Goal: Task Accomplishment & Management: Manage account settings

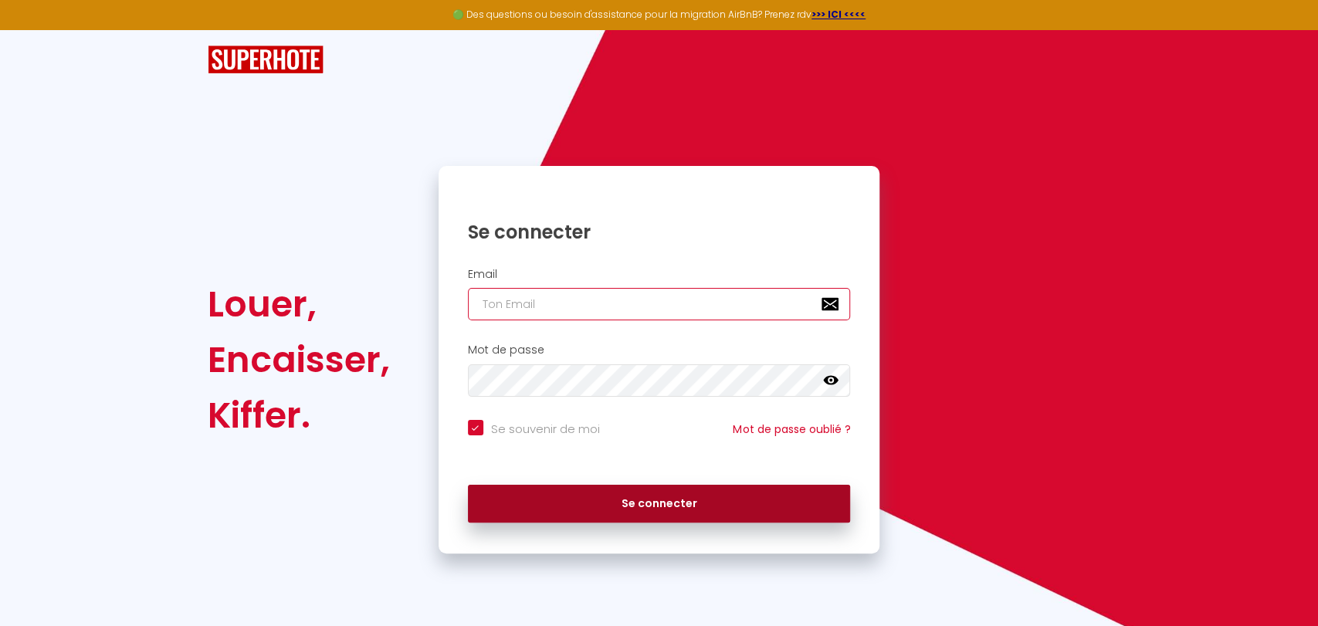
type input "[EMAIL_ADDRESS][DOMAIN_NAME]"
click at [650, 519] on button "Se connecter" at bounding box center [659, 504] width 383 height 39
checkbox input "true"
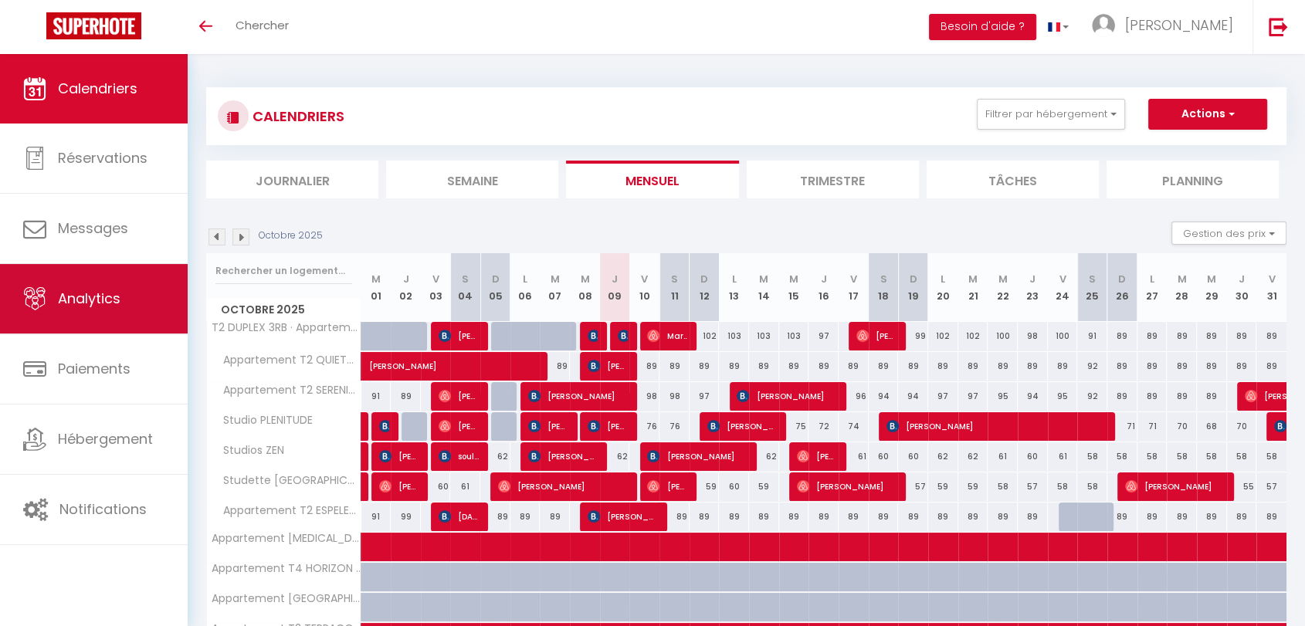
click at [105, 296] on span "Analytics" at bounding box center [89, 298] width 63 height 19
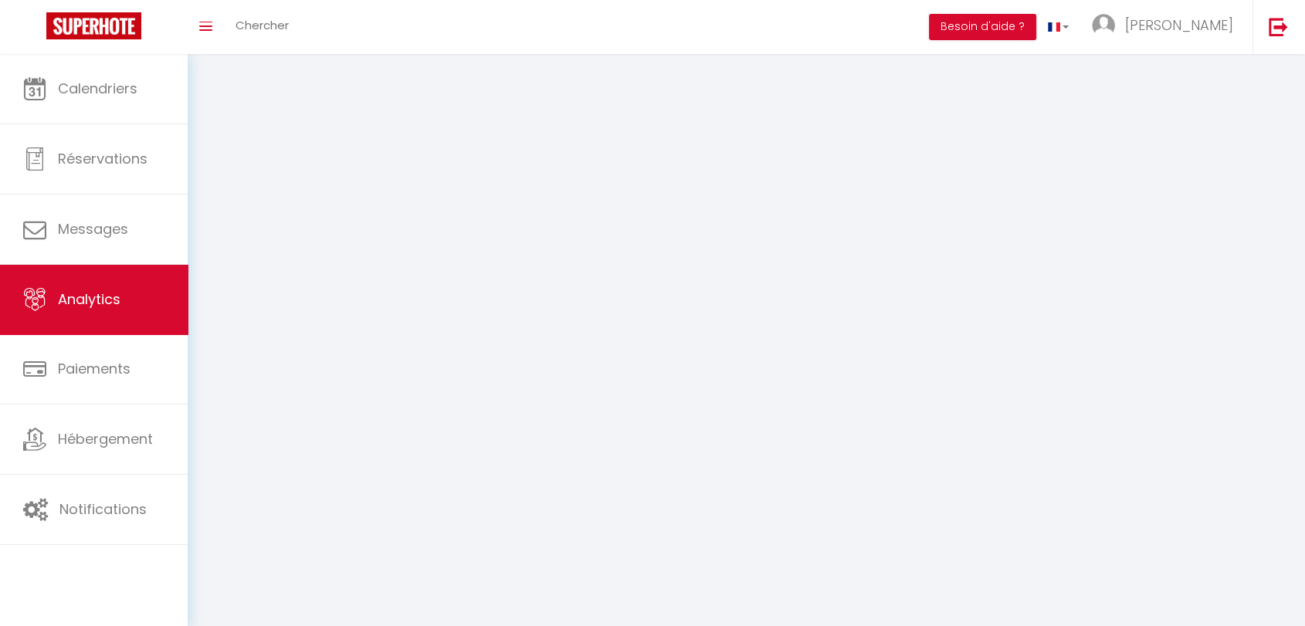
select select "2025"
select select "10"
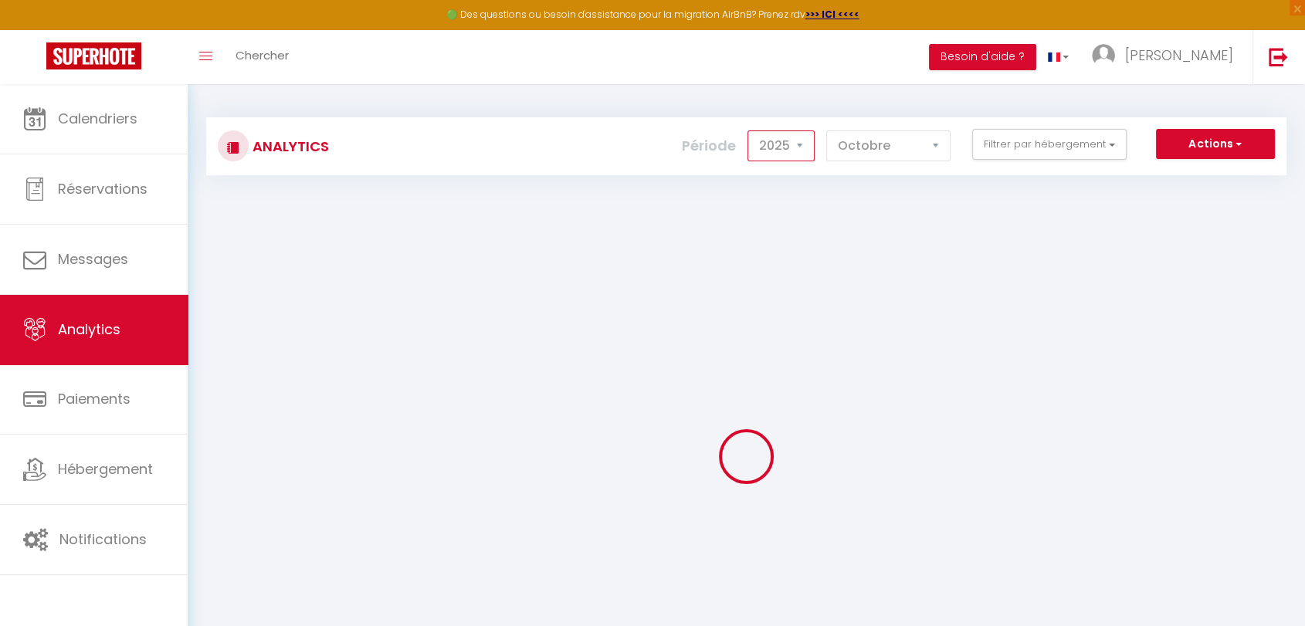
click at [803, 148] on select "2014 2015 2016 2017 2018 2019 2020 2021 2022 2023 2024 2025 2026 2027" at bounding box center [781, 146] width 67 height 31
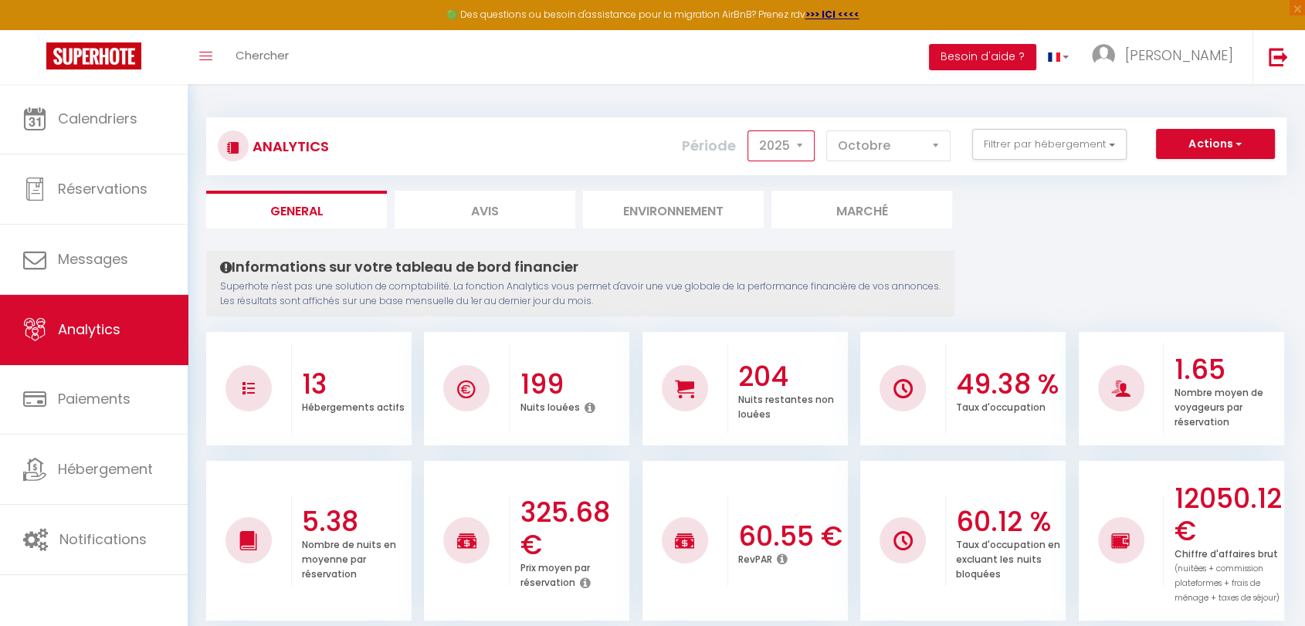
select select "2024"
click at [751, 131] on select "2014 2015 2016 2017 2018 2019 2020 2021 2022 2023 2024 2025 2026 2027" at bounding box center [781, 146] width 67 height 31
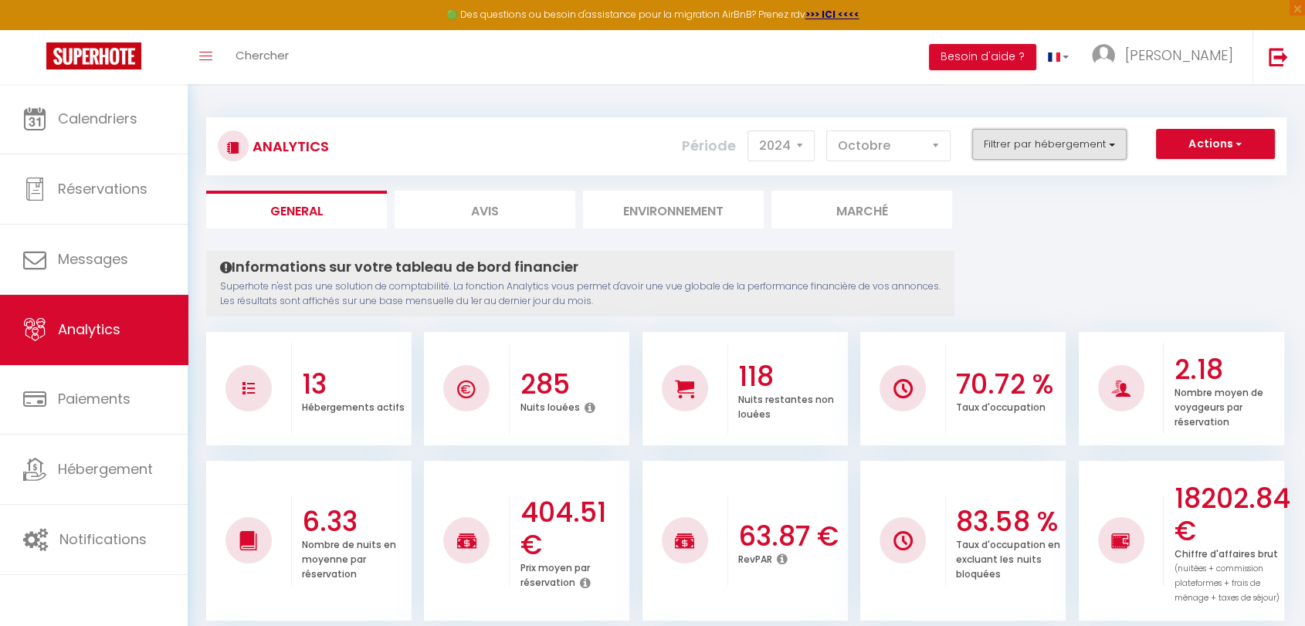
click at [1112, 143] on button "Filtrer par hébergement" at bounding box center [1049, 144] width 154 height 31
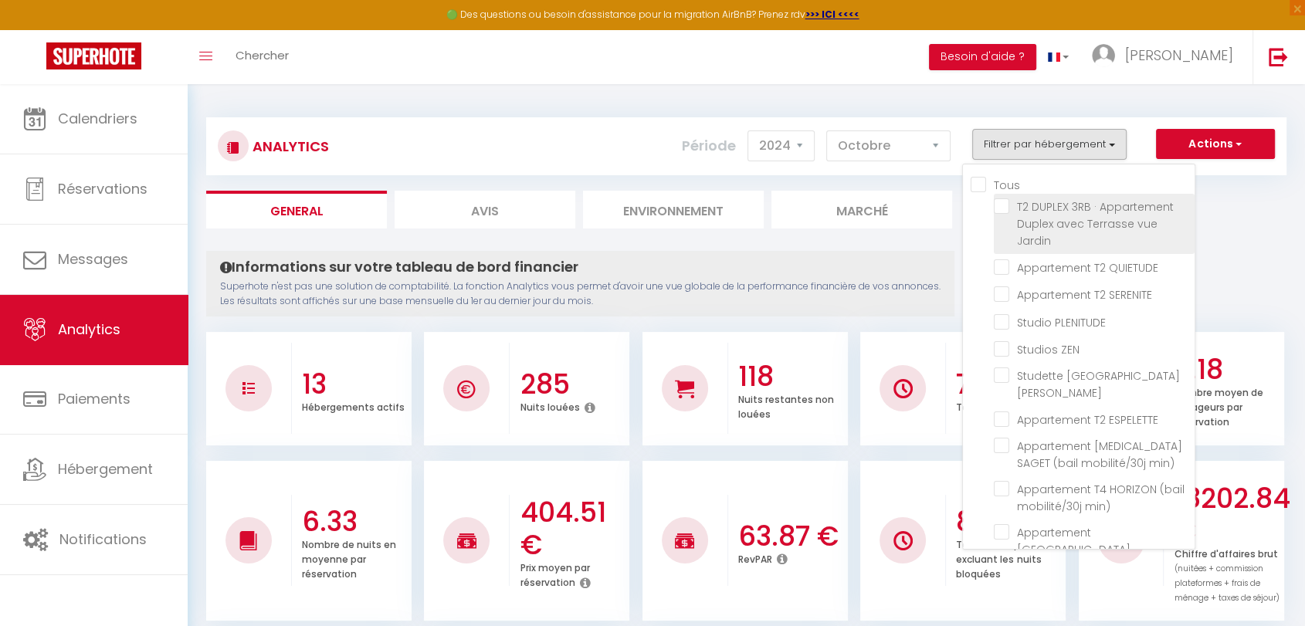
click at [1007, 205] on Jardin "checkbox" at bounding box center [1094, 205] width 201 height 15
checkbox Jardin "true"
checkbox QUIETUDE "false"
checkbox SERENITE "false"
checkbox PLENITUDE "false"
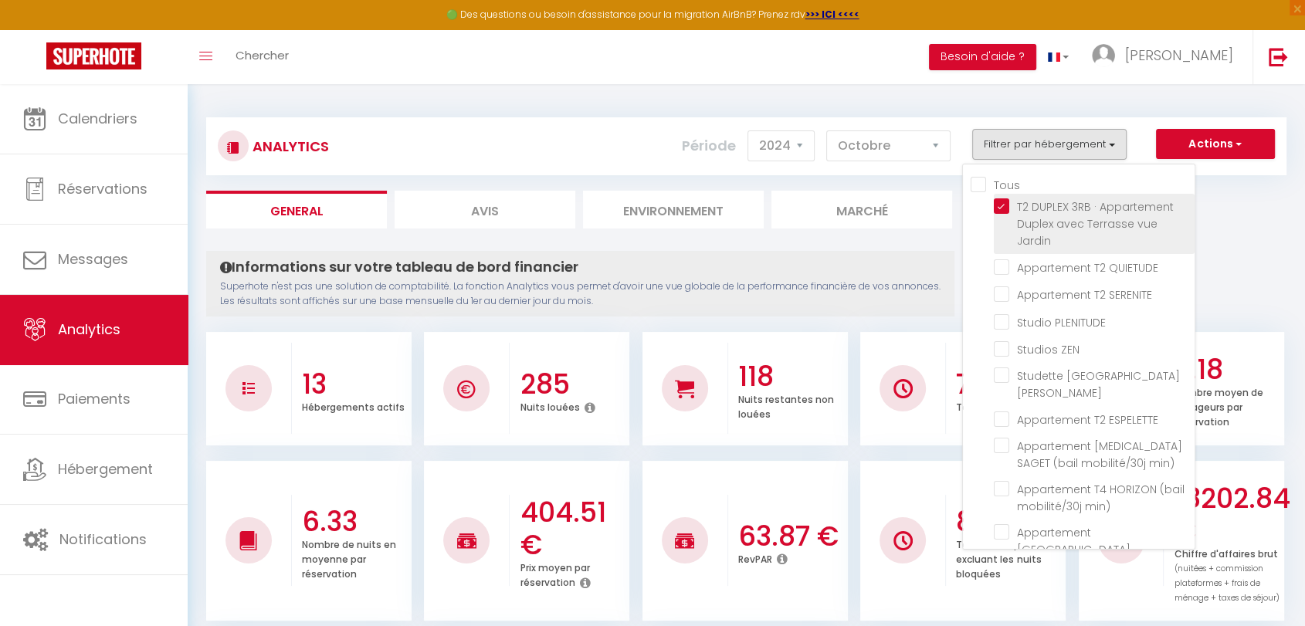
checkbox ZEN "false"
checkbox St-Jean "false"
checkbox ESPELETTE "false"
checkbox min\) "false"
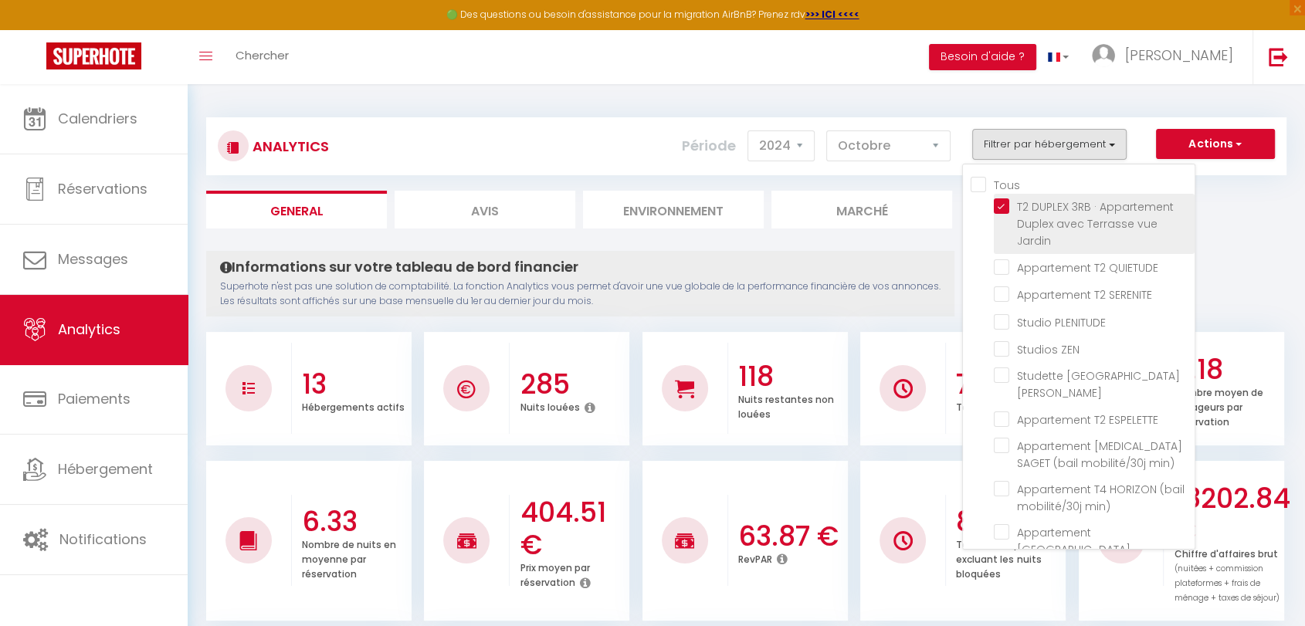
checkbox min\) "false"
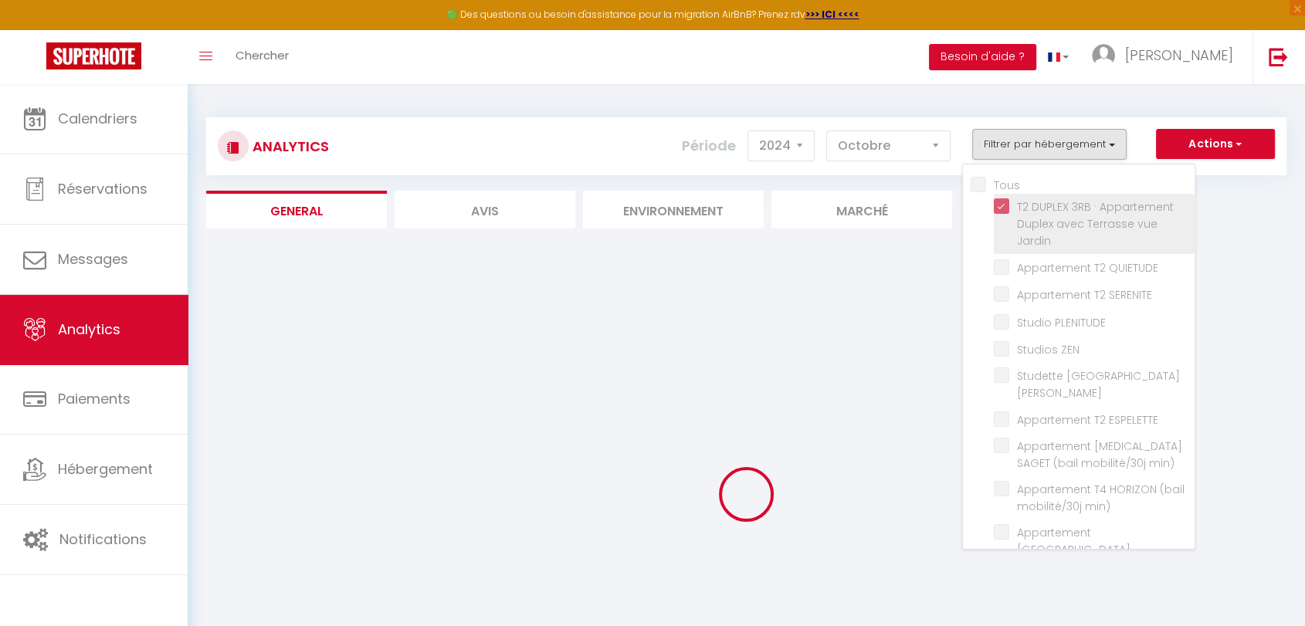
checkbox QUIETUDE "false"
checkbox SERENITE "false"
checkbox PLENITUDE "false"
checkbox ZEN "false"
checkbox St-Jean "false"
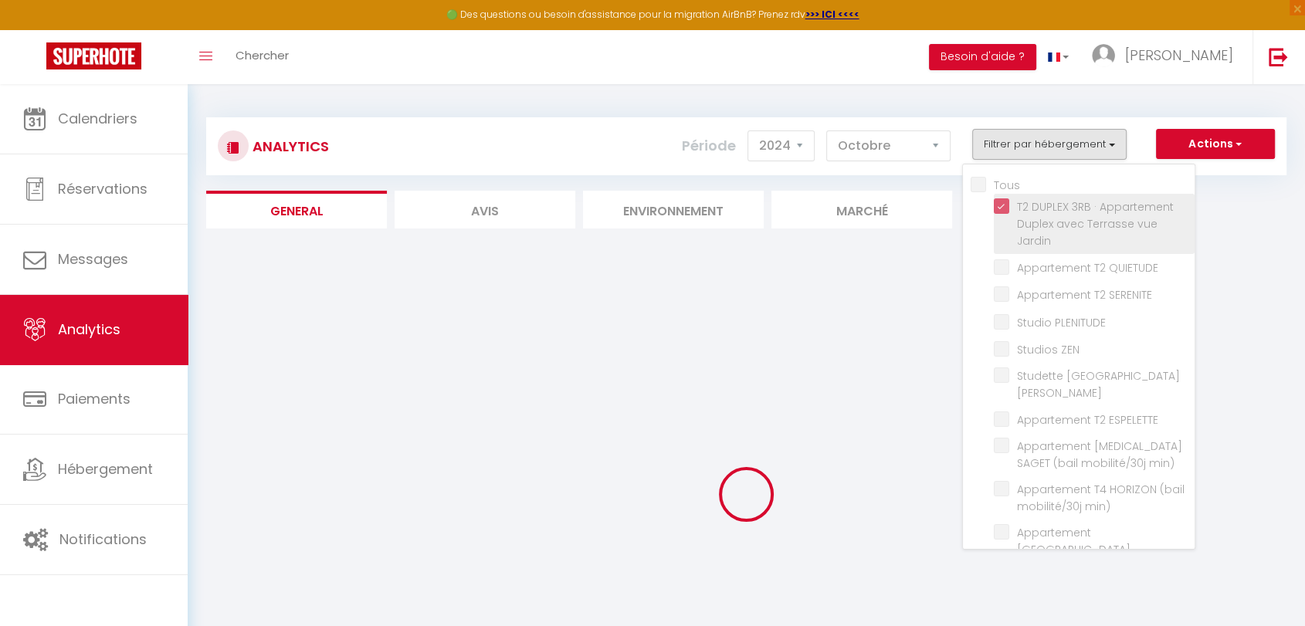
checkbox ESPELETTE "false"
checkbox min\) "false"
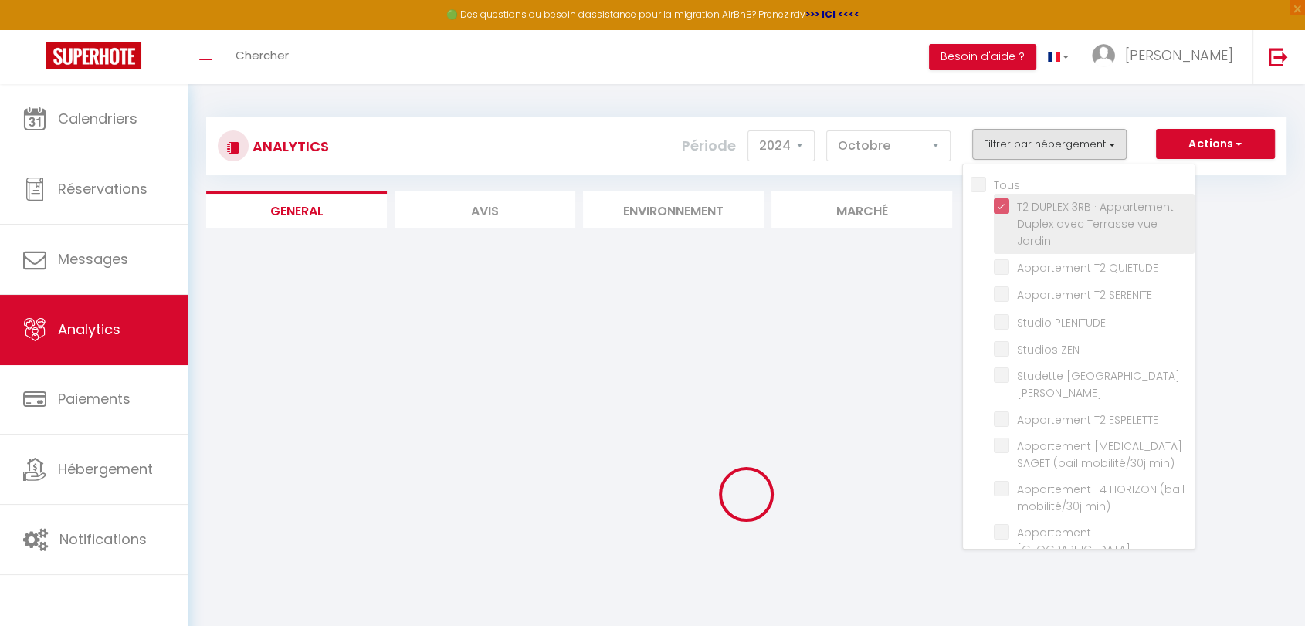
checkbox min\) "false"
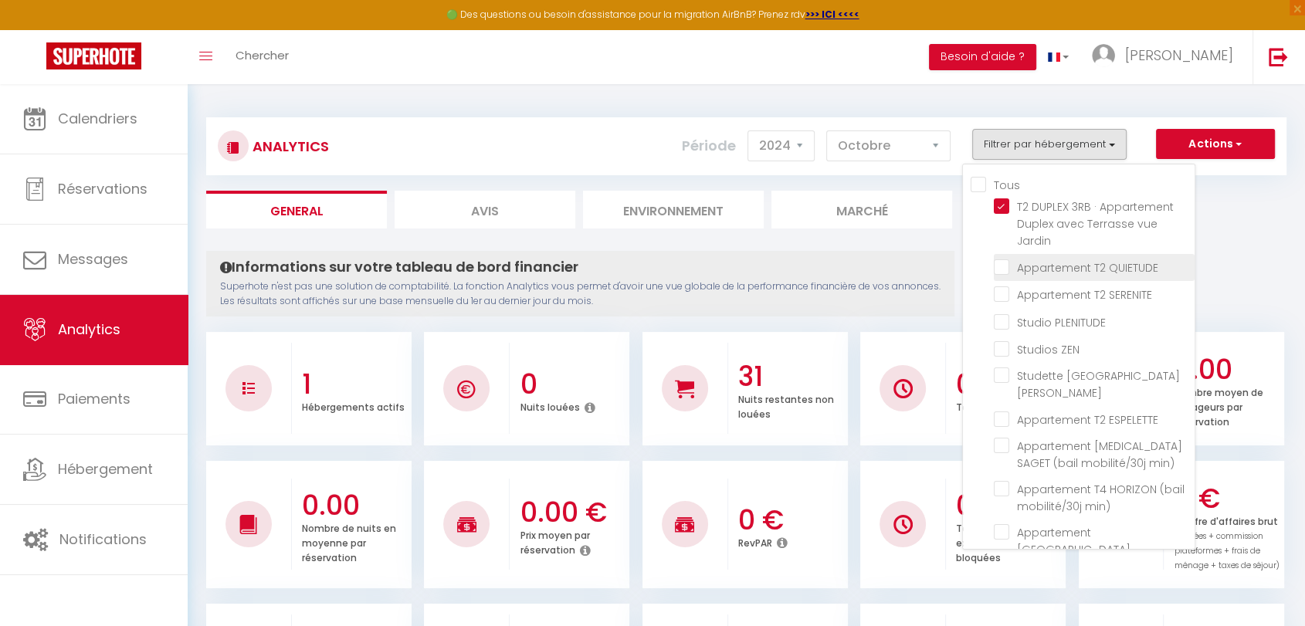
click at [1005, 266] on QUIETUDE "checkbox" at bounding box center [1094, 266] width 201 height 15
checkbox QUIETUDE "true"
checkbox SERENITE "false"
checkbox PLENITUDE "false"
checkbox ZEN "false"
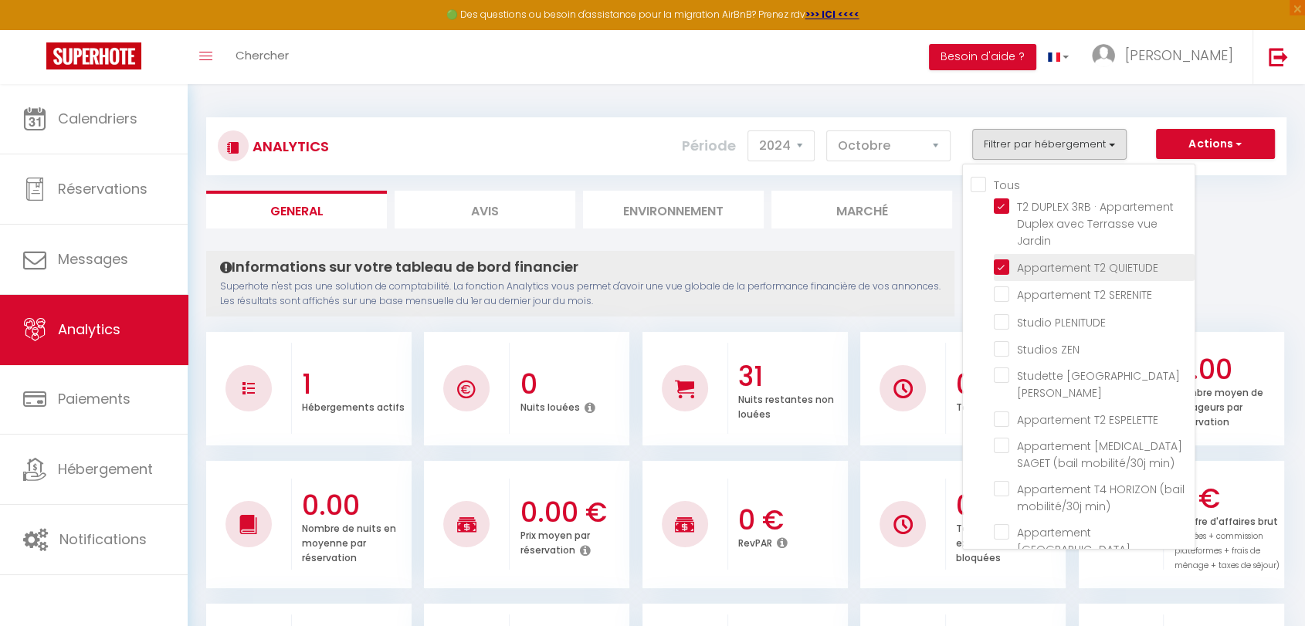
checkbox St-Jean "false"
checkbox ESPELETTE "false"
checkbox min\) "false"
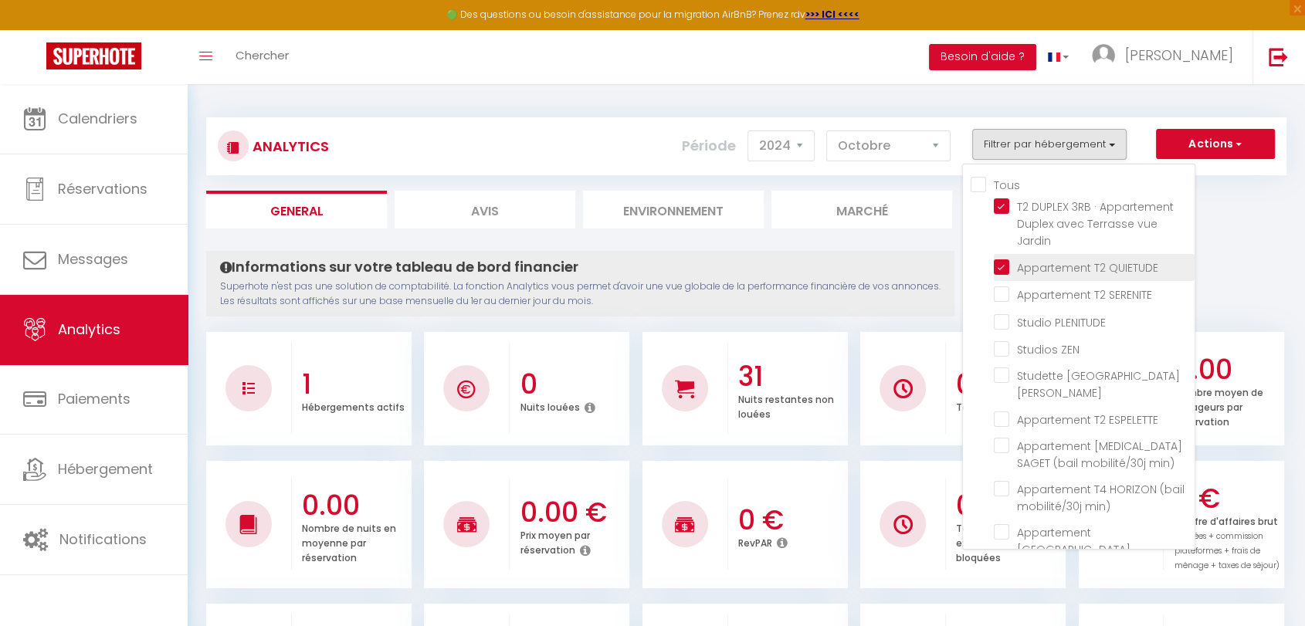
checkbox min\) "false"
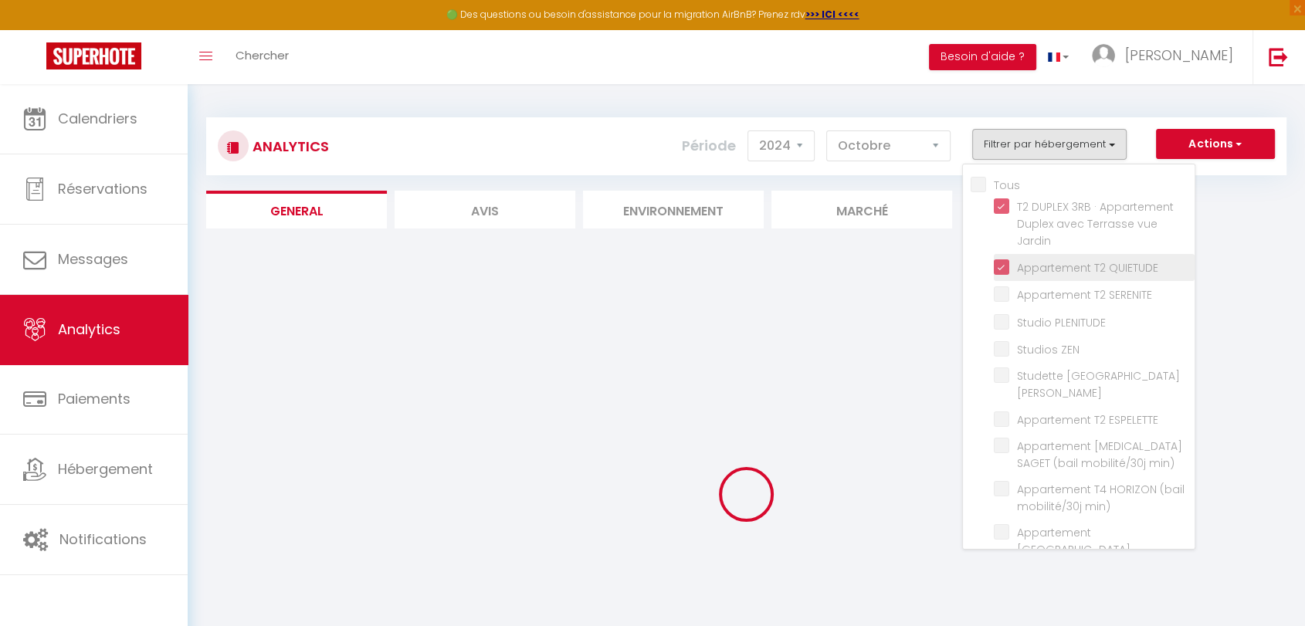
checkbox SERENITE "false"
checkbox PLENITUDE "false"
checkbox ZEN "false"
checkbox St-Jean "false"
checkbox ESPELETTE "false"
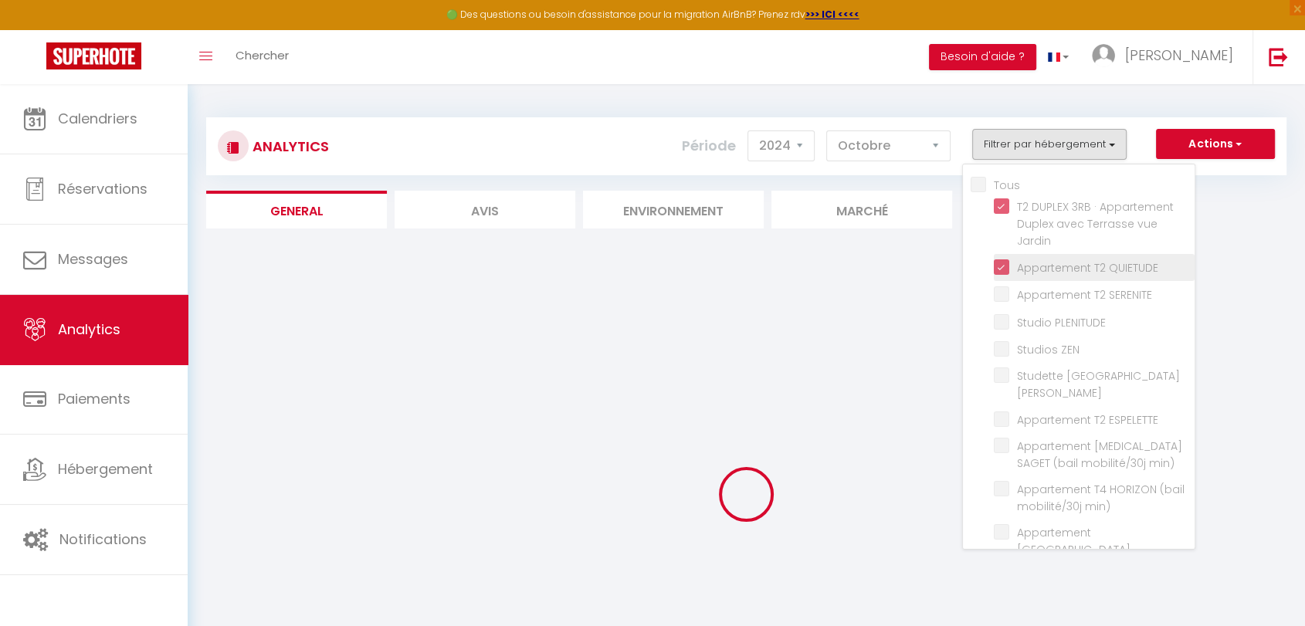
checkbox min\) "false"
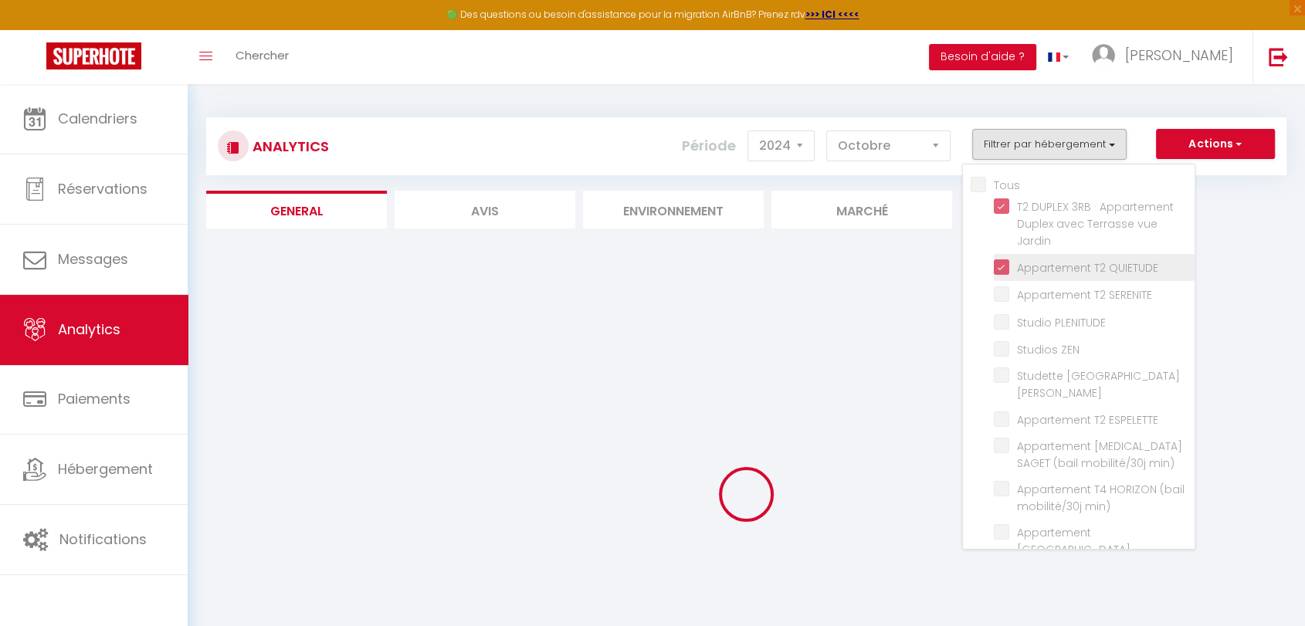
checkbox min\) "false"
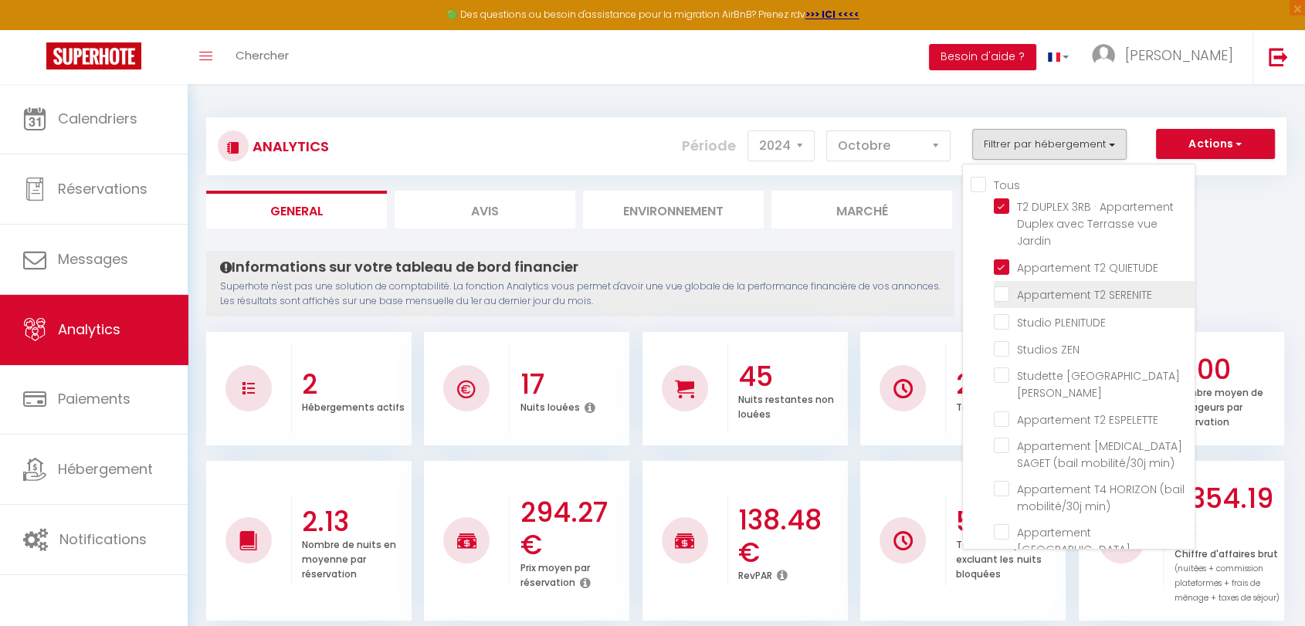
click at [1002, 293] on SERENITE "checkbox" at bounding box center [1094, 293] width 201 height 15
checkbox SERENITE "true"
checkbox PLENITUDE "false"
checkbox ZEN "false"
checkbox St-Jean "false"
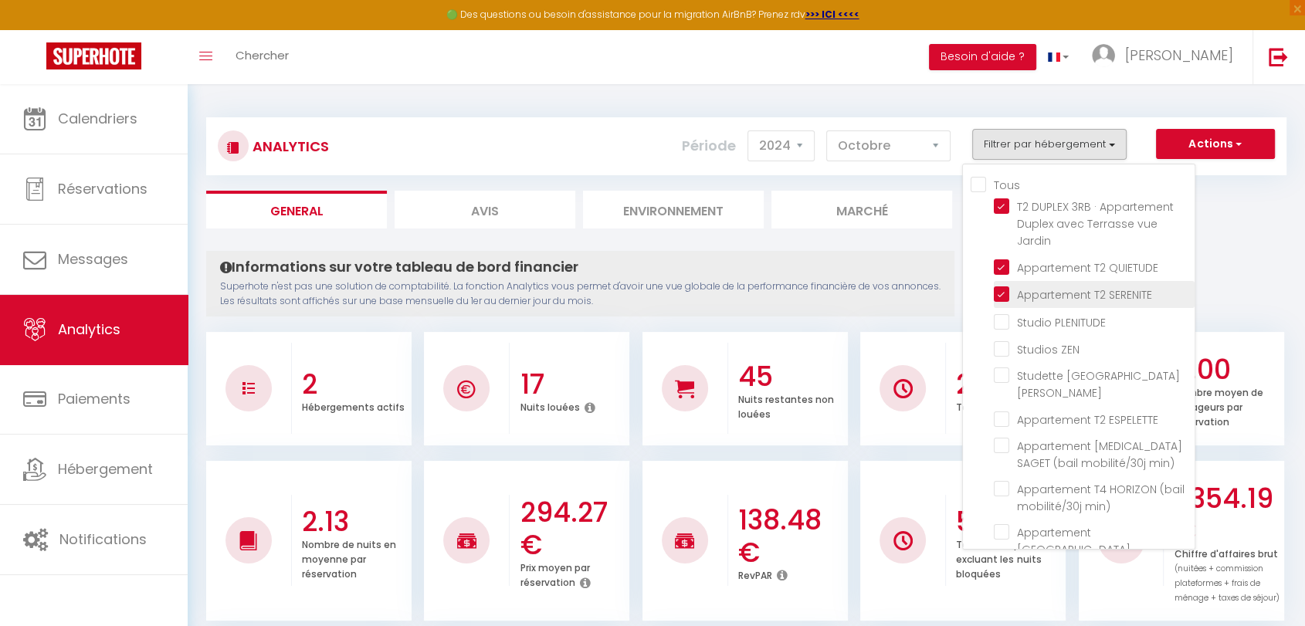
checkbox ESPELETTE "false"
checkbox min\) "false"
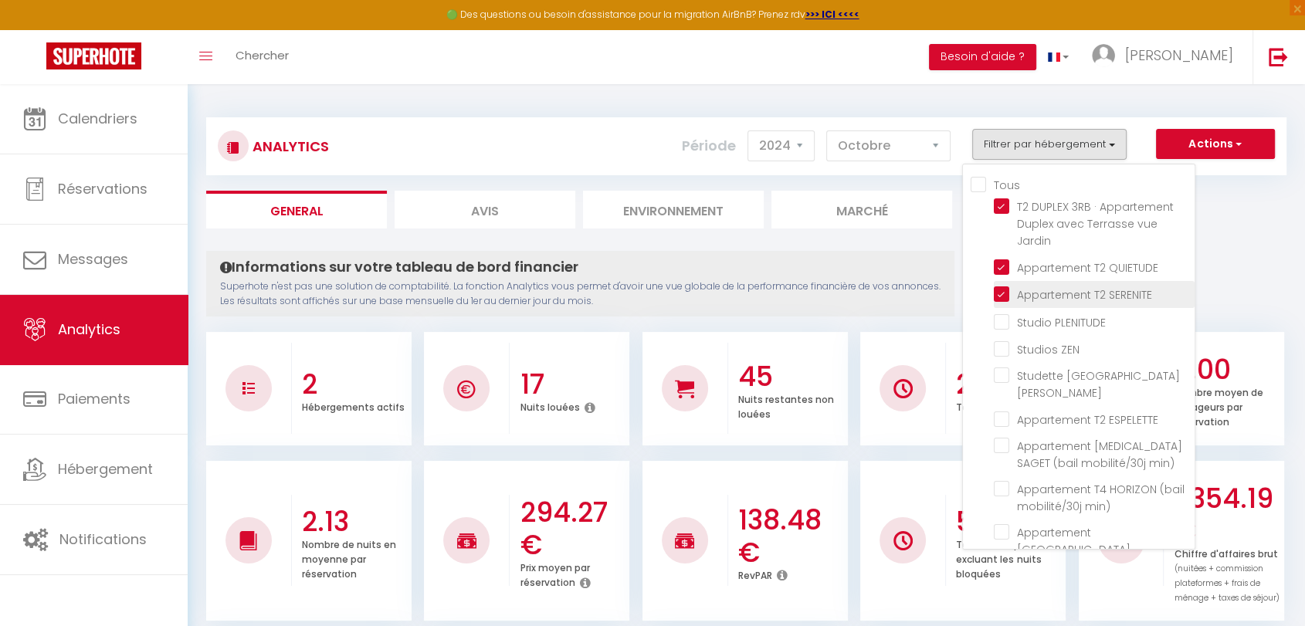
checkbox min\) "false"
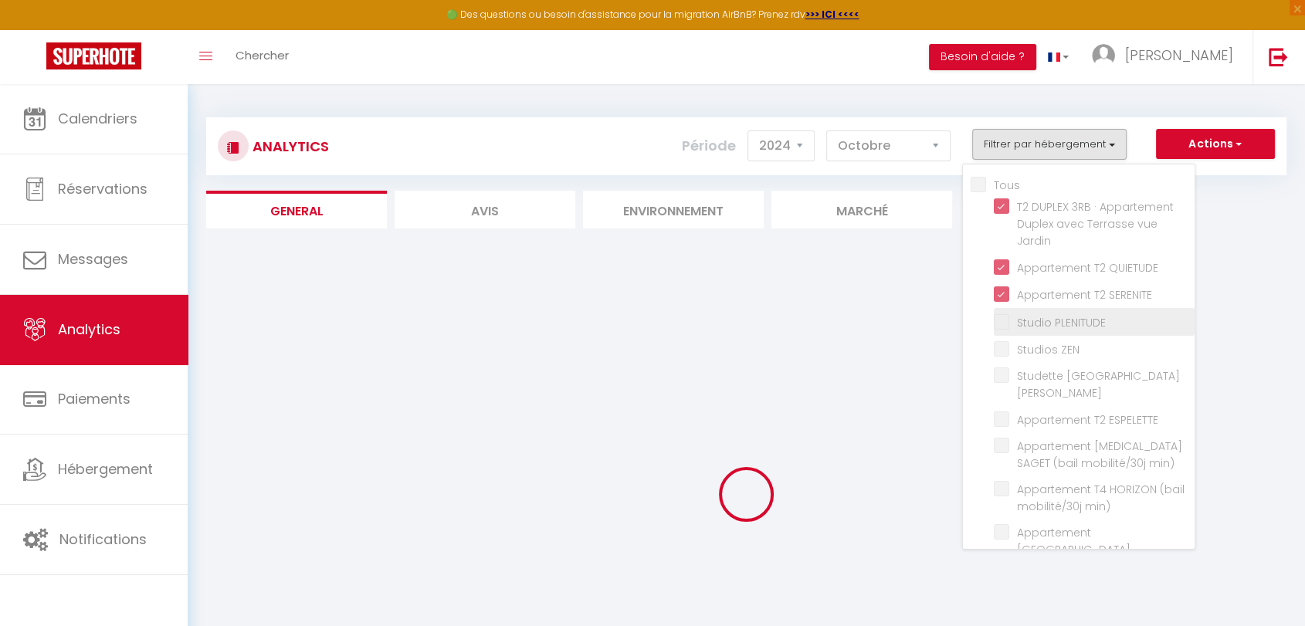
checkbox PLENITUDE "false"
checkbox ZEN "false"
checkbox St-Jean "false"
checkbox ESPELETTE "false"
checkbox min\) "false"
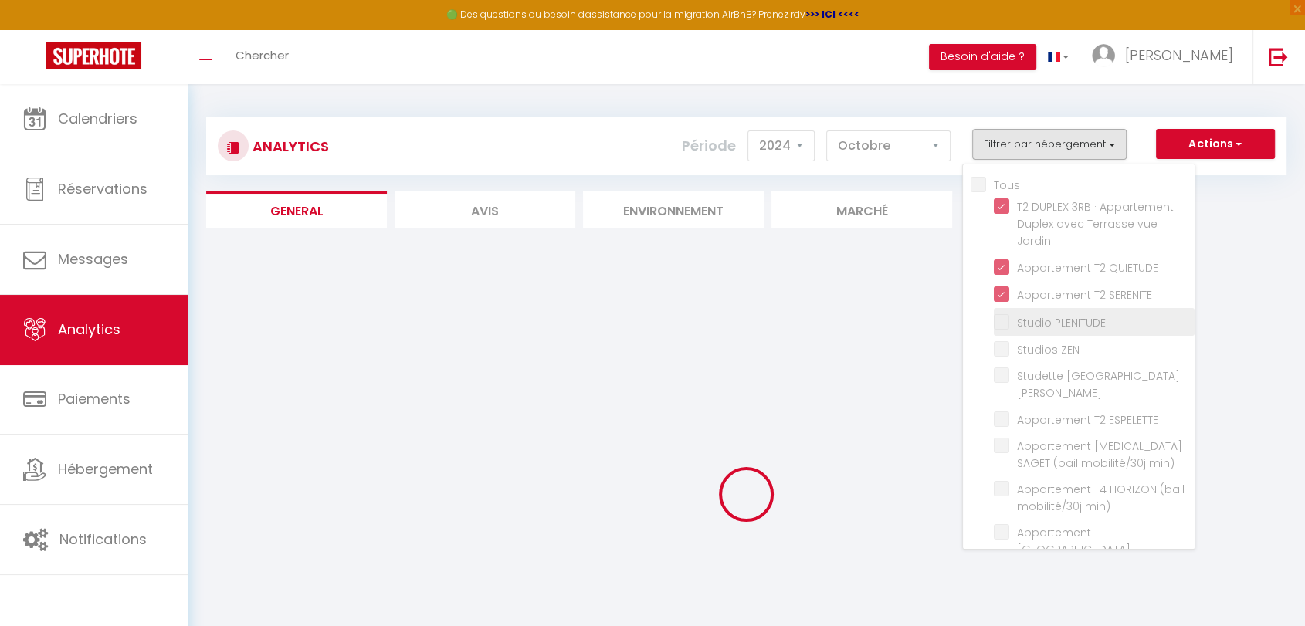
checkbox min\) "false"
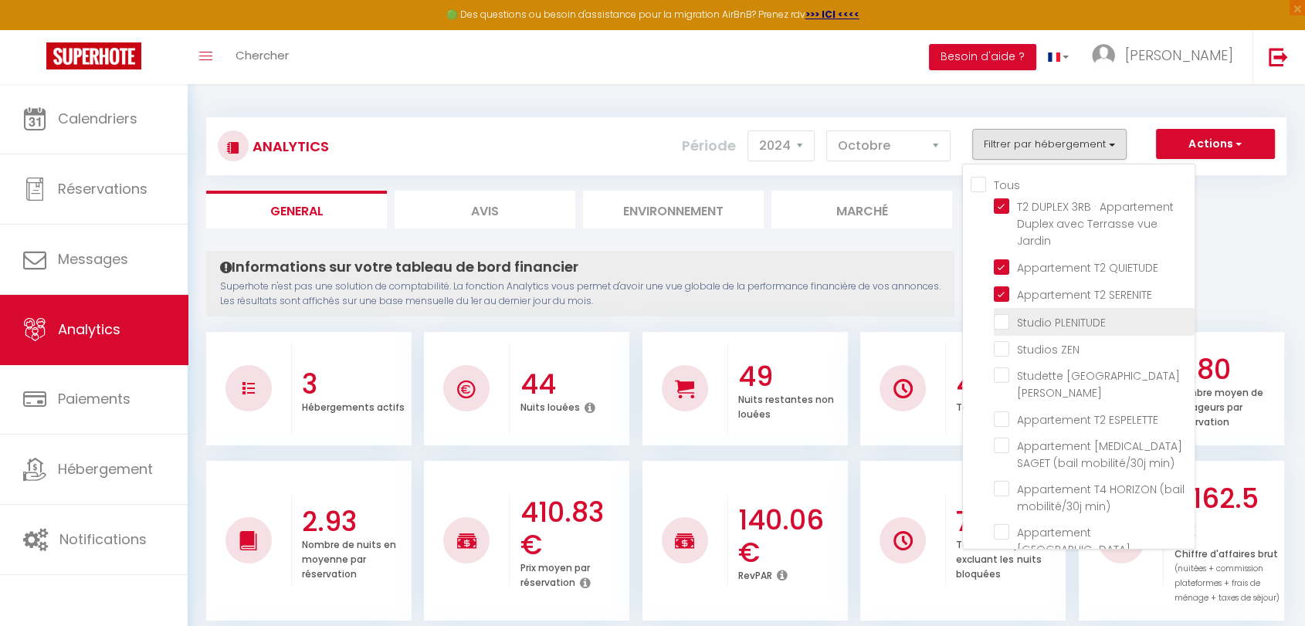
click at [1003, 324] on PLENITUDE "checkbox" at bounding box center [1094, 320] width 201 height 15
checkbox PLENITUDE "true"
checkbox ZEN "false"
checkbox St-Jean "false"
checkbox ESPELETTE "false"
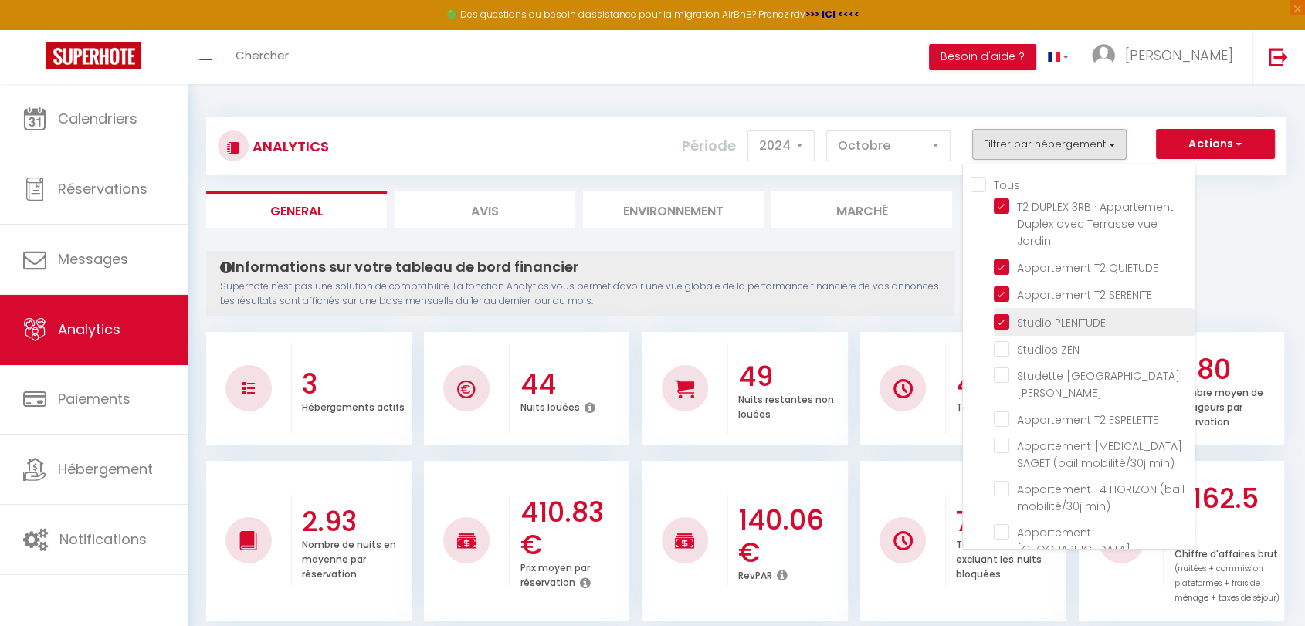
checkbox min\) "false"
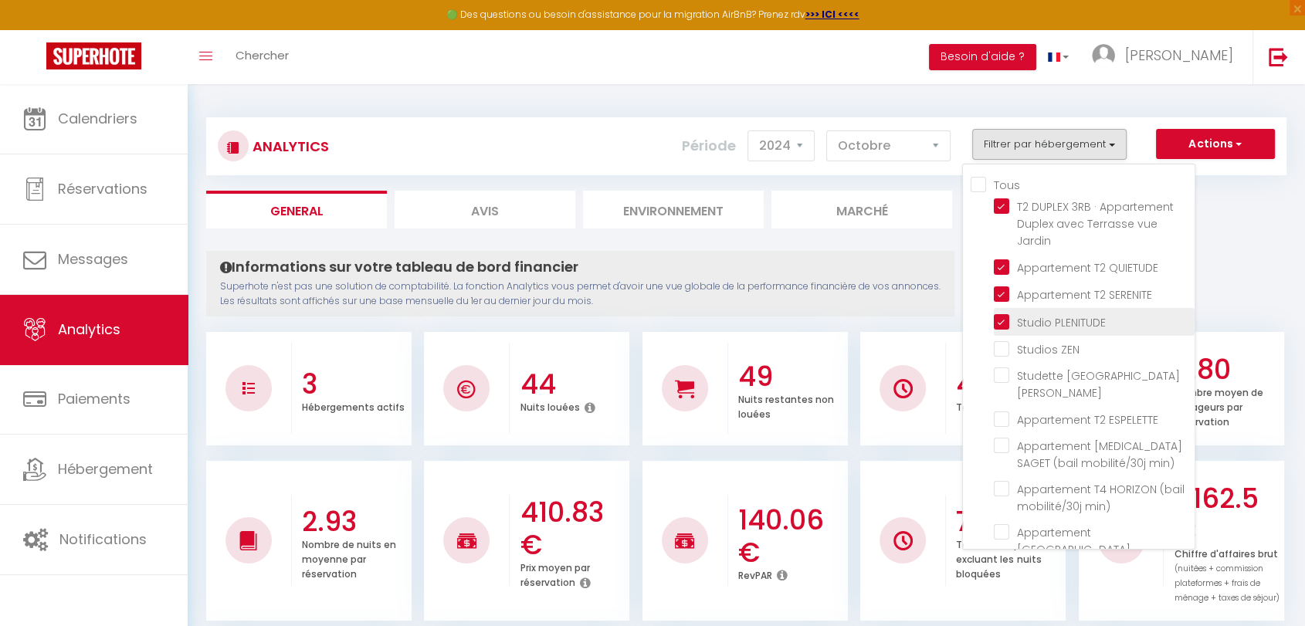
checkbox min\) "false"
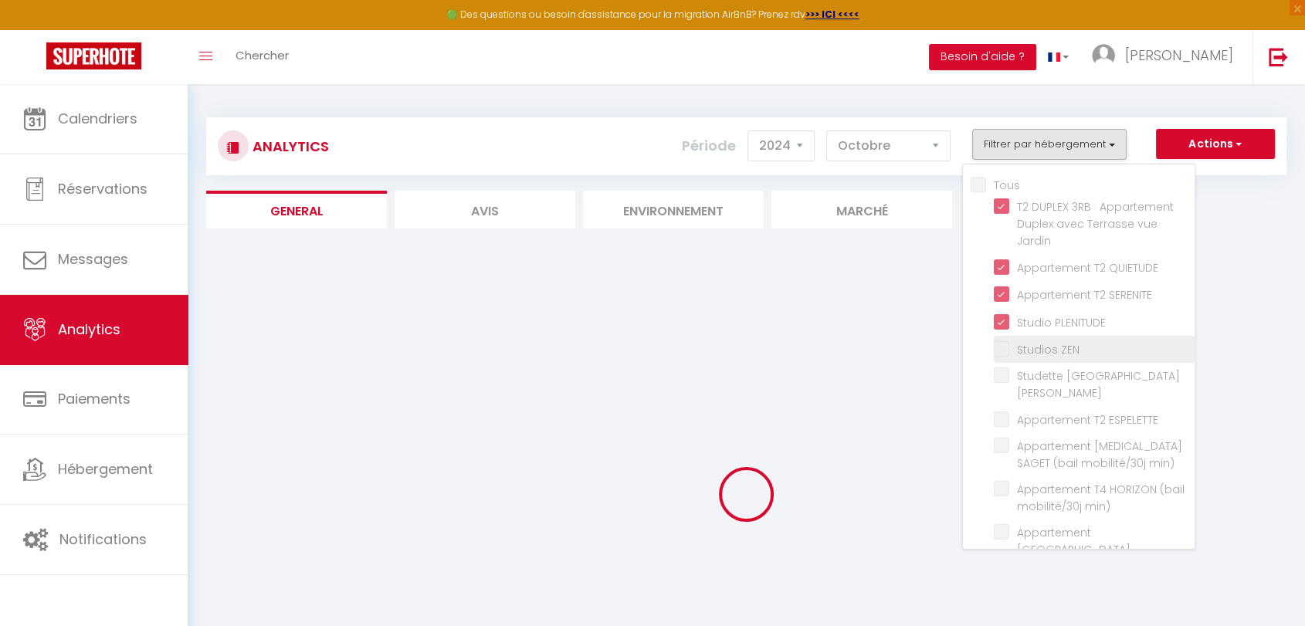
checkbox ZEN "false"
checkbox St-Jean "false"
checkbox ESPELETTE "false"
checkbox min\) "false"
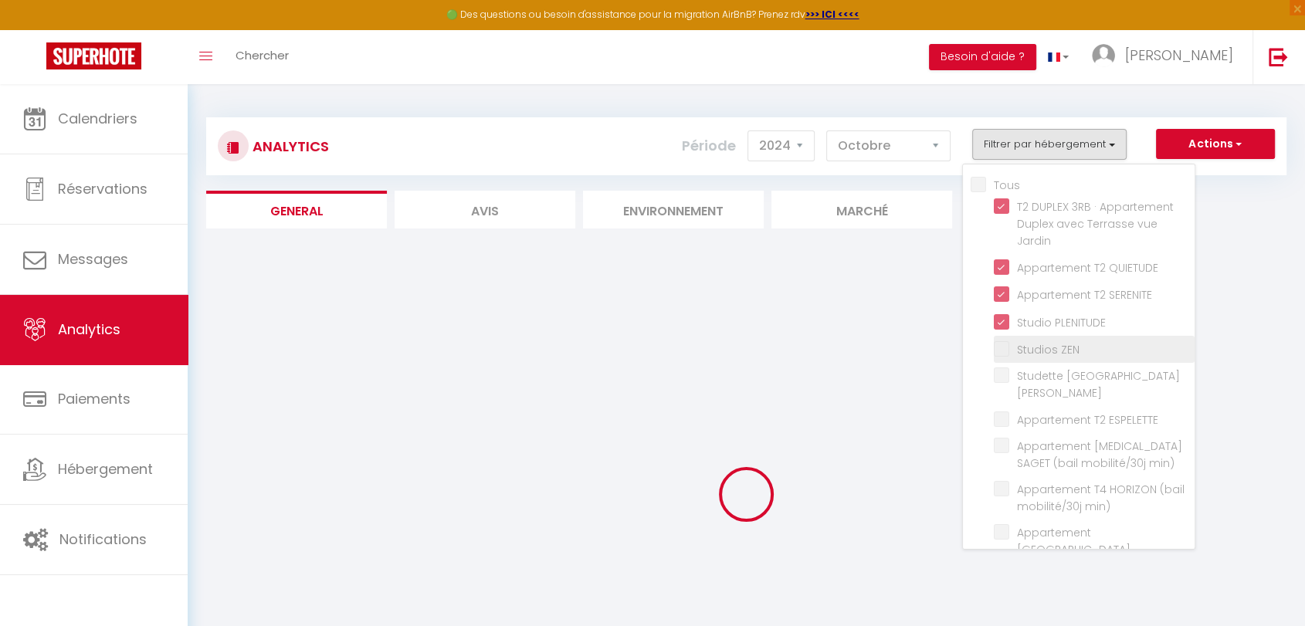
checkbox min\) "false"
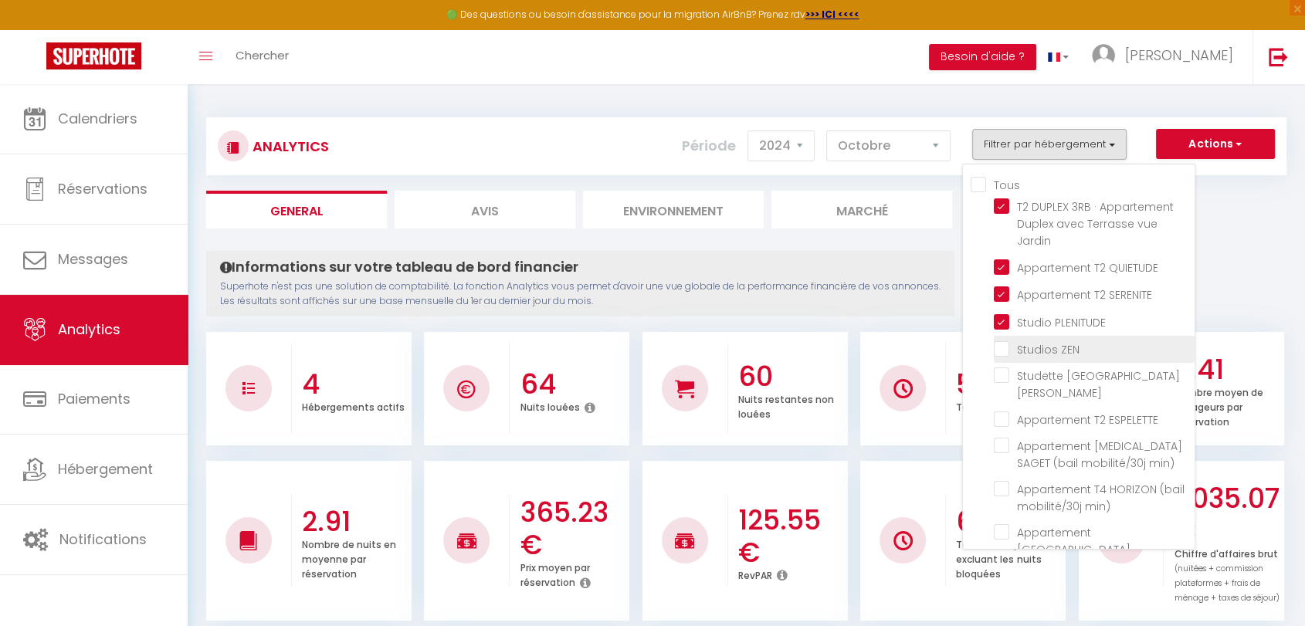
click at [1006, 348] on ZEN "checkbox" at bounding box center [1094, 348] width 201 height 15
checkbox ZEN "true"
checkbox St-Jean "false"
checkbox ESPELETTE "false"
checkbox min\) "false"
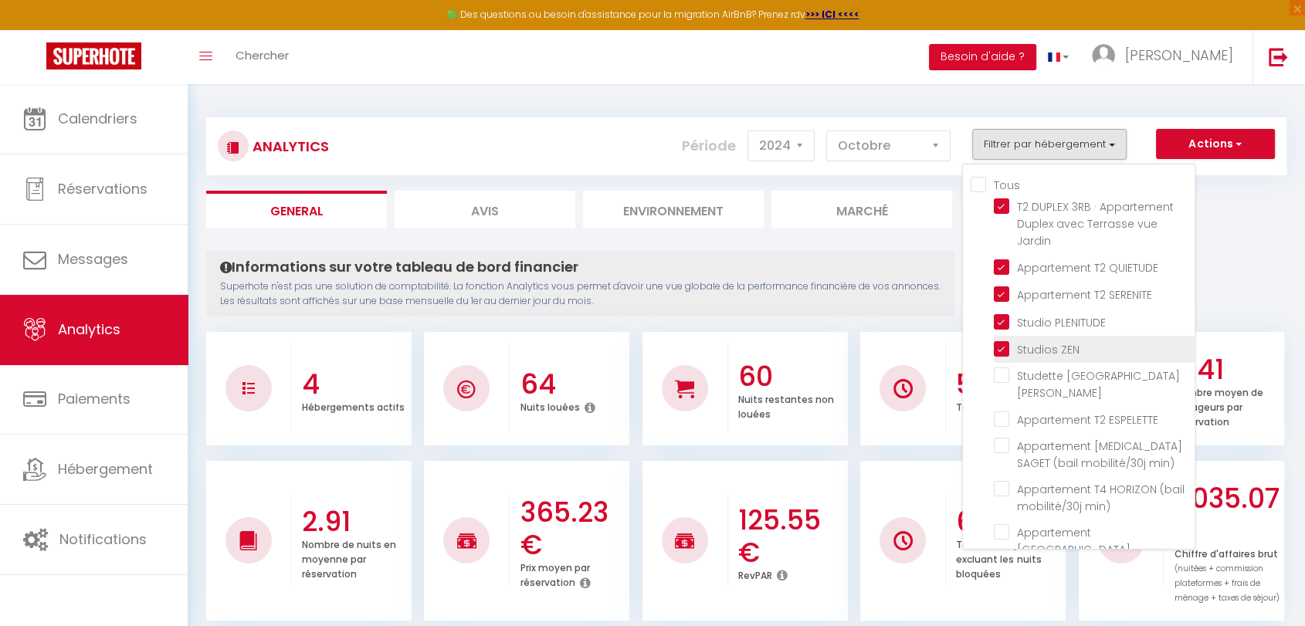
checkbox min\) "false"
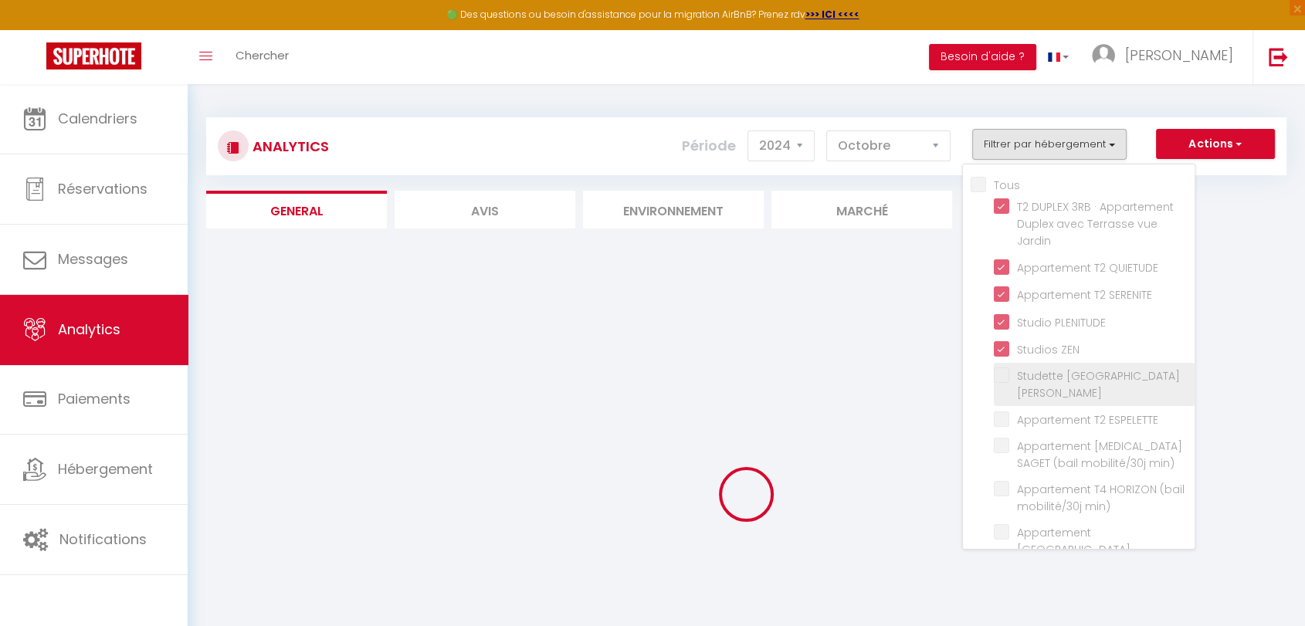
checkbox St-Jean "false"
checkbox ESPELETTE "false"
checkbox min\) "false"
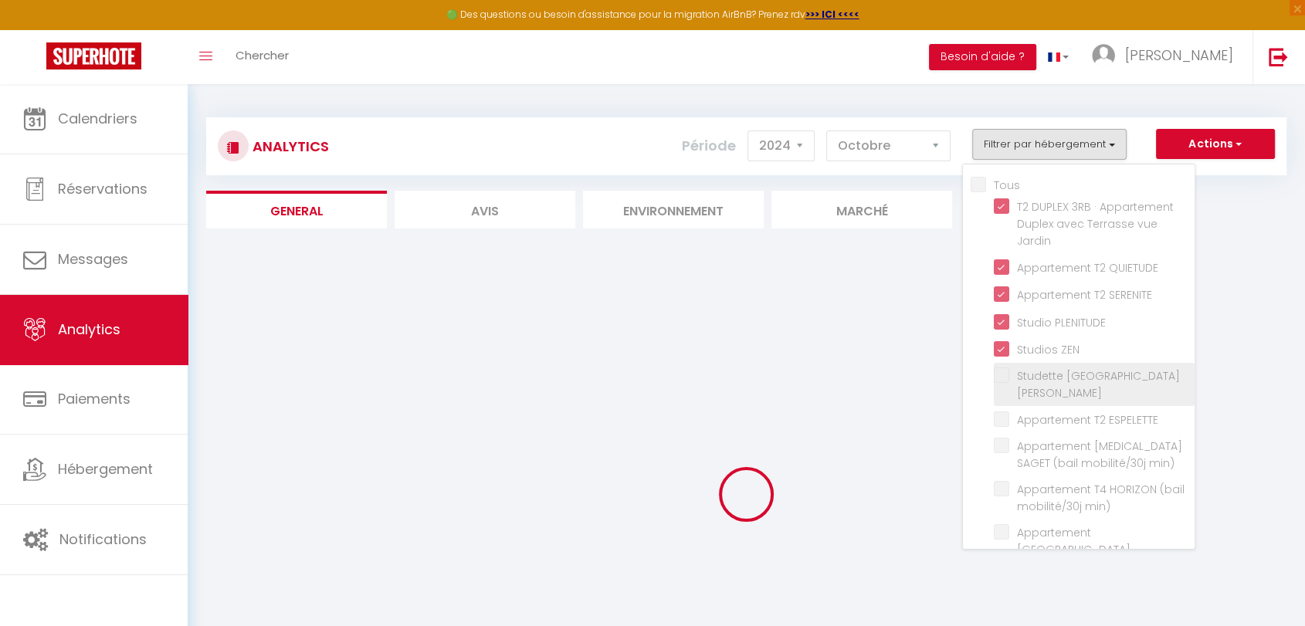
checkbox min\) "false"
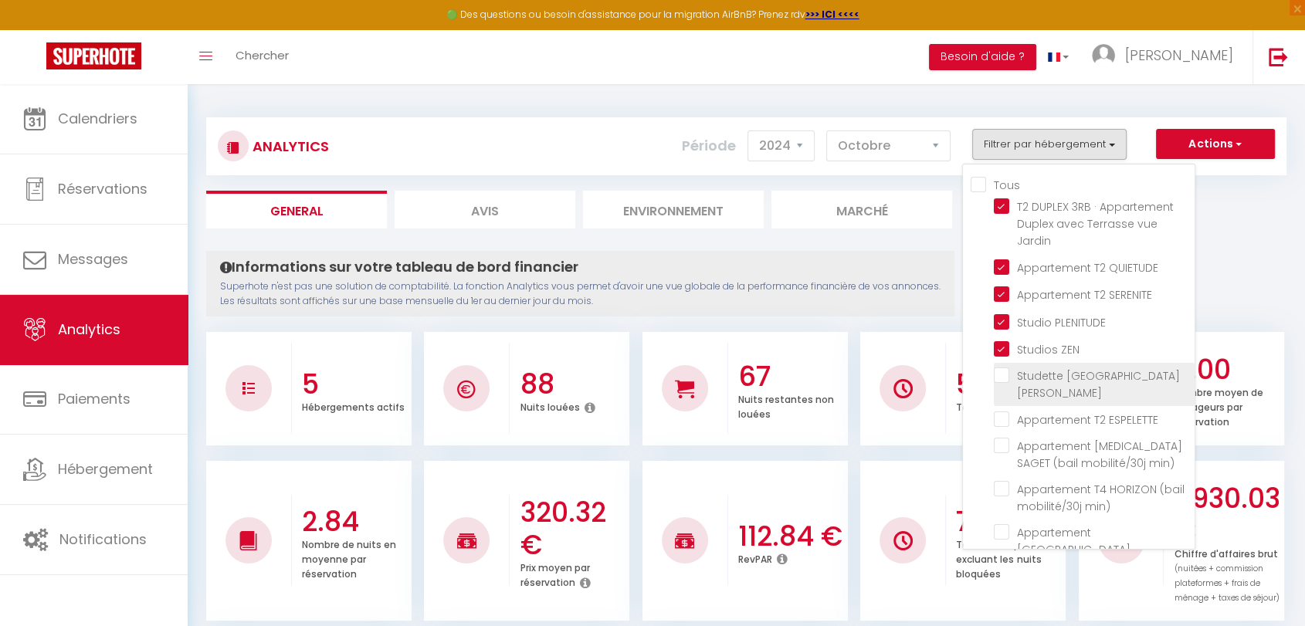
click at [1006, 375] on St-Jean "checkbox" at bounding box center [1094, 375] width 201 height 15
checkbox St-Jean "true"
checkbox ESPELETTE "false"
checkbox min\) "false"
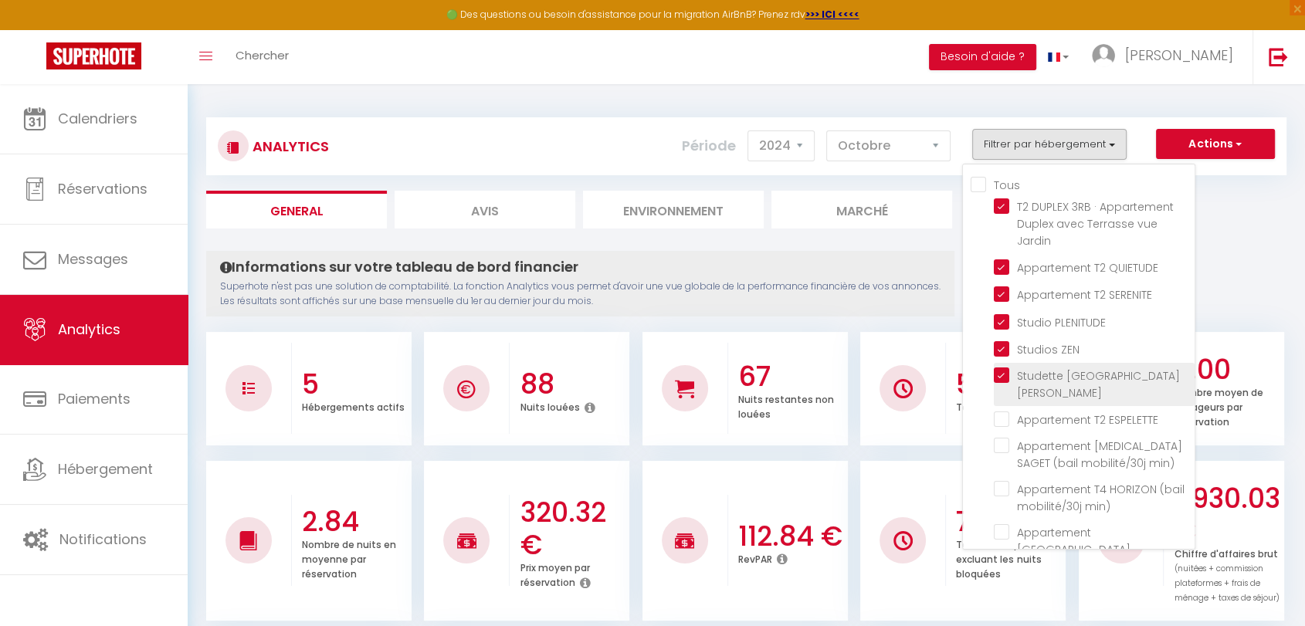
checkbox min\) "false"
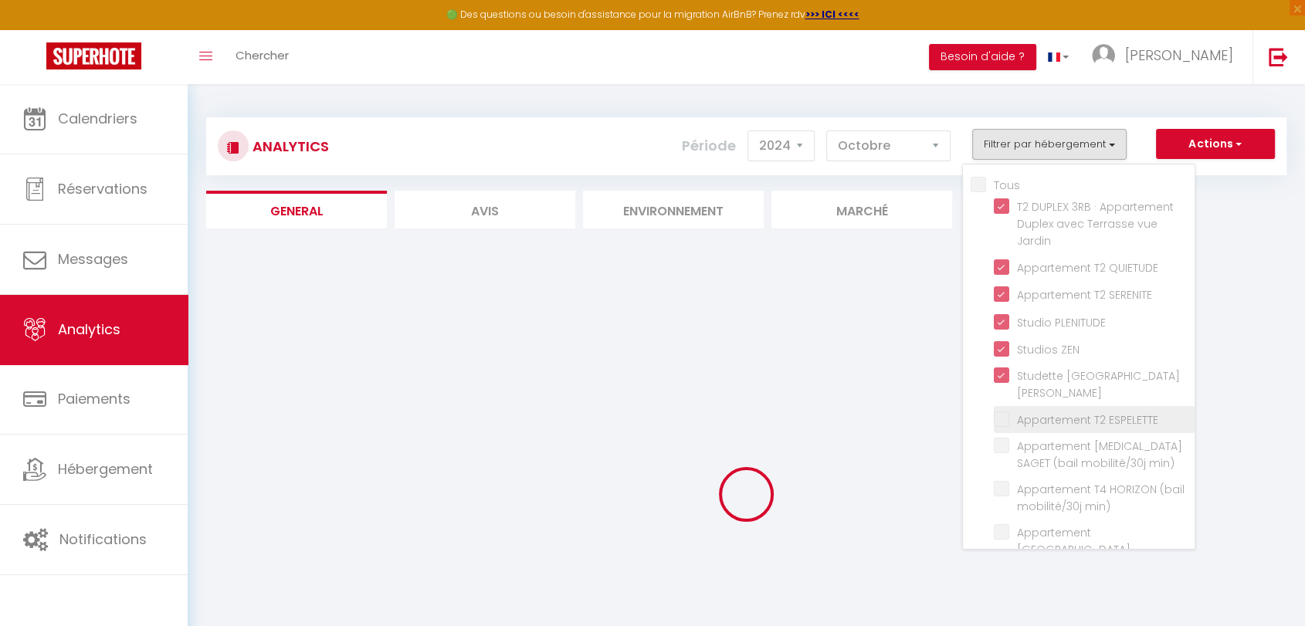
checkbox ESPELETTE "false"
checkbox min\) "false"
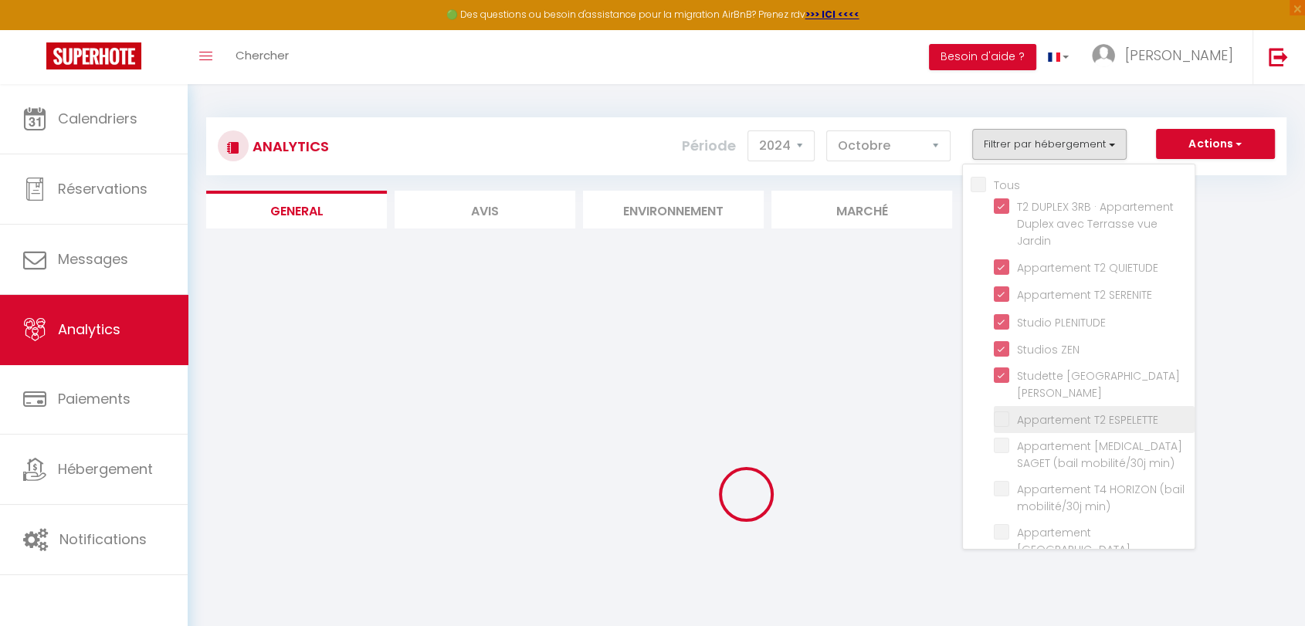
checkbox min\) "false"
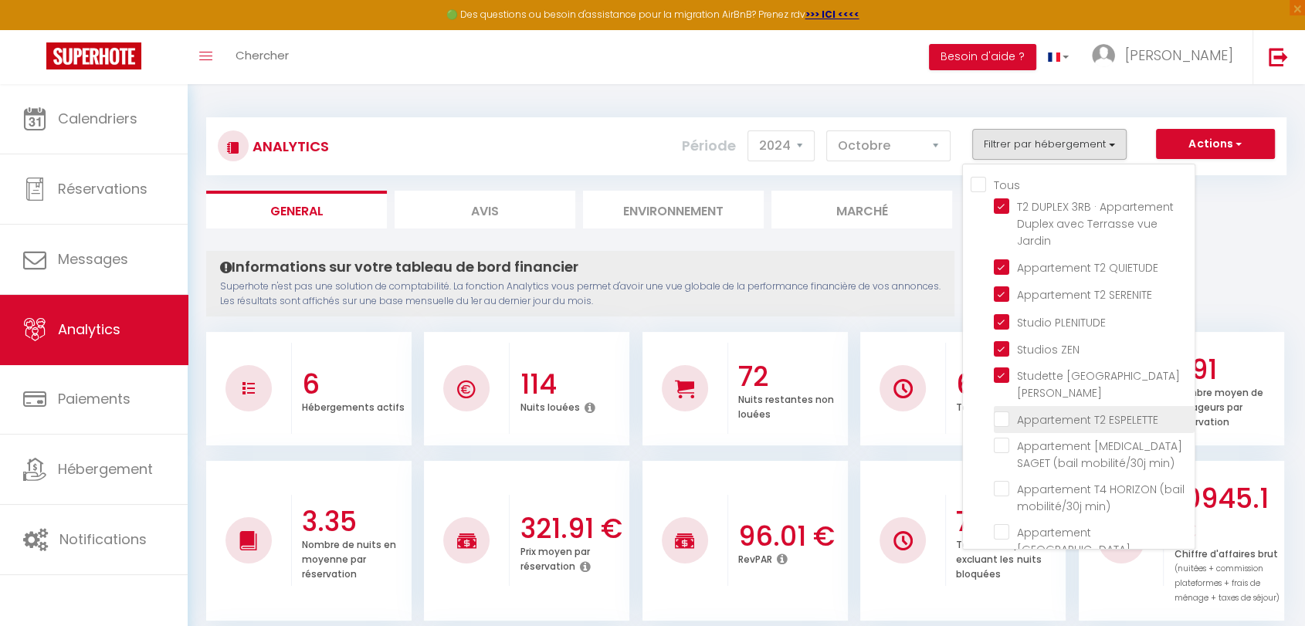
click at [1007, 411] on ESPELETTE "checkbox" at bounding box center [1094, 418] width 201 height 15
checkbox ESPELETTE "true"
checkbox min\) "false"
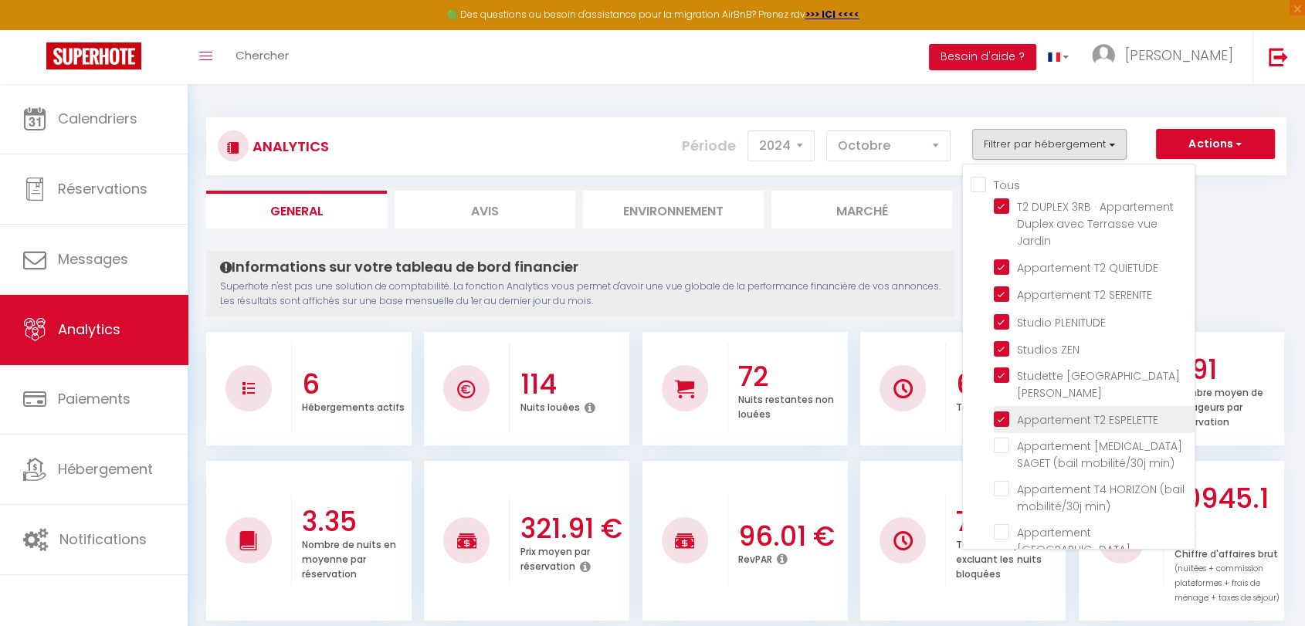
checkbox min\) "false"
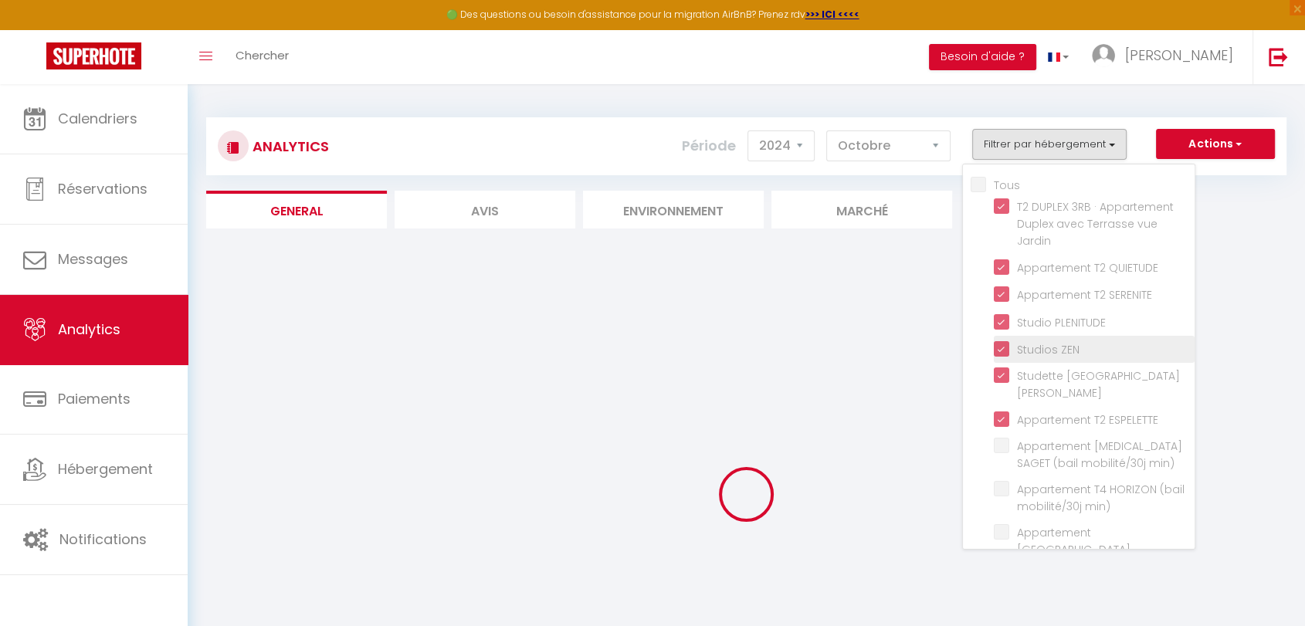
checkbox min\) "false"
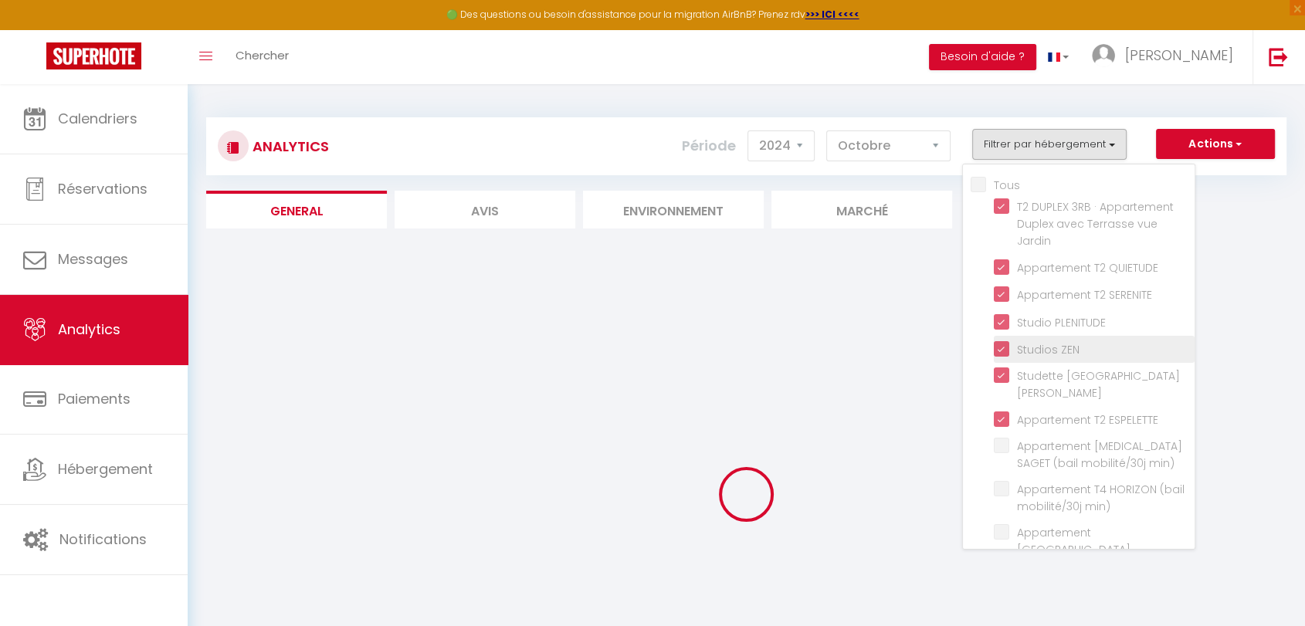
checkbox min\) "false"
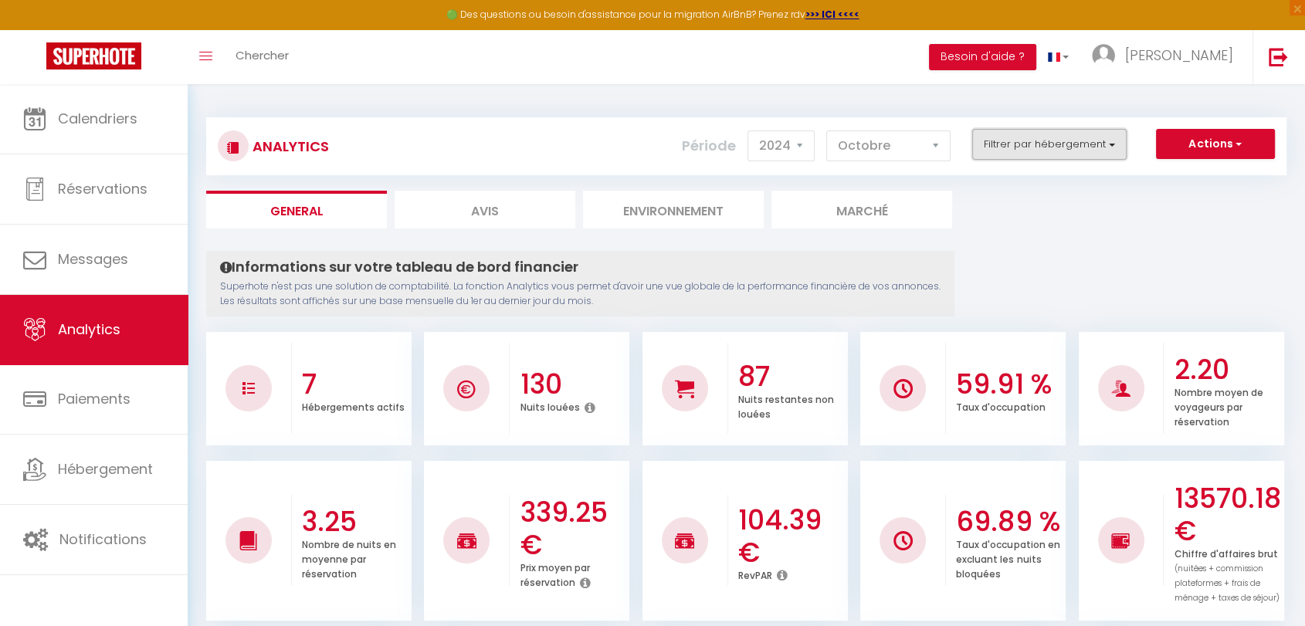
click at [1105, 150] on button "Filtrer par hébergement" at bounding box center [1049, 144] width 154 height 31
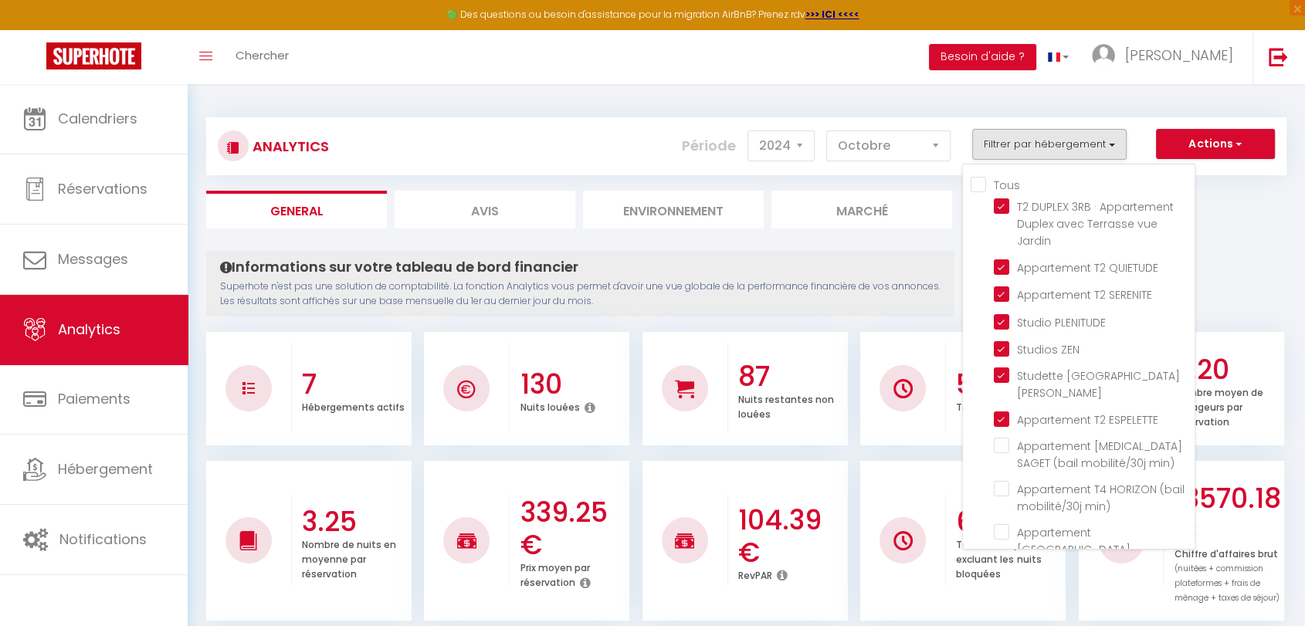
click at [982, 185] on input "Tous" at bounding box center [1083, 183] width 224 height 15
checkbox input "true"
checkbox min\) "true"
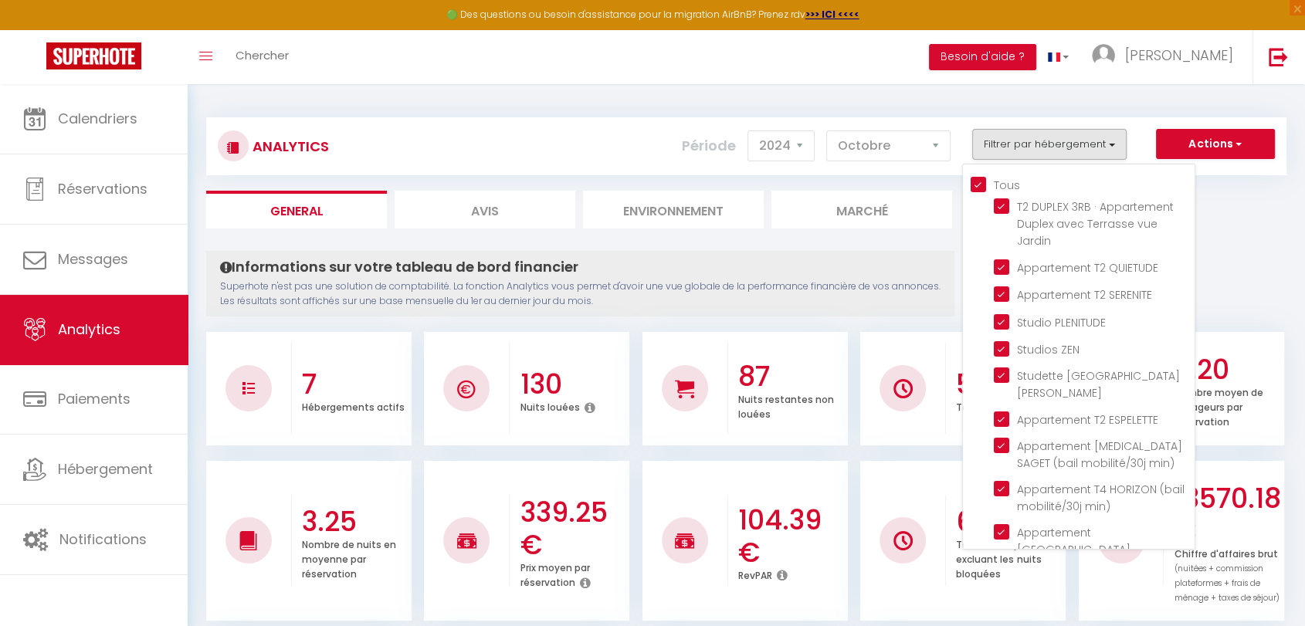
checkbox min\) "true"
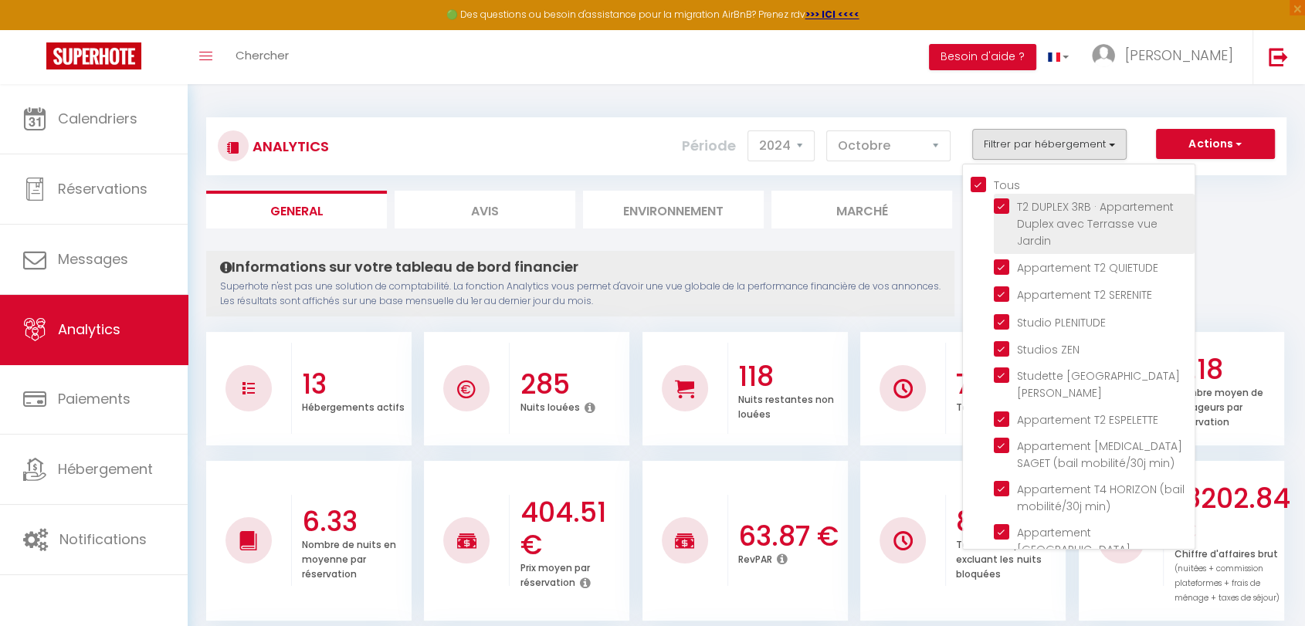
click at [1006, 203] on Jardin "checkbox" at bounding box center [1094, 205] width 201 height 15
checkbox Jardin "false"
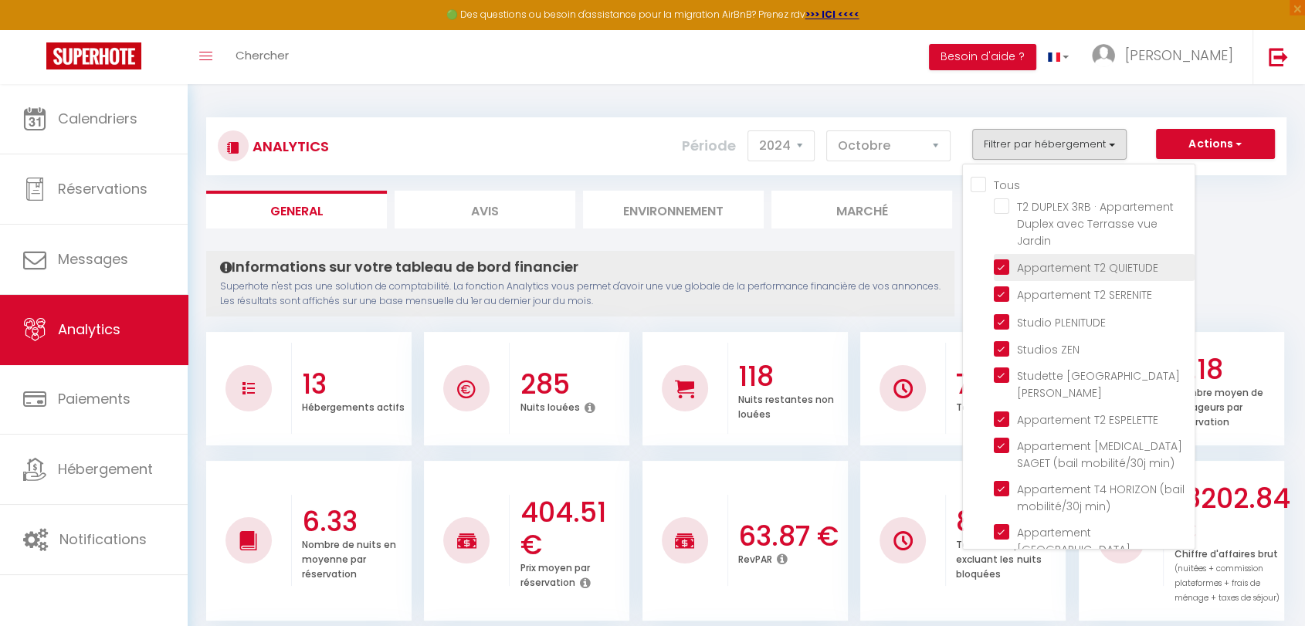
checkbox input "false"
click at [1001, 266] on QUIETUDE "checkbox" at bounding box center [1094, 266] width 201 height 15
checkbox QUIETUDE "false"
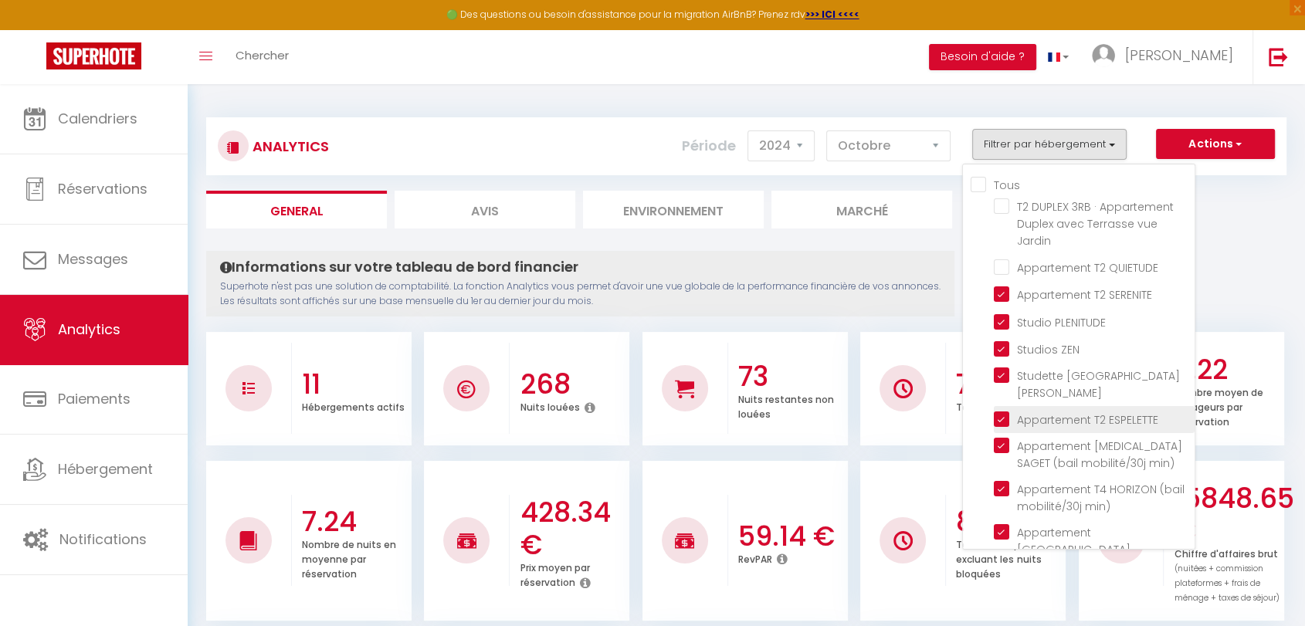
click at [1007, 411] on ESPELETTE "checkbox" at bounding box center [1094, 418] width 201 height 15
checkbox ESPELETTE "false"
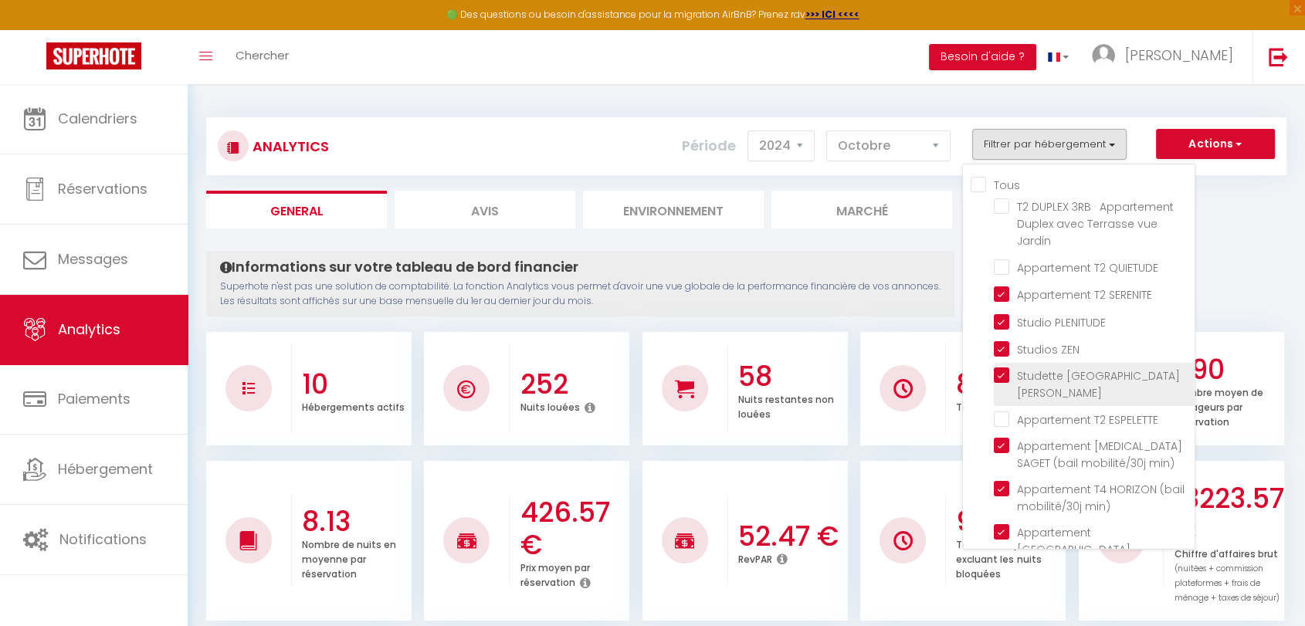
click at [1004, 372] on St-Jean "checkbox" at bounding box center [1094, 375] width 201 height 15
checkbox St-Jean "false"
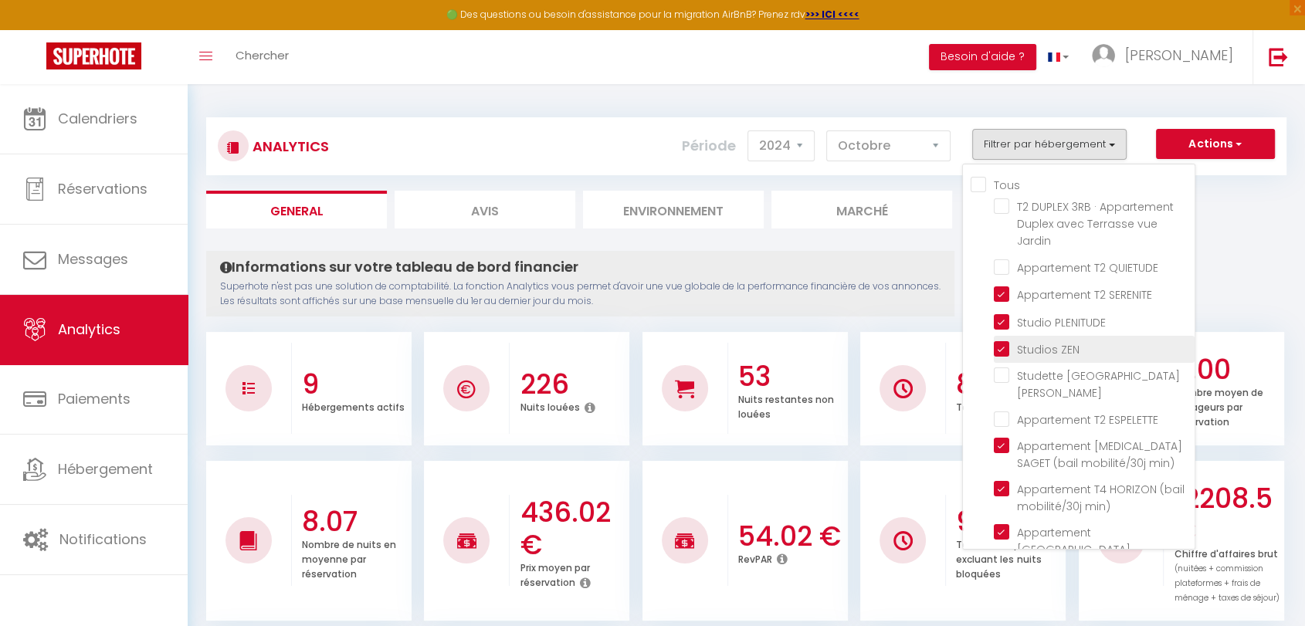
click at [1003, 348] on ZEN "checkbox" at bounding box center [1094, 348] width 201 height 15
checkbox ZEN "false"
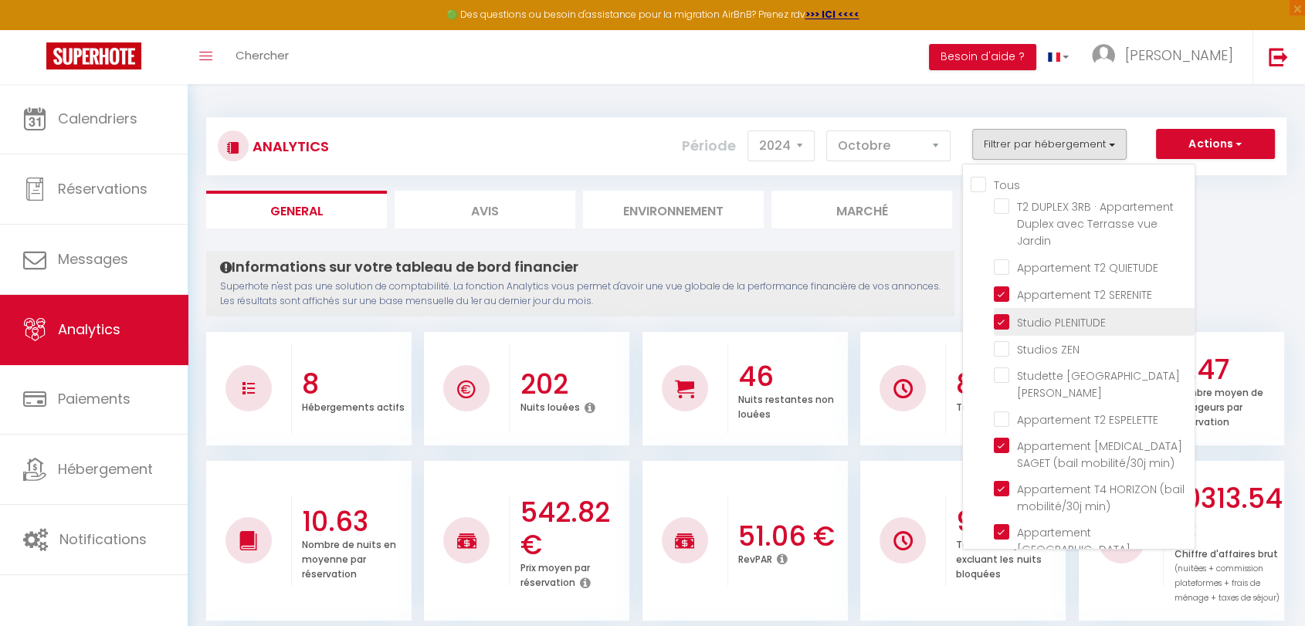
click at [1002, 320] on PLENITUDE "checkbox" at bounding box center [1094, 320] width 201 height 15
checkbox PLENITUDE "false"
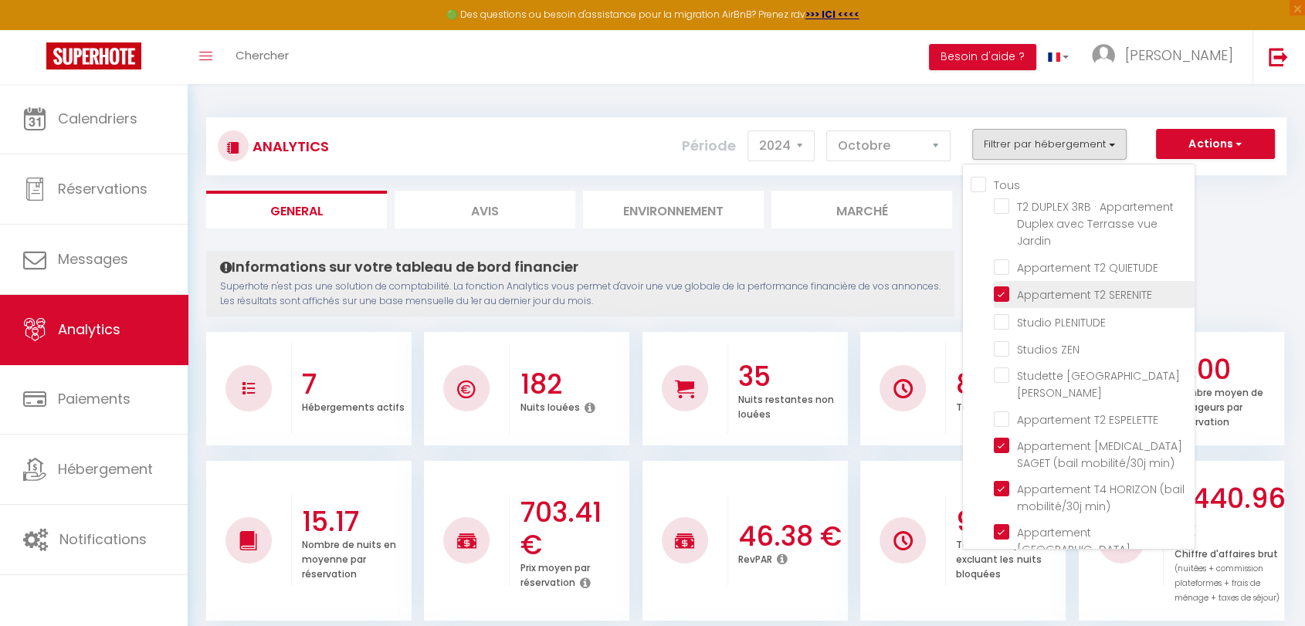
click at [1002, 298] on SERENITE "checkbox" at bounding box center [1094, 293] width 201 height 15
checkbox SERENITE "false"
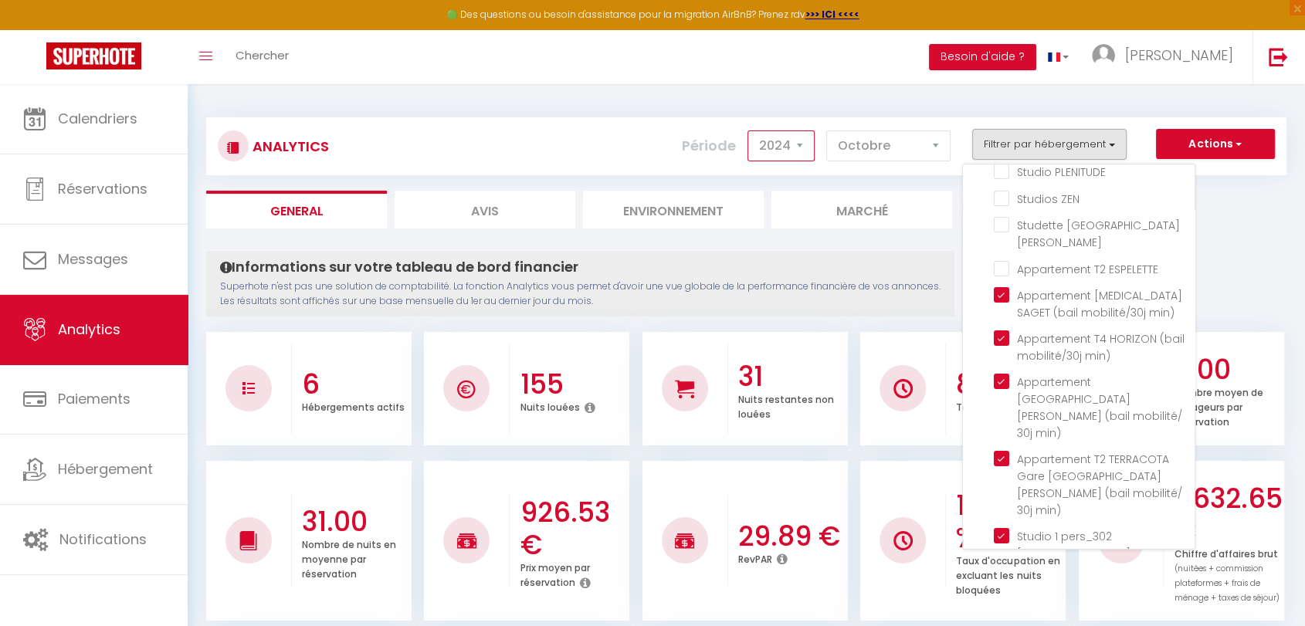
click at [807, 147] on select "2014 2015 2016 2017 2018 2019 2020 2021 2022 2023 2024 2025 2026 2027" at bounding box center [781, 146] width 67 height 31
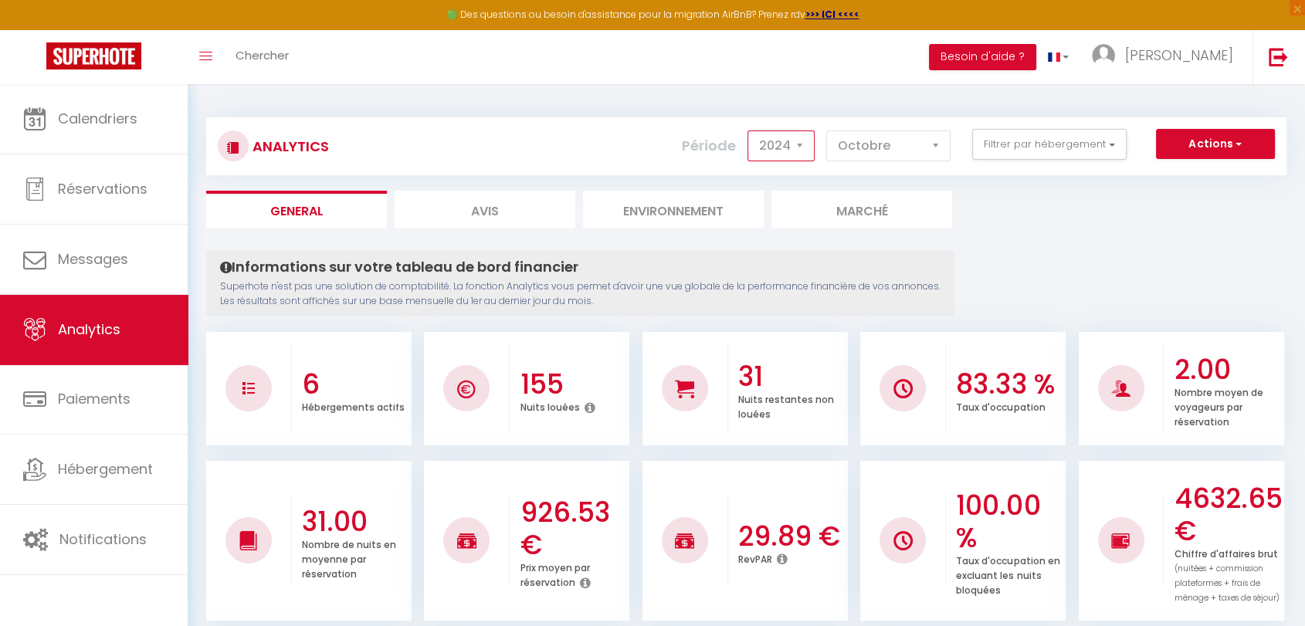
click at [799, 148] on select "2014 2015 2016 2017 2018 2019 2020 2021 2022 2023 2024 2025 2026 2027" at bounding box center [781, 146] width 67 height 31
select select "2025"
click at [751, 131] on select "2014 2015 2016 2017 2018 2019 2020 2021 2022 2023 2024 2025 2026 2027" at bounding box center [781, 146] width 67 height 31
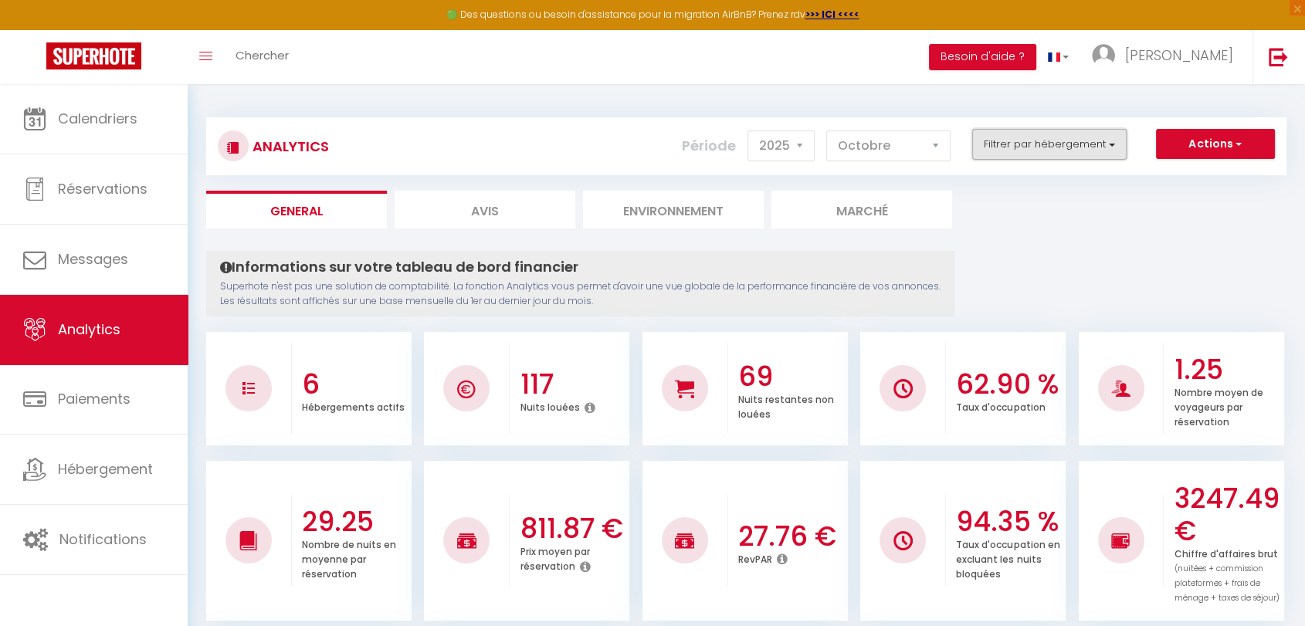
click at [1084, 143] on button "Filtrer par hébergement" at bounding box center [1049, 144] width 154 height 31
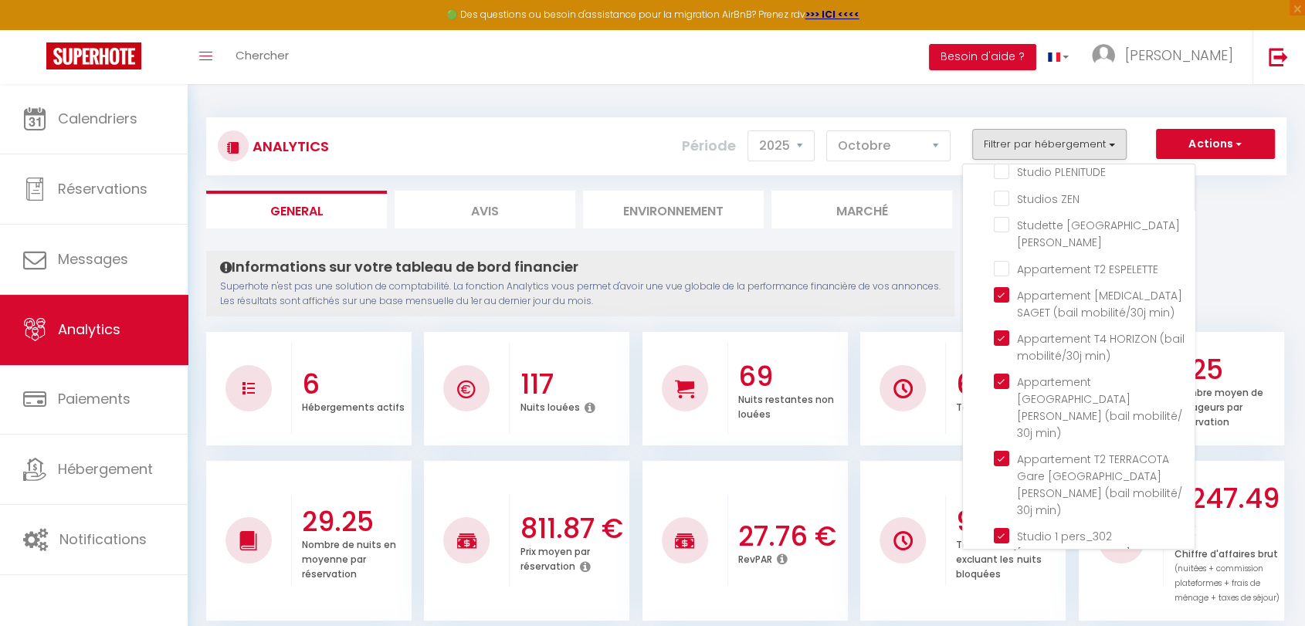
click at [1002, 606] on min\) "checkbox" at bounding box center [1094, 613] width 201 height 15
checkbox min\) "false"
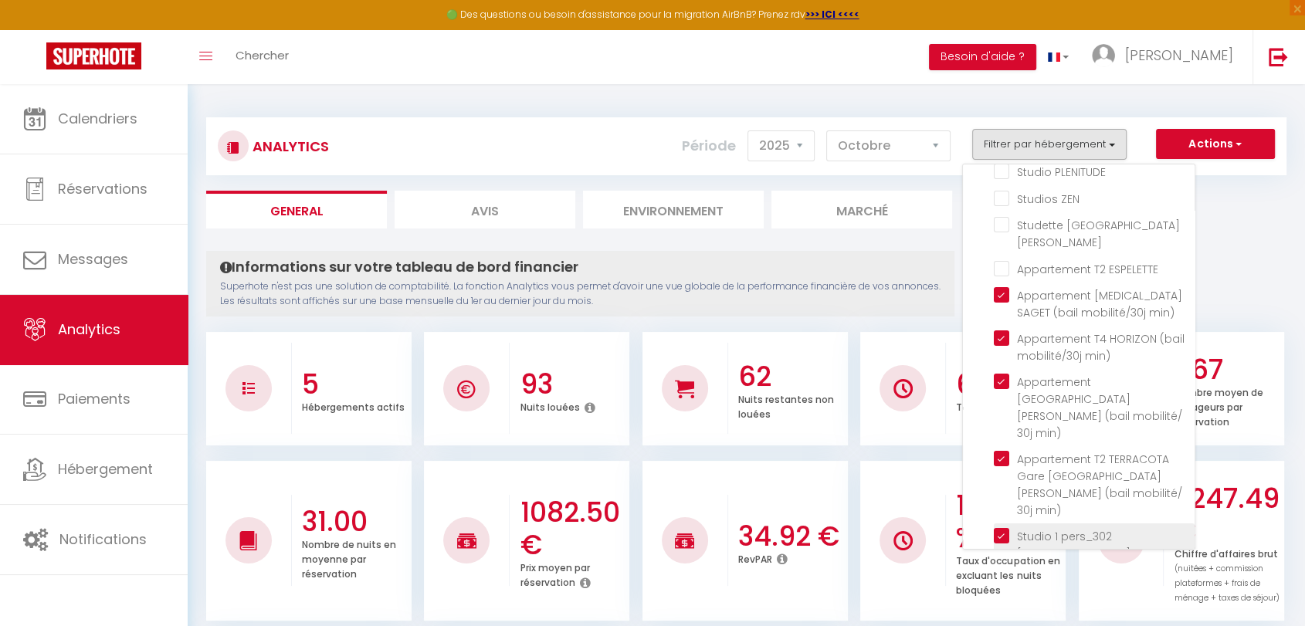
click at [1009, 528] on label "Studio 1 pers_302 [GEOGRAPHIC_DATA] (bail mobilité/30j min)" at bounding box center [1096, 562] width 175 height 68
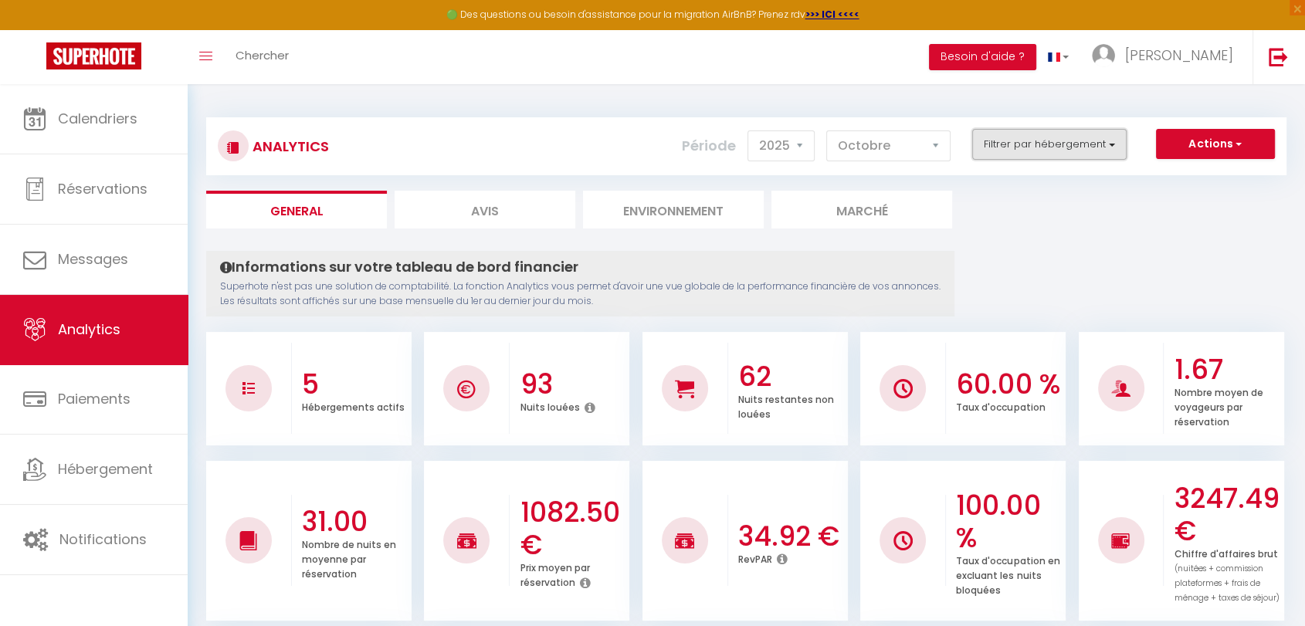
click at [1114, 144] on button "Filtrer par hébergement" at bounding box center [1049, 144] width 154 height 31
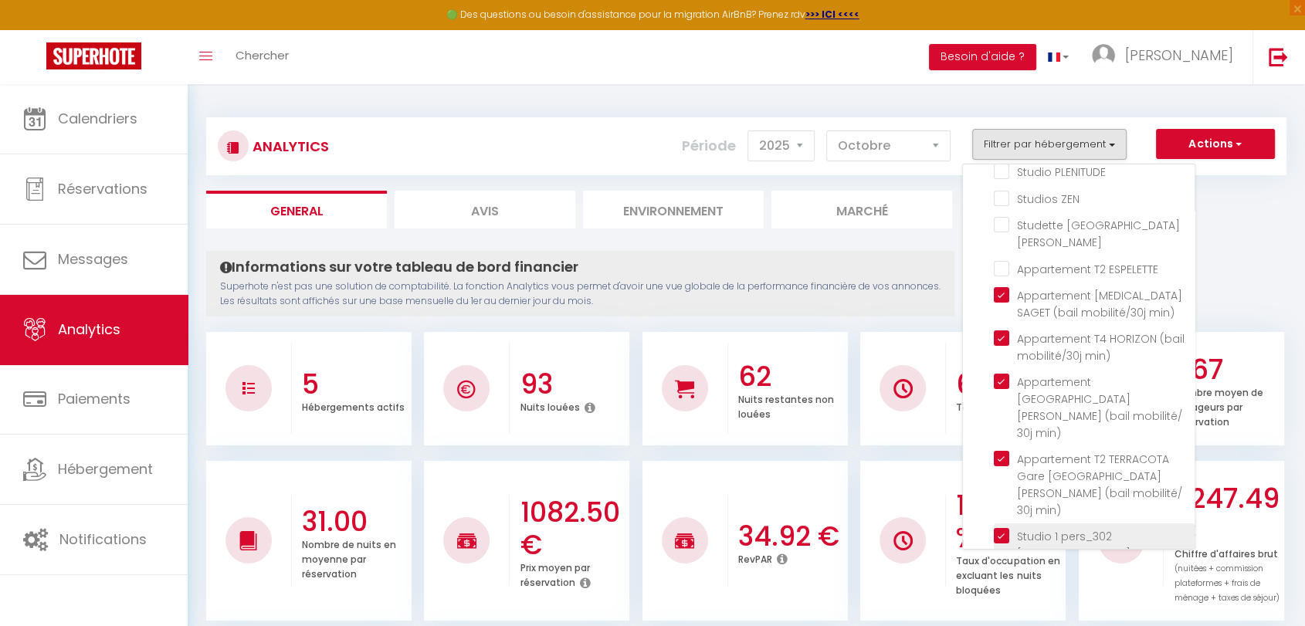
click at [1009, 528] on min\) "checkbox" at bounding box center [1094, 535] width 201 height 15
checkbox min\) "false"
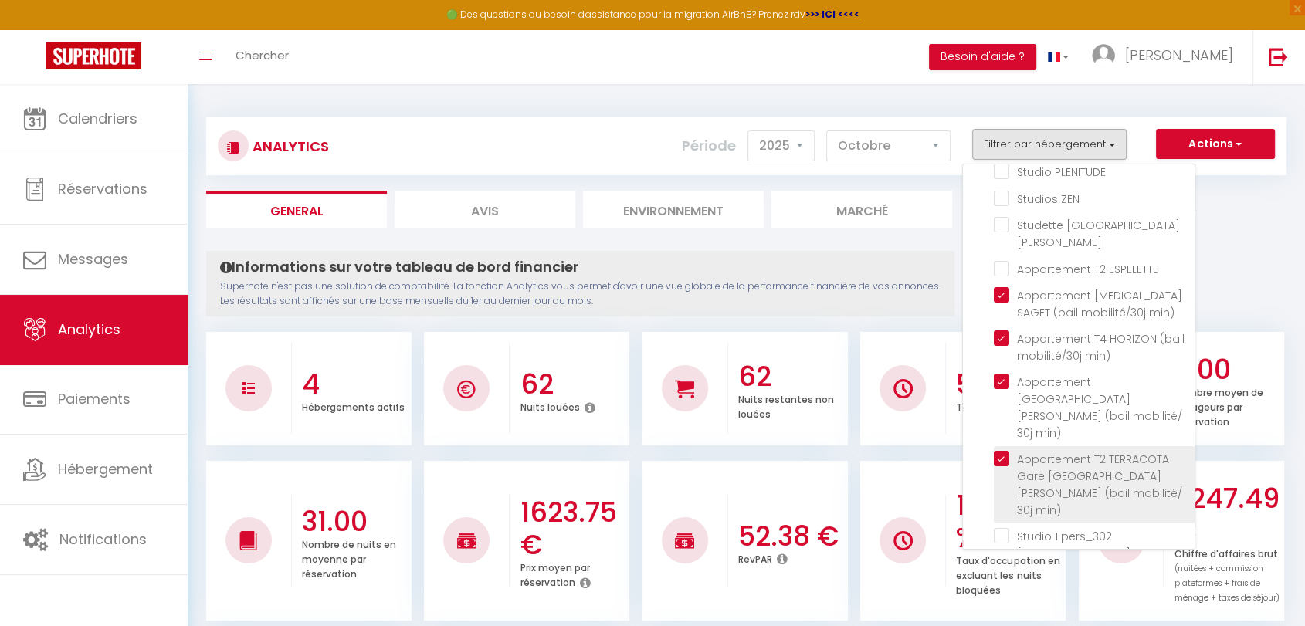
click at [1001, 451] on min\) "checkbox" at bounding box center [1094, 458] width 201 height 15
checkbox min\) "false"
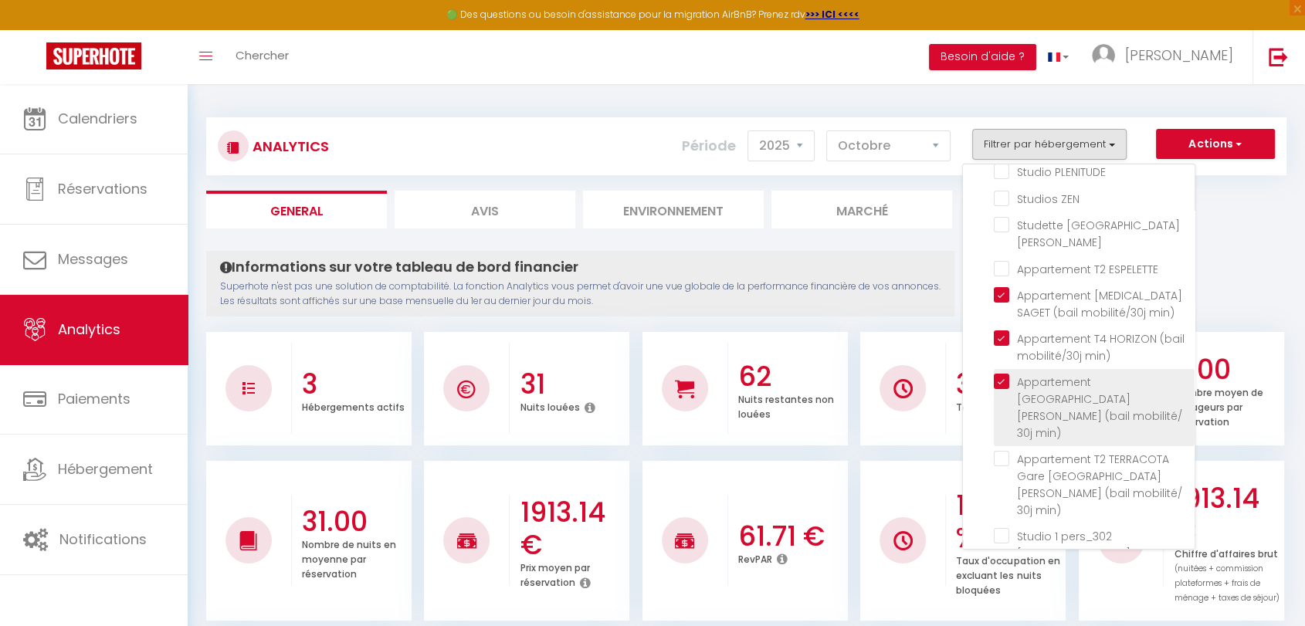
click at [1003, 374] on min\) "checkbox" at bounding box center [1094, 381] width 201 height 15
checkbox min\) "false"
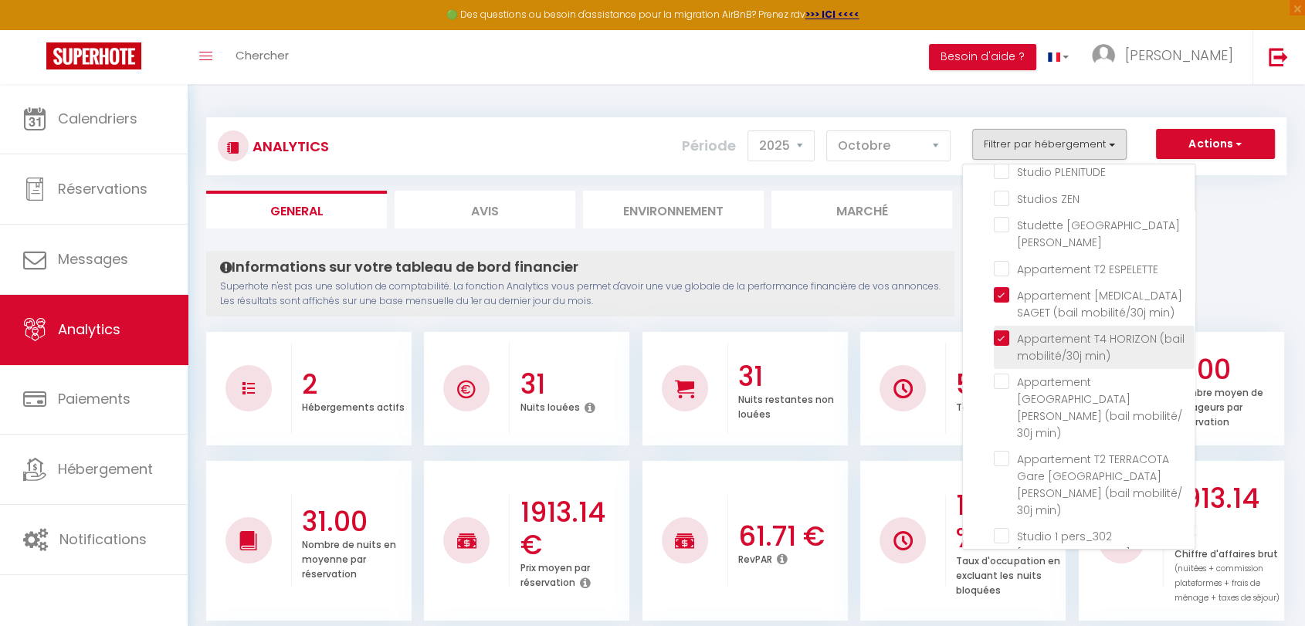
click at [1002, 331] on min\) "checkbox" at bounding box center [1094, 338] width 201 height 15
checkbox min\) "false"
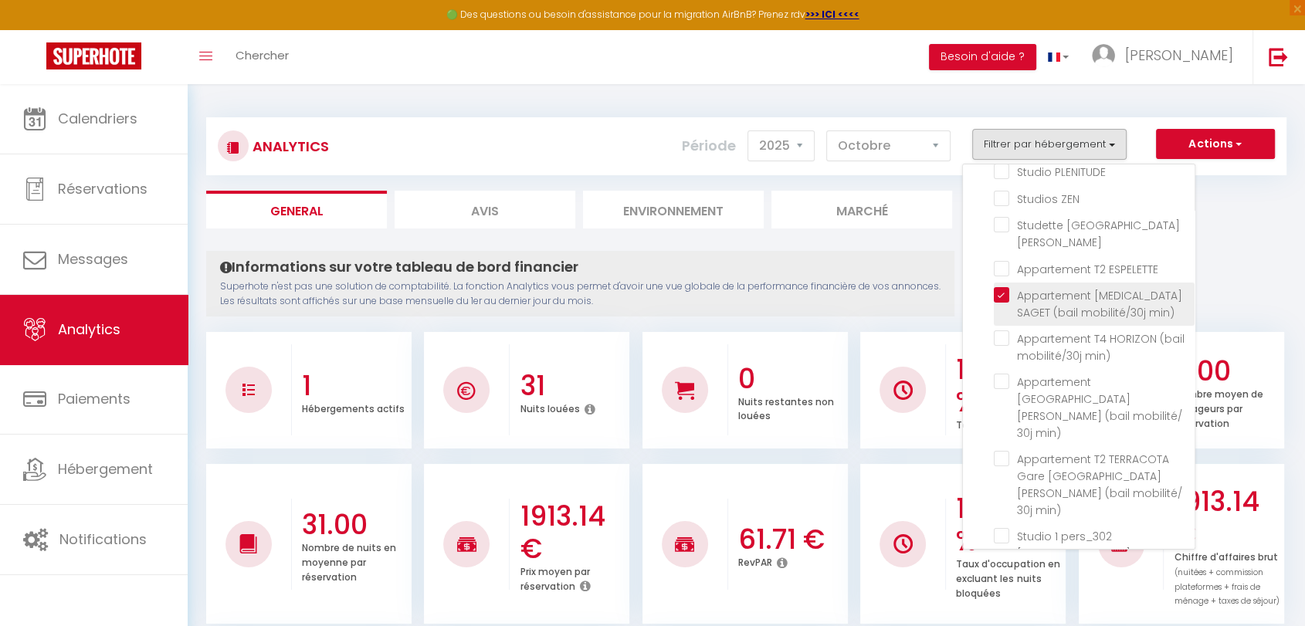
click at [1008, 287] on min\) "checkbox" at bounding box center [1094, 294] width 201 height 15
checkbox min\) "false"
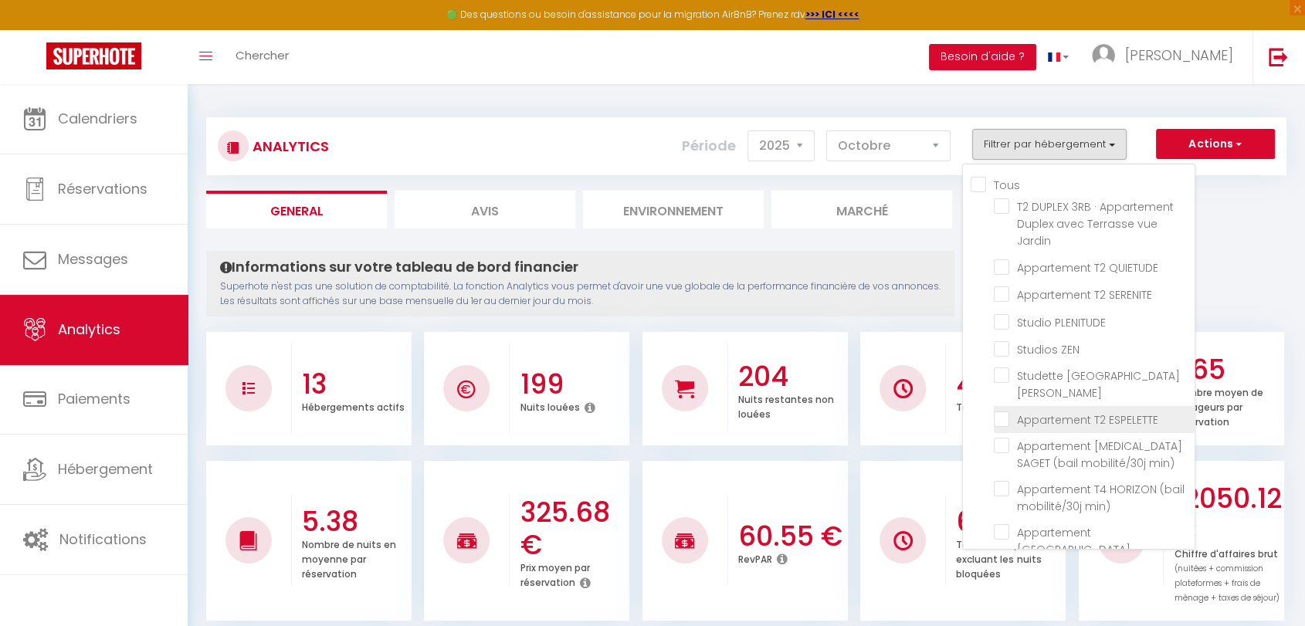
click at [999, 411] on ESPELETTE "checkbox" at bounding box center [1094, 418] width 201 height 15
checkbox ESPELETTE "true"
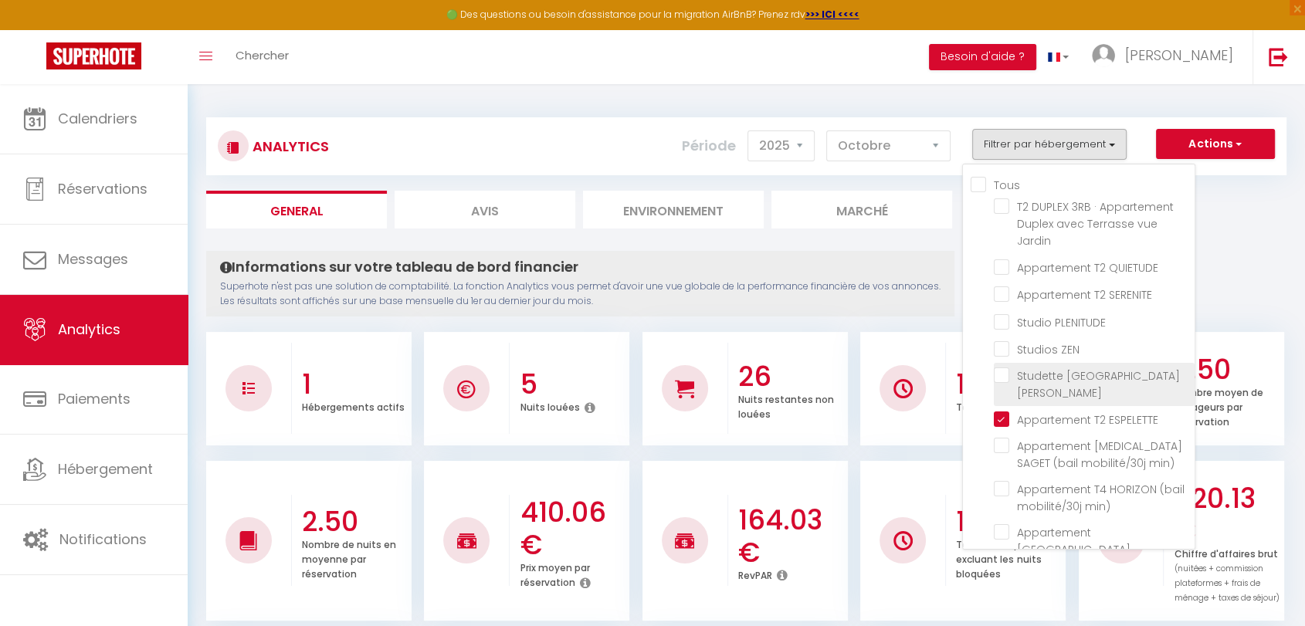
click at [1006, 375] on St-Jean "checkbox" at bounding box center [1094, 375] width 201 height 15
checkbox St-Jean "true"
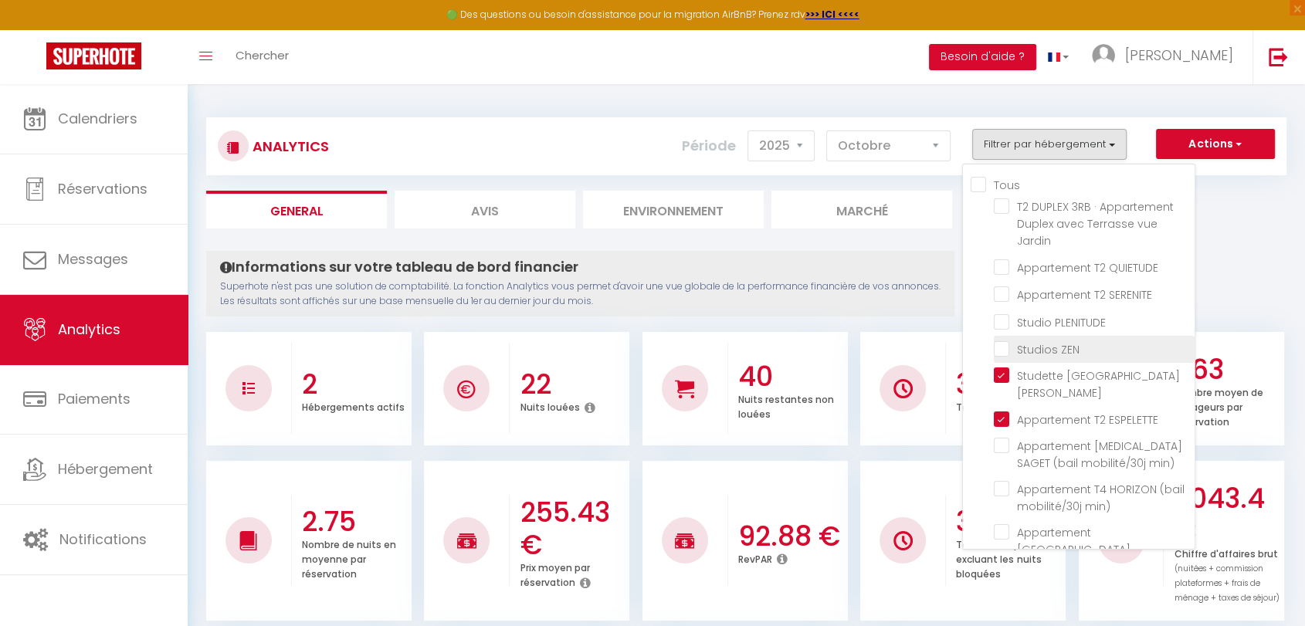
click at [1007, 345] on ZEN "checkbox" at bounding box center [1094, 348] width 201 height 15
checkbox ZEN "true"
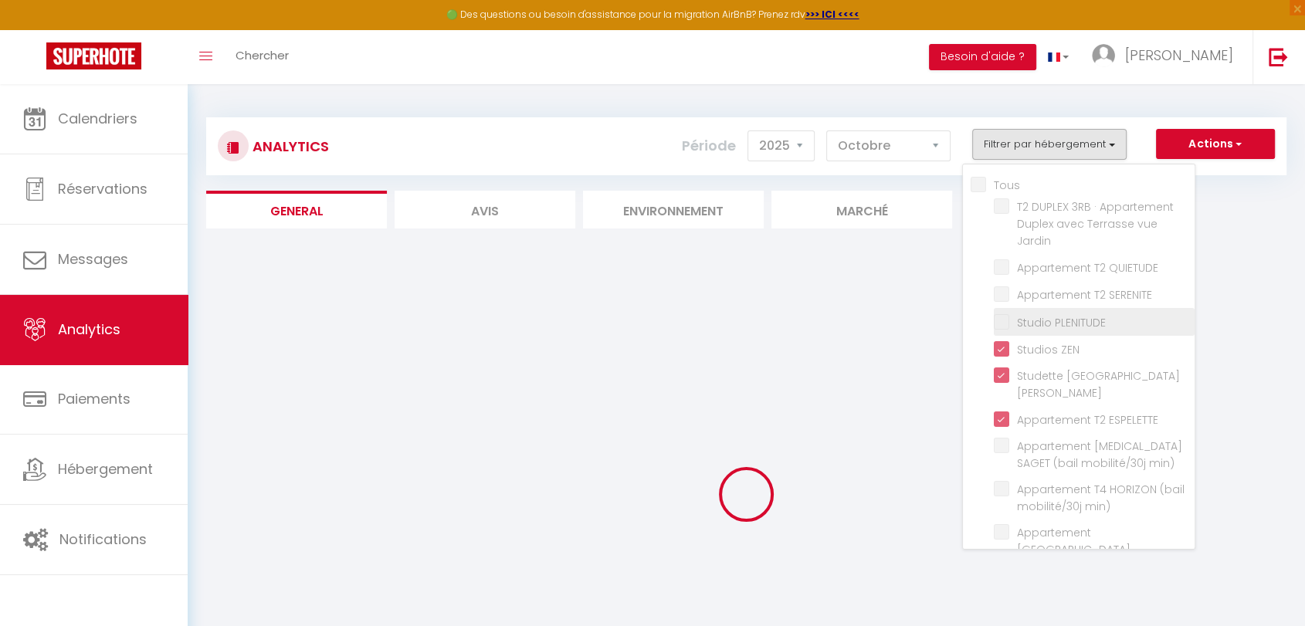
click at [1006, 323] on PLENITUDE "checkbox" at bounding box center [1094, 320] width 201 height 15
checkbox PLENITUDE "true"
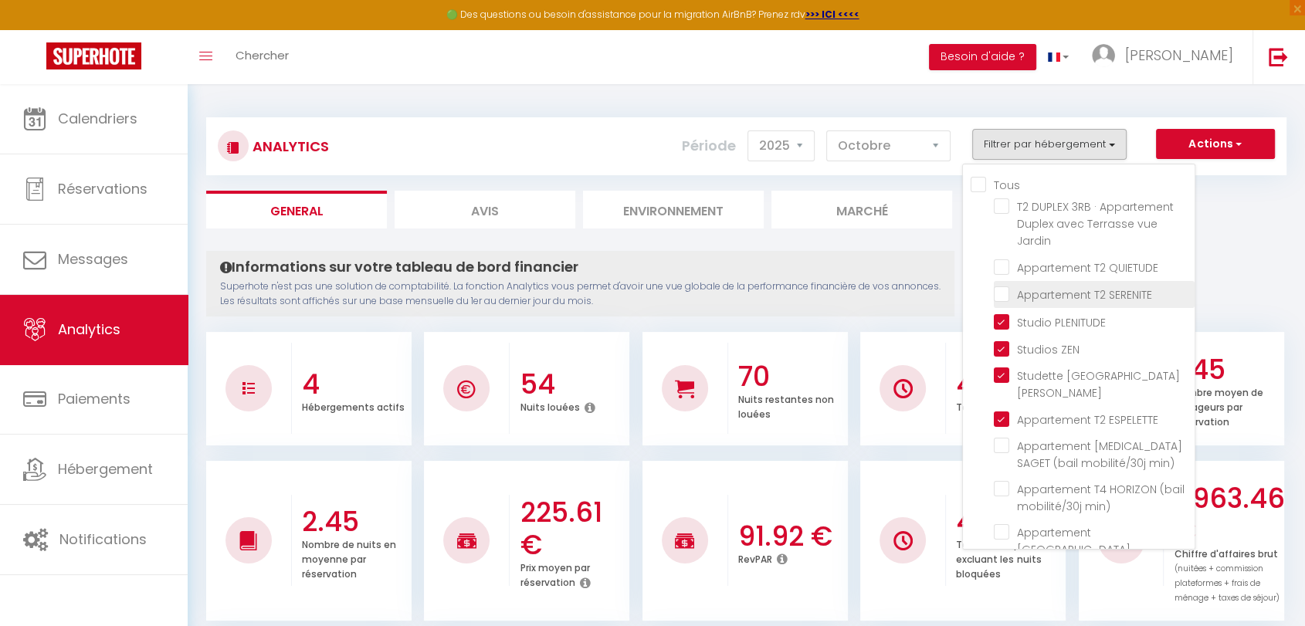
click at [1006, 298] on SERENITE "checkbox" at bounding box center [1094, 293] width 201 height 15
checkbox SERENITE "true"
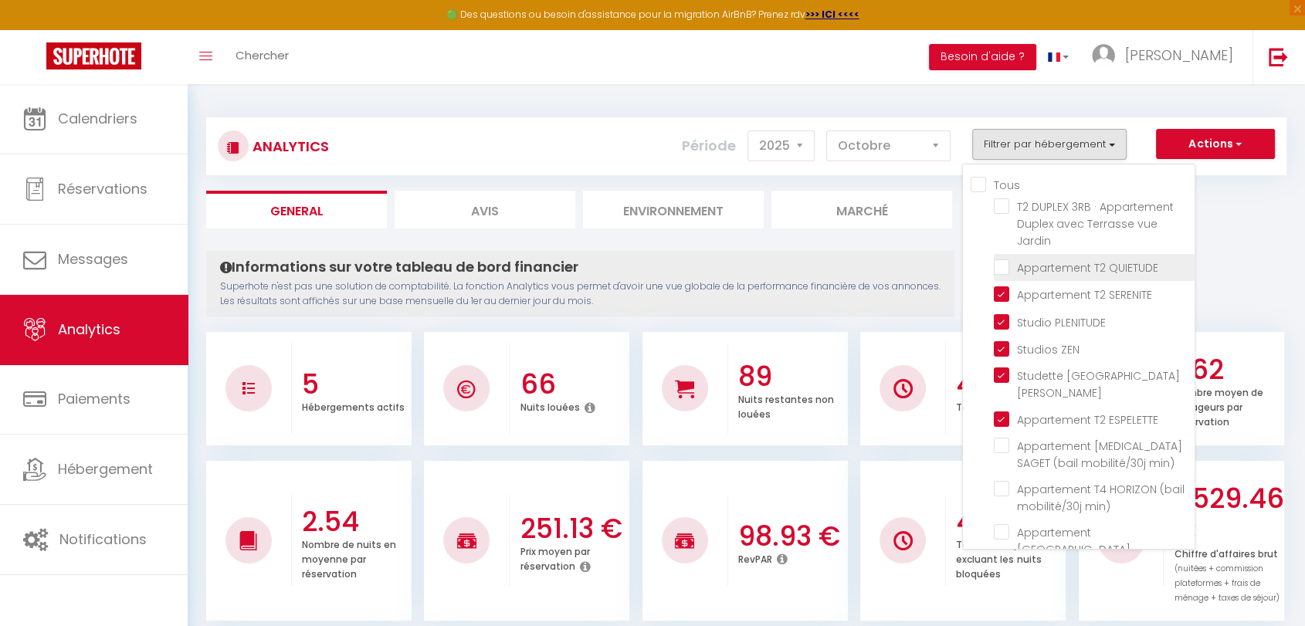
click at [1006, 273] on QUIETUDE "checkbox" at bounding box center [1094, 266] width 201 height 15
checkbox QUIETUDE "true"
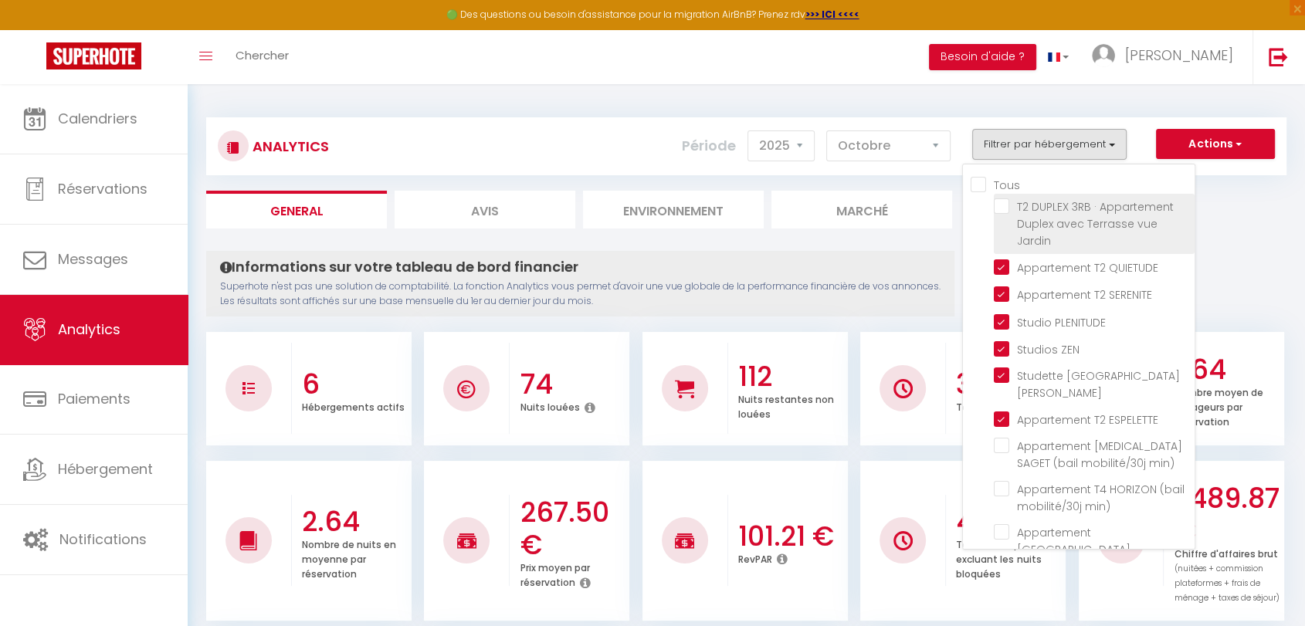
click at [1005, 210] on Jardin "checkbox" at bounding box center [1094, 205] width 201 height 15
checkbox Jardin "true"
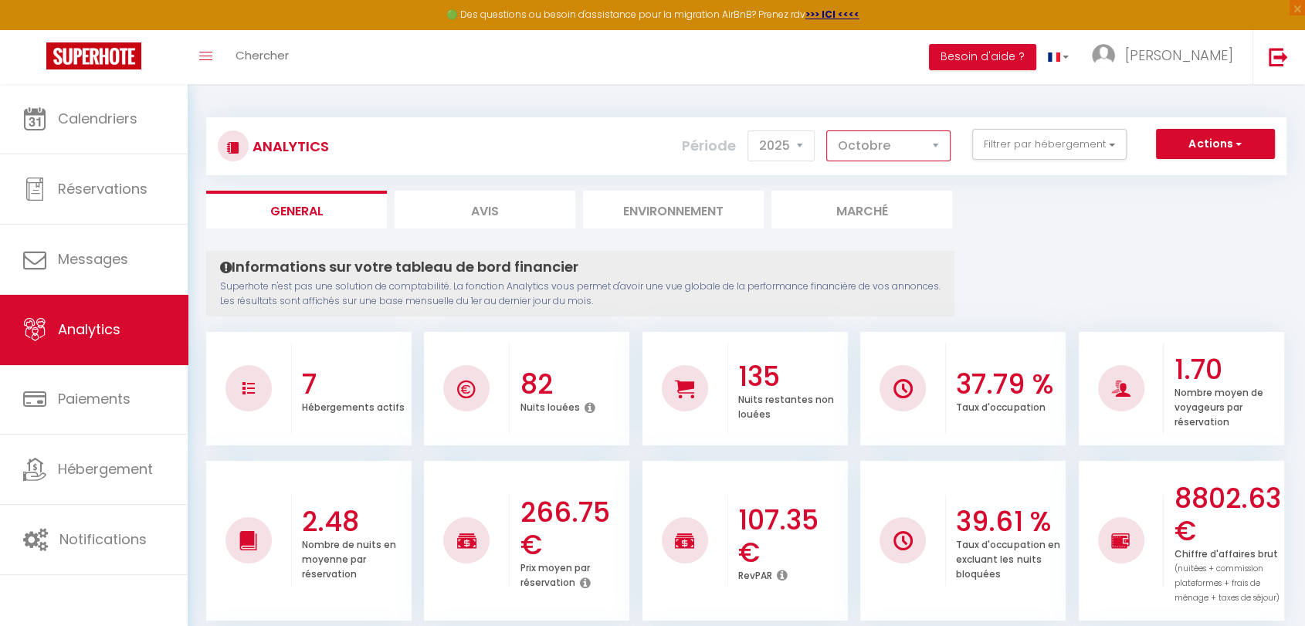
click at [935, 143] on select "Janvier Février Mars Avril Mai Juin Juillet Août Septembre Octobre Novembre Déc…" at bounding box center [888, 146] width 124 height 31
click at [829, 131] on select "Janvier Février Mars Avril Mai Juin Juillet Août Septembre Octobre Novembre Déc…" at bounding box center [888, 146] width 124 height 31
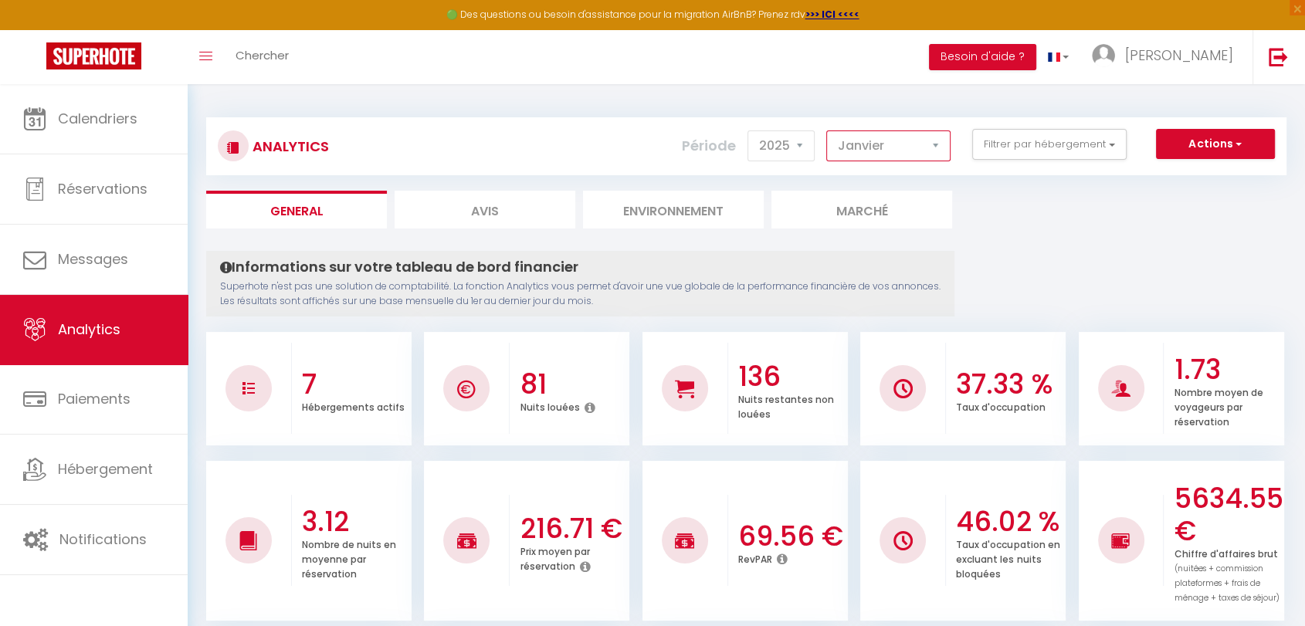
click at [935, 142] on select "Janvier Février Mars Avril Mai Juin Juillet Août Septembre Octobre Novembre Déc…" at bounding box center [888, 146] width 124 height 31
click at [829, 131] on select "Janvier Février Mars Avril Mai Juin Juillet Août Septembre Octobre Novembre Déc…" at bounding box center [888, 146] width 124 height 31
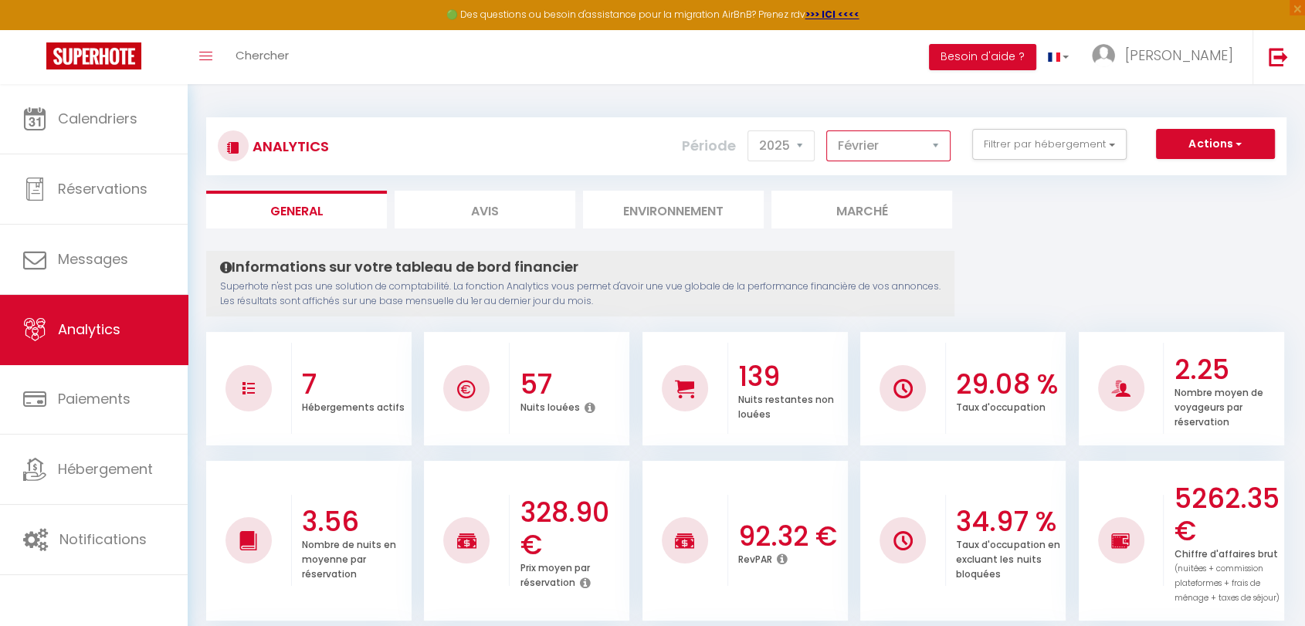
click at [939, 150] on select "Janvier Février Mars Avril Mai Juin Juillet Août Septembre Octobre Novembre Déc…" at bounding box center [888, 146] width 124 height 31
click at [829, 131] on select "Janvier Février Mars Avril Mai Juin Juillet Août Septembre Octobre Novembre Déc…" at bounding box center [888, 146] width 124 height 31
click at [808, 144] on select "2014 2015 2016 2017 2018 2019 2020 2021 2022 2023 2024 2025 2026 2027" at bounding box center [781, 146] width 67 height 31
click at [920, 149] on select "Janvier Février Mars Avril Mai Juin Juillet Août Septembre Octobre Novembre Déc…" at bounding box center [888, 146] width 124 height 31
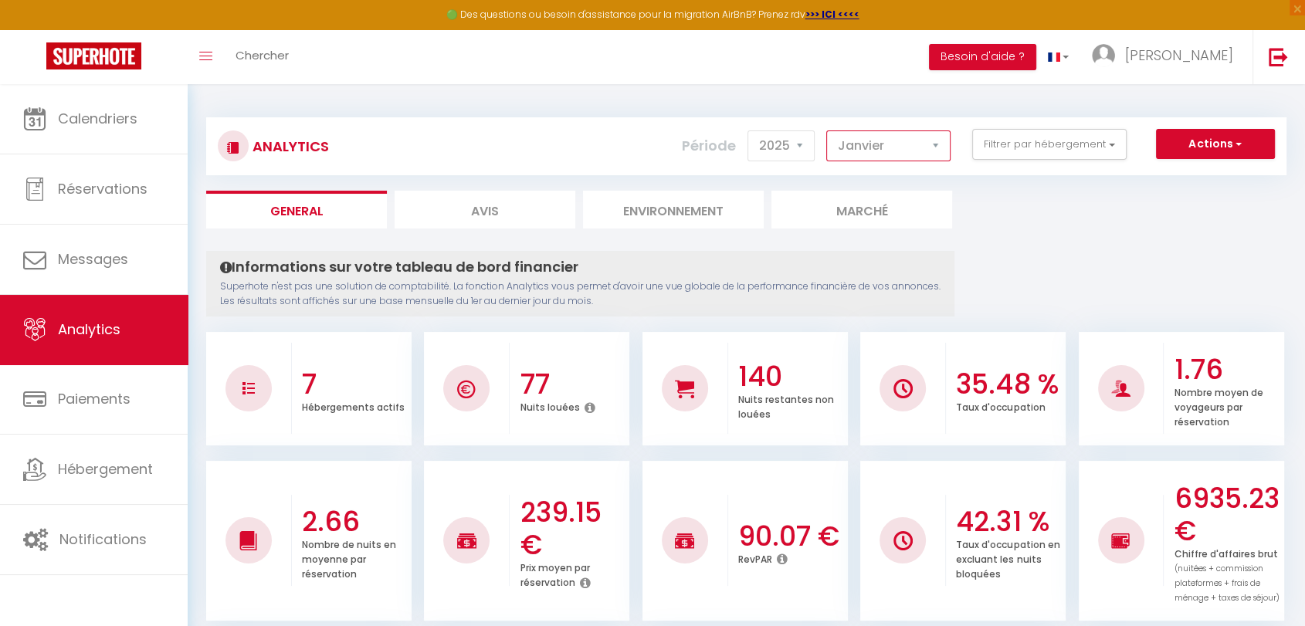
click at [829, 131] on select "Janvier Février Mars Avril Mai Juin Juillet Août Septembre Octobre Novembre Déc…" at bounding box center [888, 146] width 124 height 31
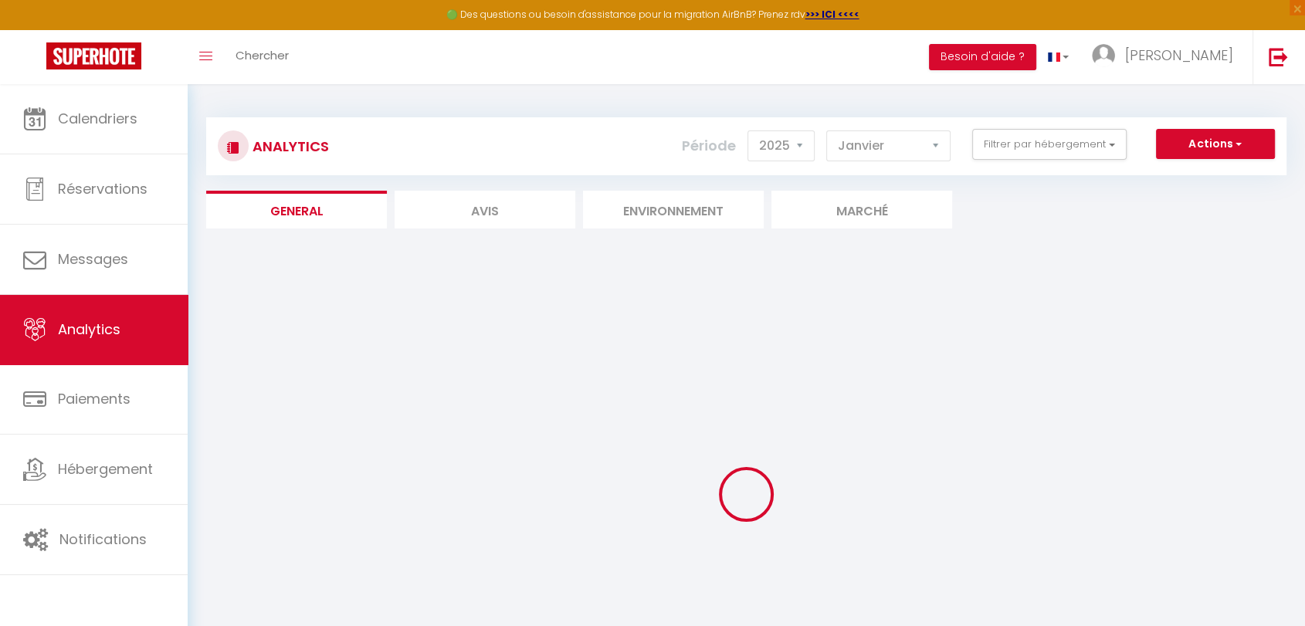
click at [900, 174] on div "Analytics Actions Génération SuperConciergerie Génération SuperAnalyzer Générat…" at bounding box center [746, 146] width 1081 height 58
click at [942, 144] on select "Janvier Février Mars Avril Mai Juin Juillet Août Septembre Octobre Novembre Déc…" at bounding box center [888, 146] width 124 height 31
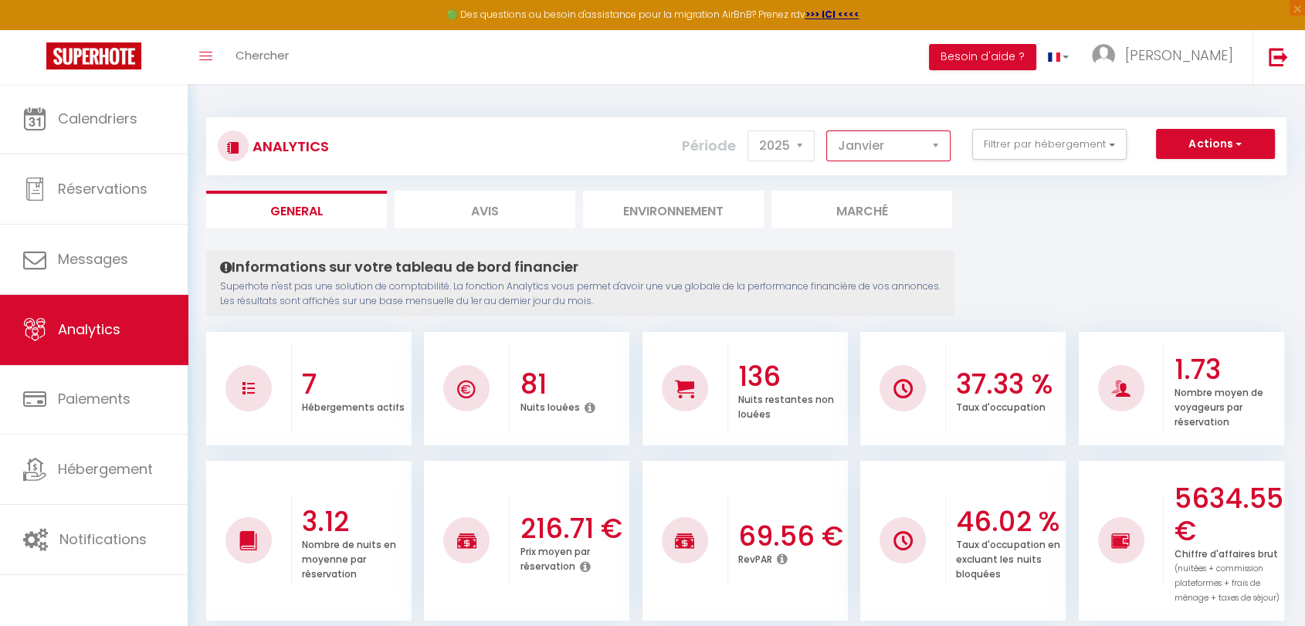
select select "2"
click at [829, 131] on select "Janvier Février Mars Avril Mai Juin Juillet Août Septembre Octobre Novembre Déc…" at bounding box center [888, 146] width 124 height 31
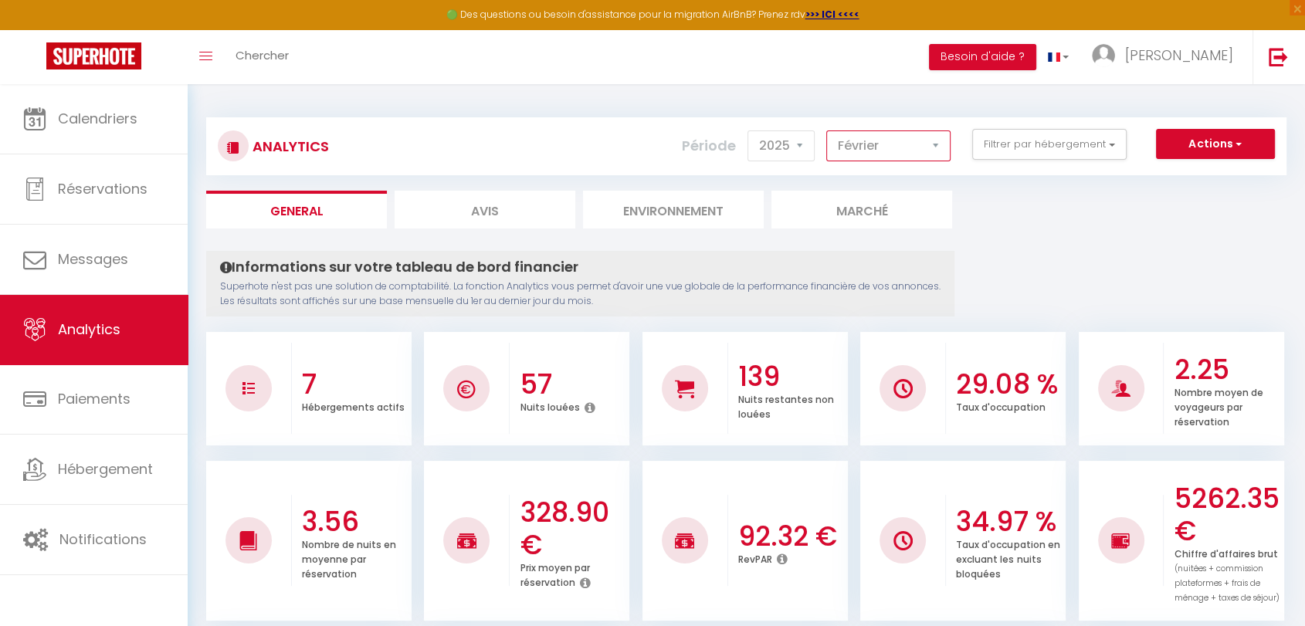
click at [928, 144] on select "Janvier Février Mars Avril Mai Juin Juillet Août Septembre Octobre Novembre Déc…" at bounding box center [888, 146] width 124 height 31
click at [494, 218] on li "Avis" at bounding box center [485, 210] width 181 height 38
select select "2025"
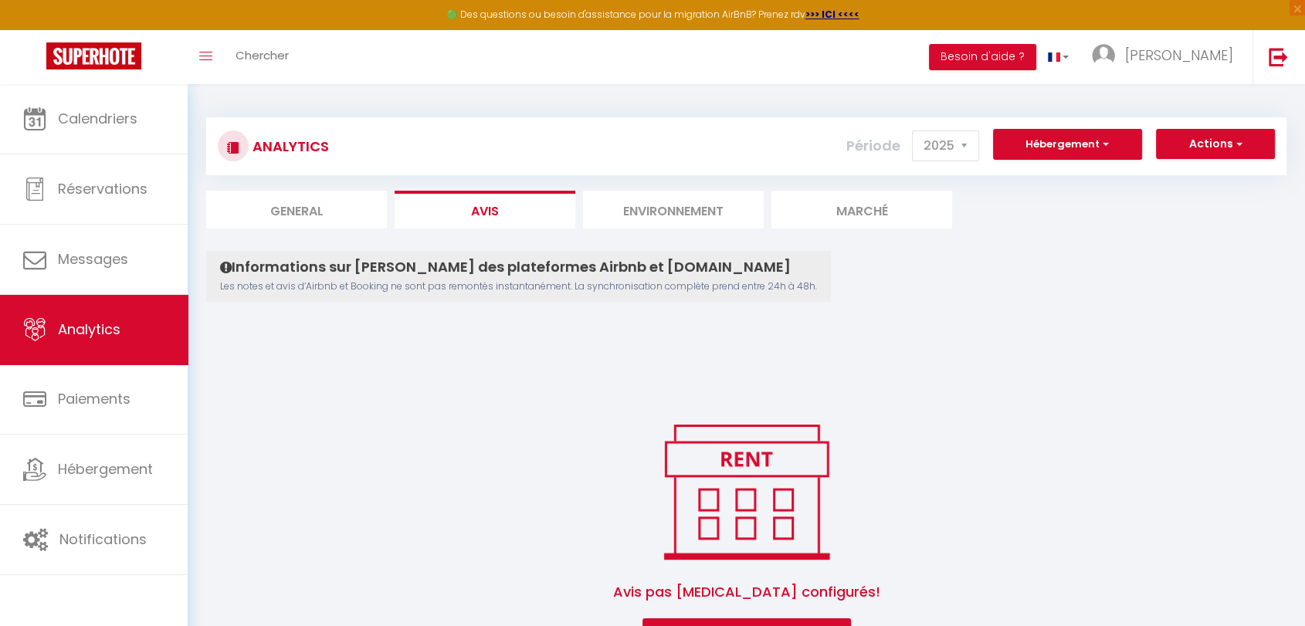
click at [655, 206] on li "Environnement" at bounding box center [673, 210] width 181 height 38
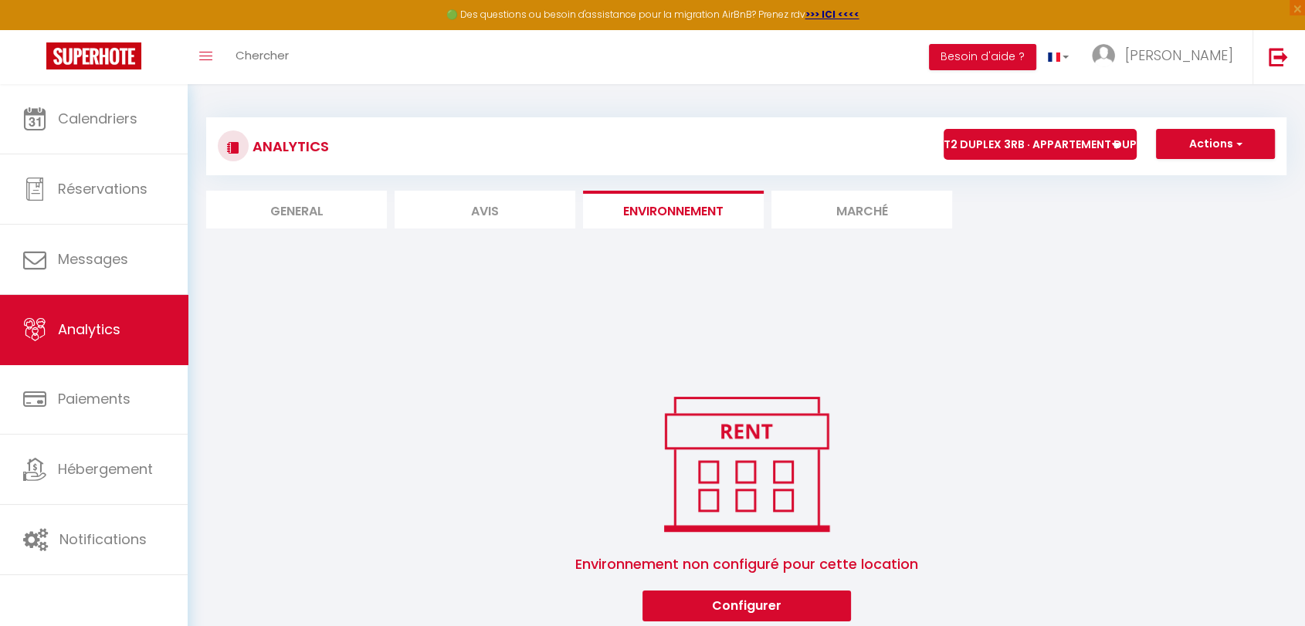
click at [820, 209] on li "Marché" at bounding box center [862, 210] width 181 height 38
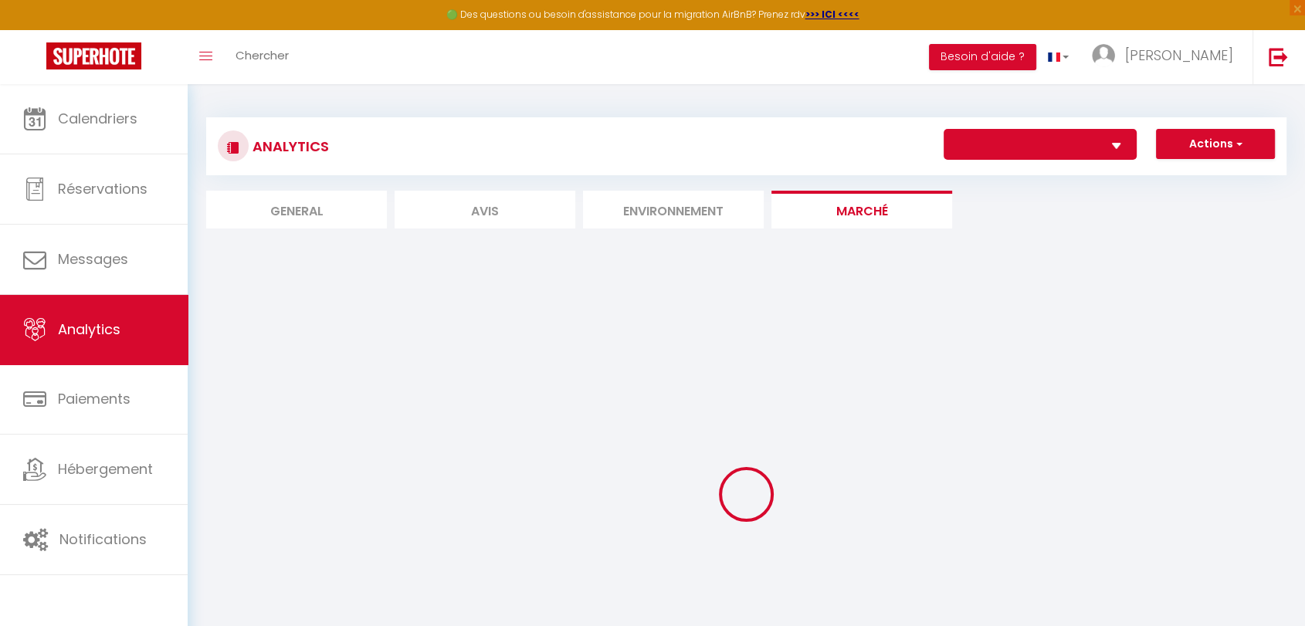
select select "27689"
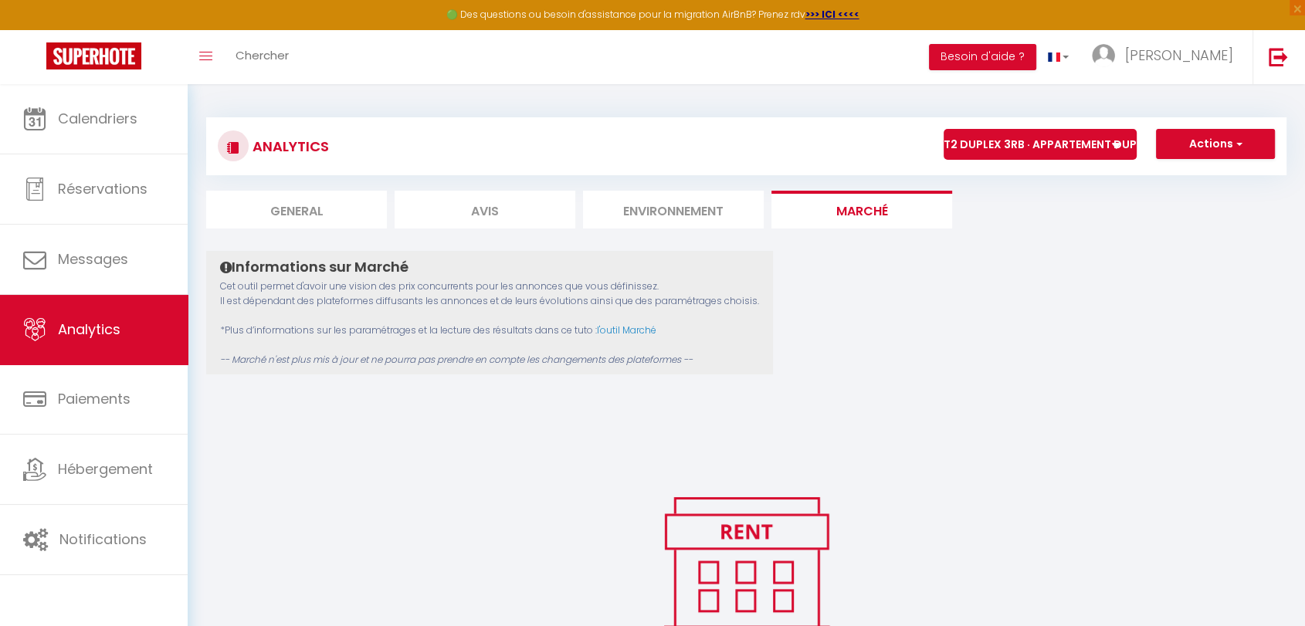
click at [307, 214] on li "General" at bounding box center [296, 210] width 181 height 38
select select "2025"
select select "10"
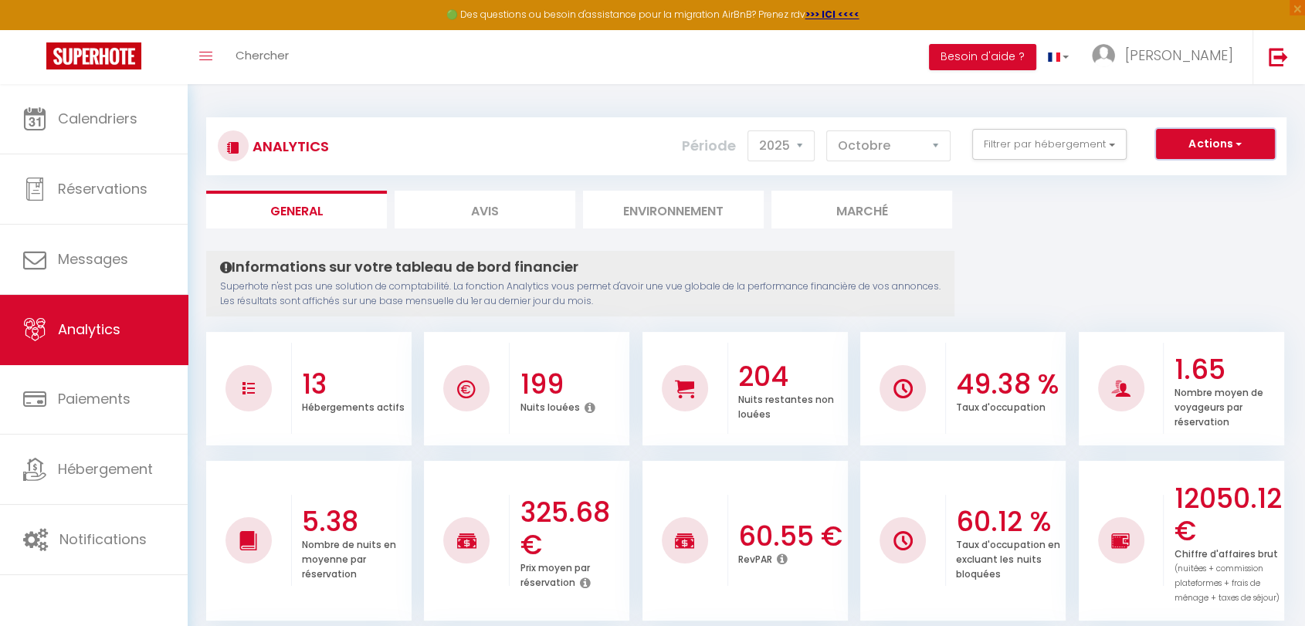
click at [1182, 138] on button "Actions" at bounding box center [1215, 144] width 119 height 31
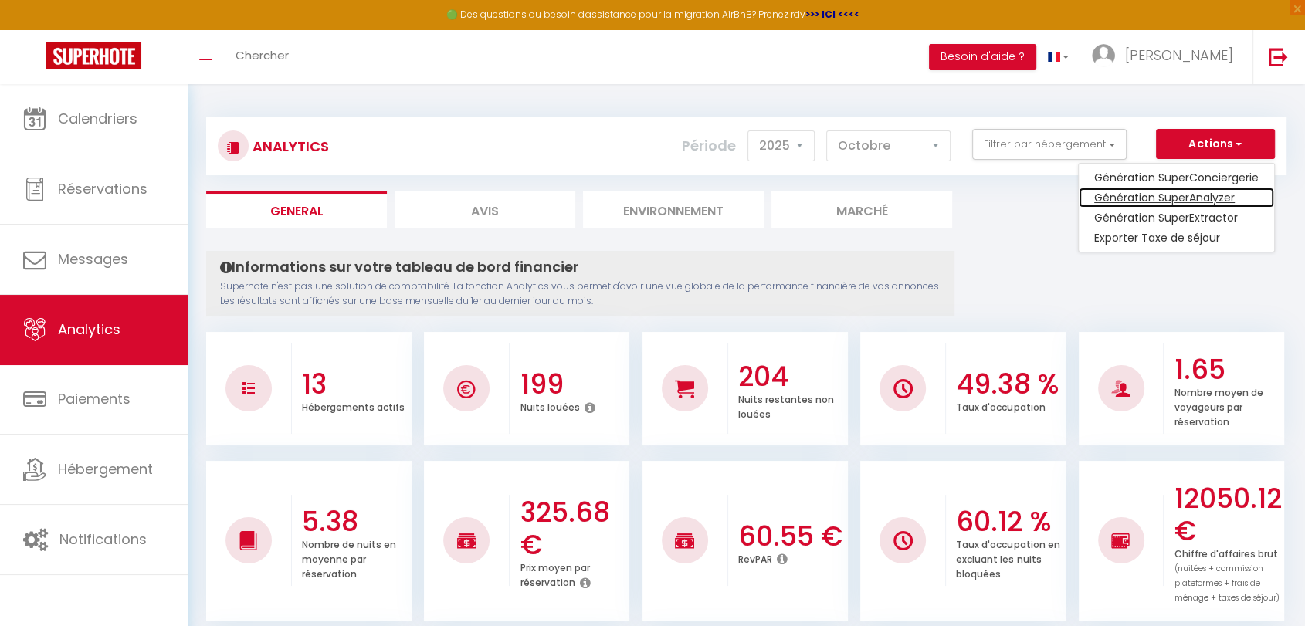
click at [1210, 199] on link "Génération SuperAnalyzer" at bounding box center [1176, 198] width 195 height 20
type input "[EMAIL_ADDRESS][DOMAIN_NAME]"
select select
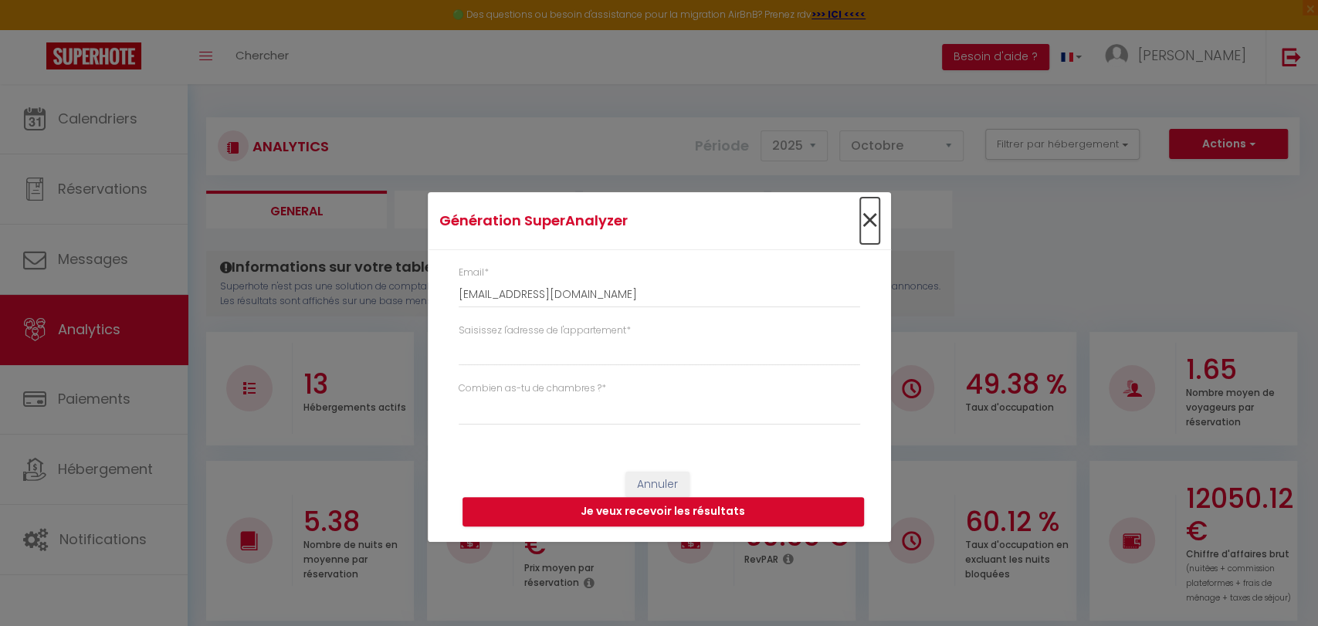
click at [867, 219] on span "×" at bounding box center [869, 221] width 19 height 46
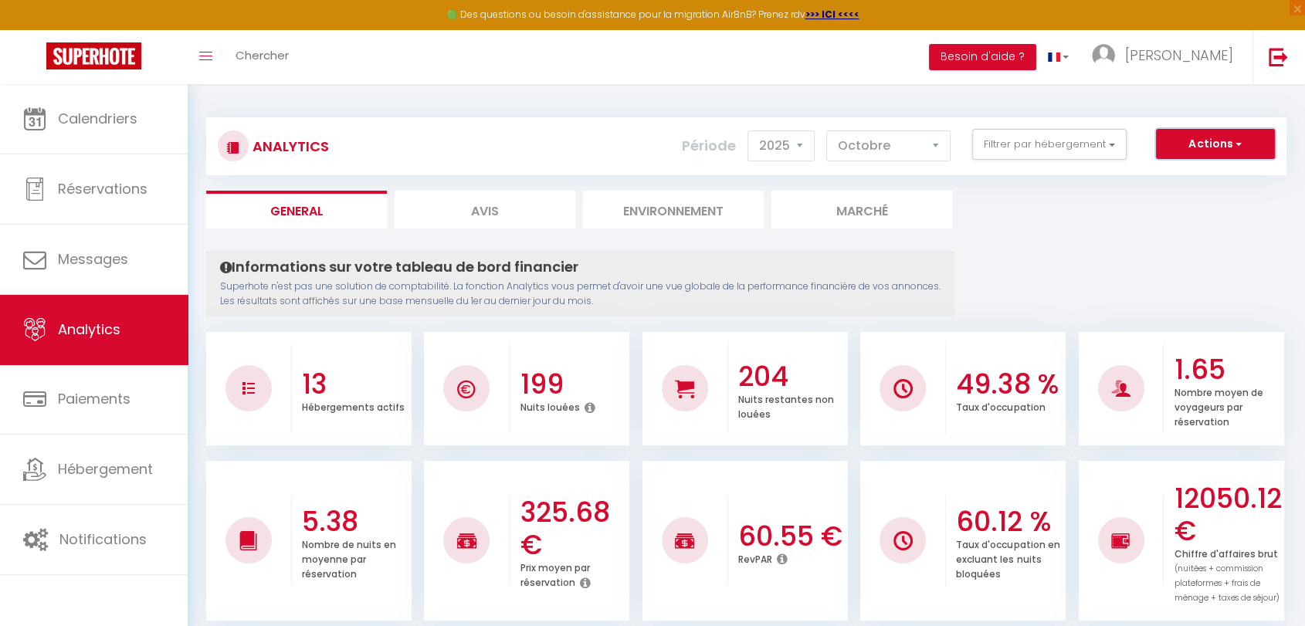
click at [1173, 141] on button "Actions" at bounding box center [1215, 144] width 119 height 31
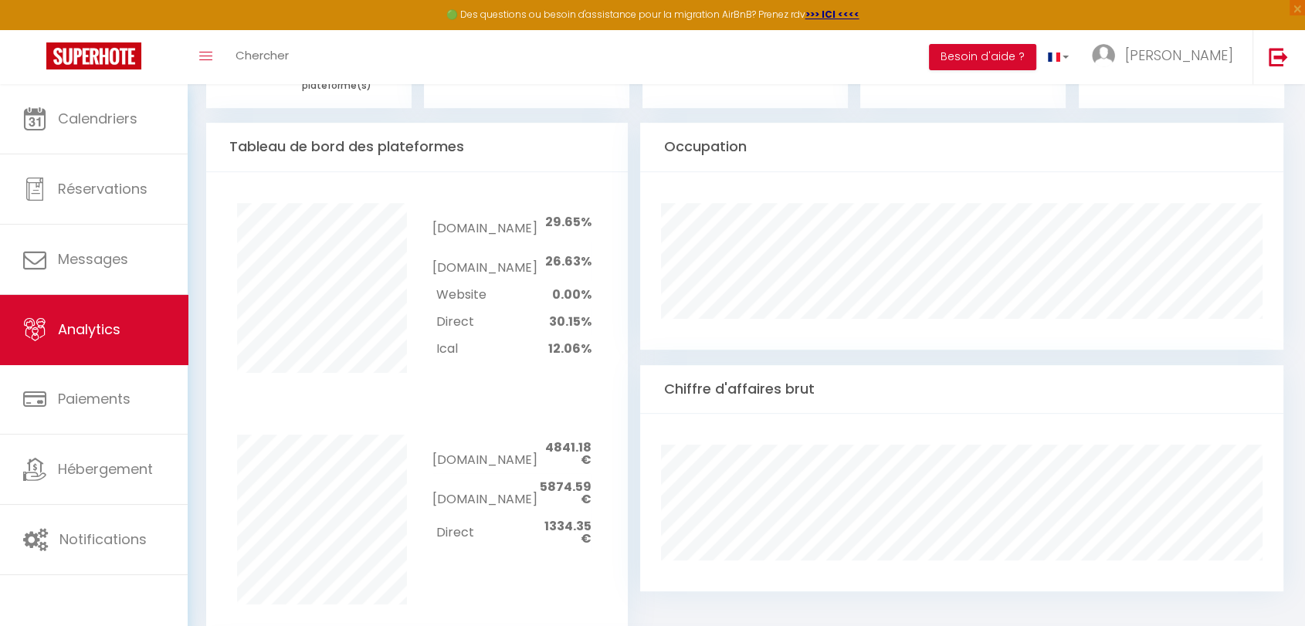
scroll to position [772, 0]
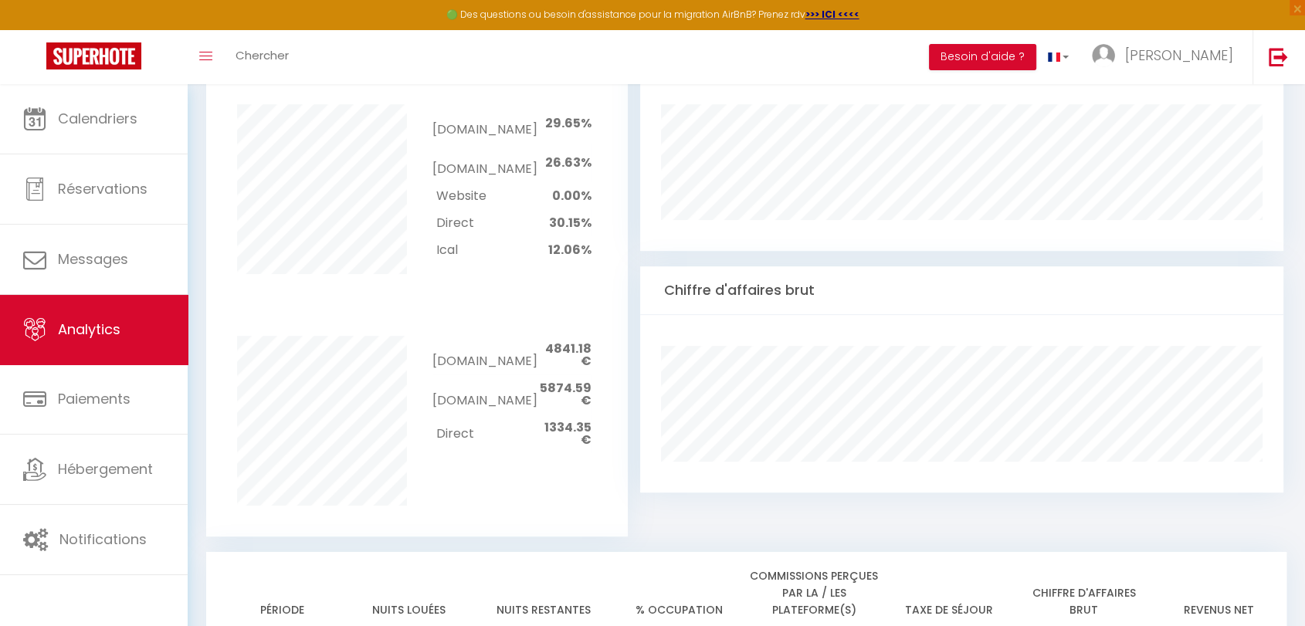
click at [475, 209] on td "Direct" at bounding box center [485, 222] width 104 height 27
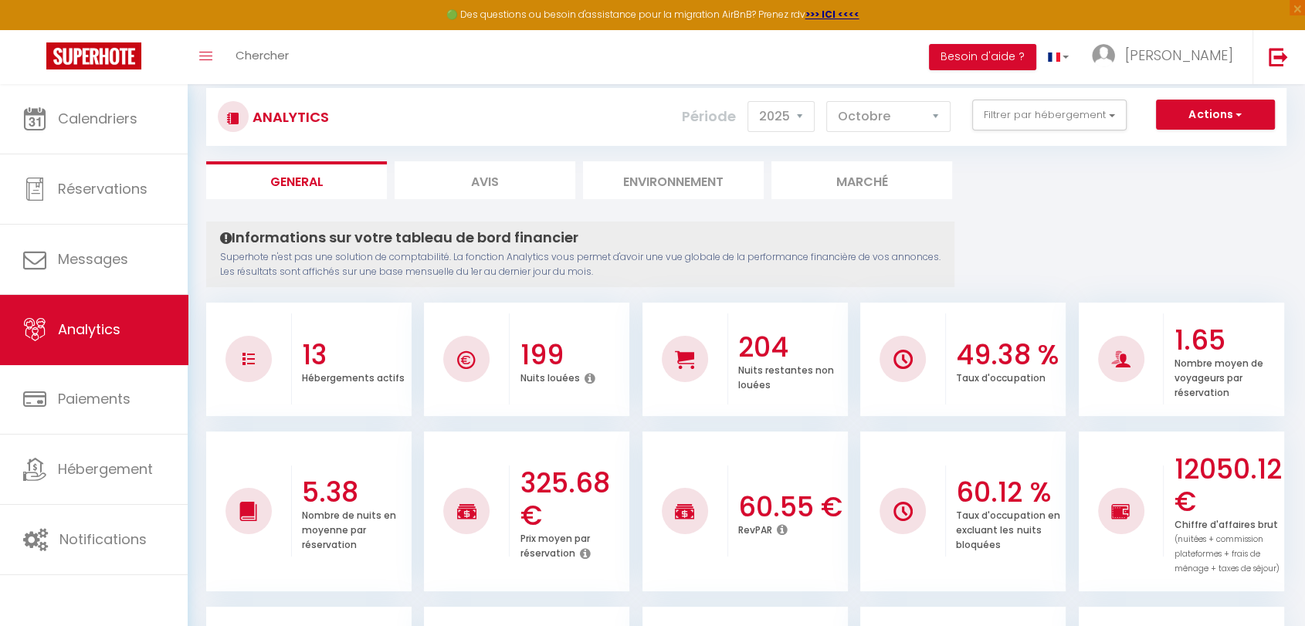
scroll to position [0, 0]
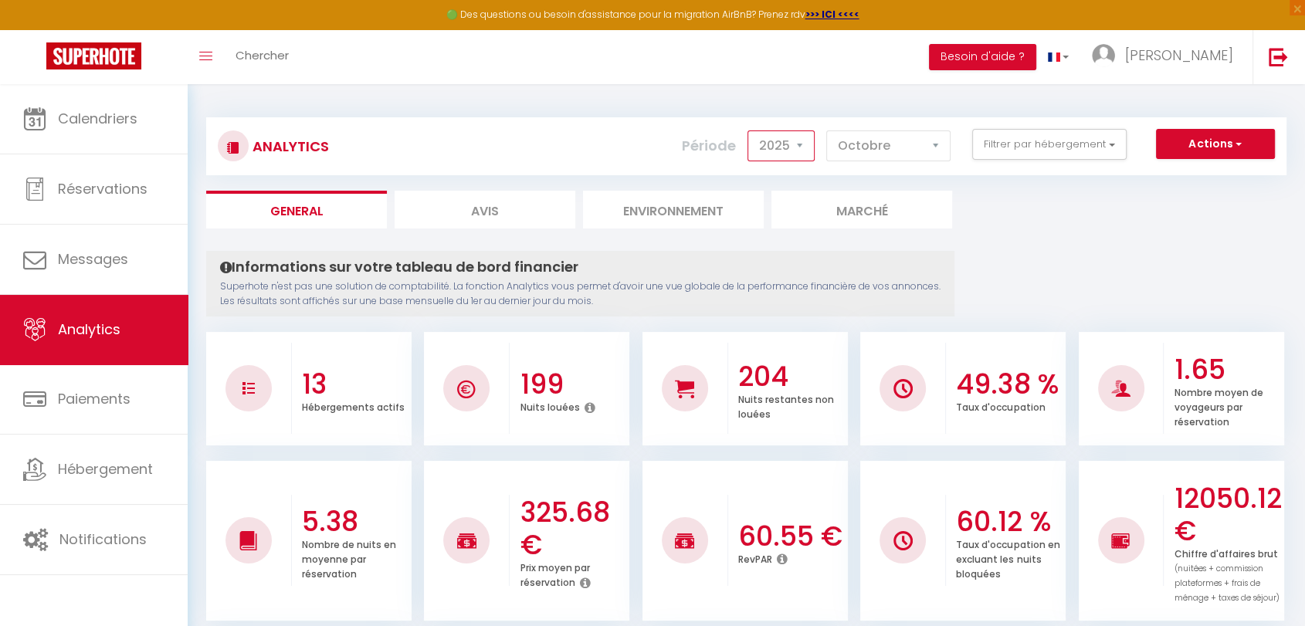
click at [798, 144] on select "2014 2015 2016 2017 2018 2019 2020 2021 2022 2023 2024 2025 2026 2027" at bounding box center [781, 146] width 67 height 31
click at [1051, 142] on button "Filtrer par hébergement" at bounding box center [1049, 144] width 154 height 31
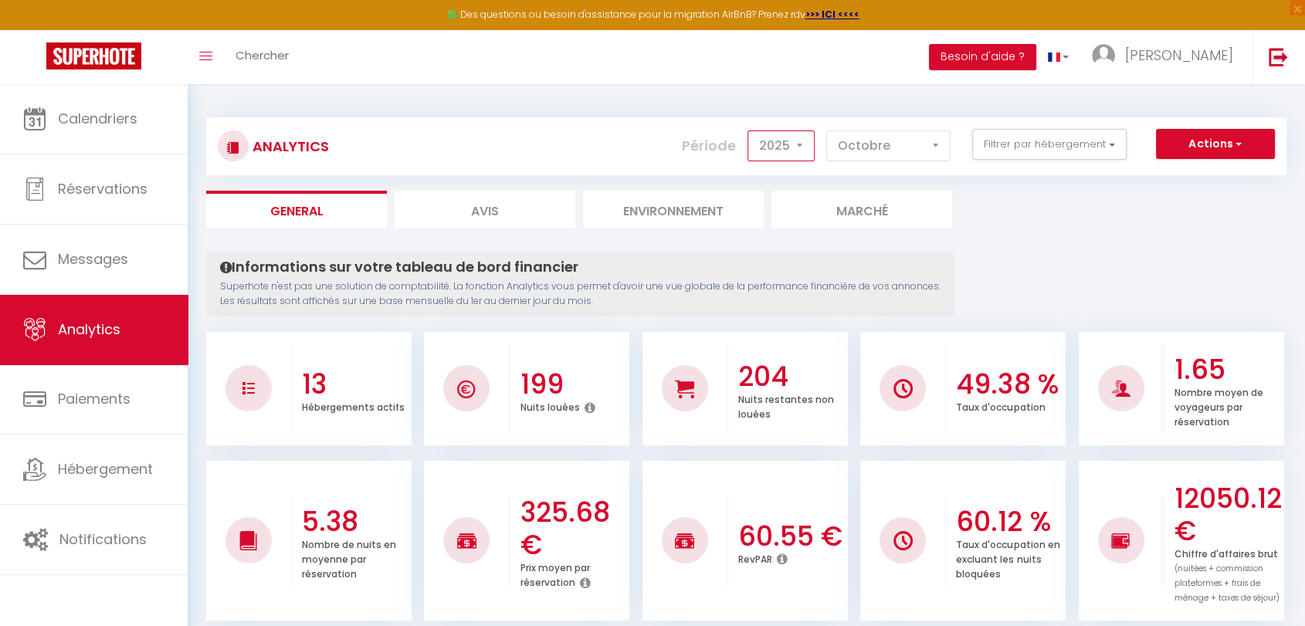
click at [804, 147] on select "2014 2015 2016 2017 2018 2019 2020 2021 2022 2023 2024 2025 2026 2027" at bounding box center [781, 146] width 67 height 31
select select "2024"
click at [751, 131] on select "2014 2015 2016 2017 2018 2019 2020 2021 2022 2023 2024 2025 2026 2027" at bounding box center [781, 146] width 67 height 31
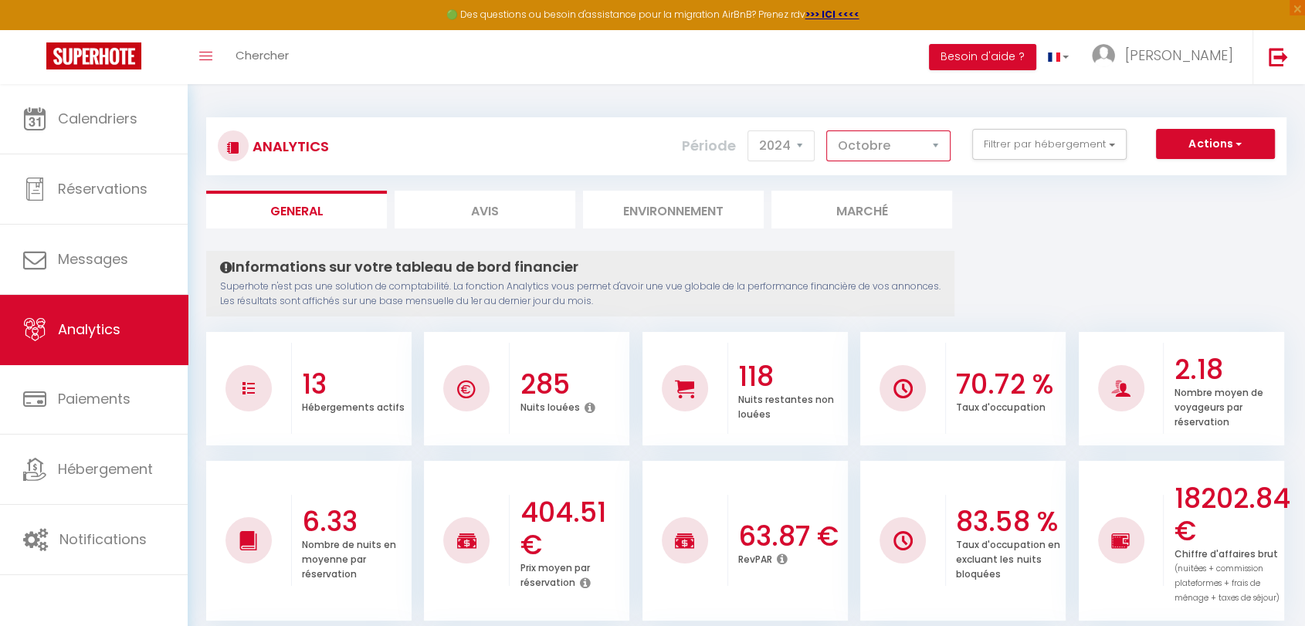
click at [942, 148] on select "Janvier Février Mars Avril Mai Juin Juillet Août Septembre Octobre Novembre Déc…" at bounding box center [888, 146] width 124 height 31
click at [1211, 43] on link "[PERSON_NAME]" at bounding box center [1167, 57] width 172 height 54
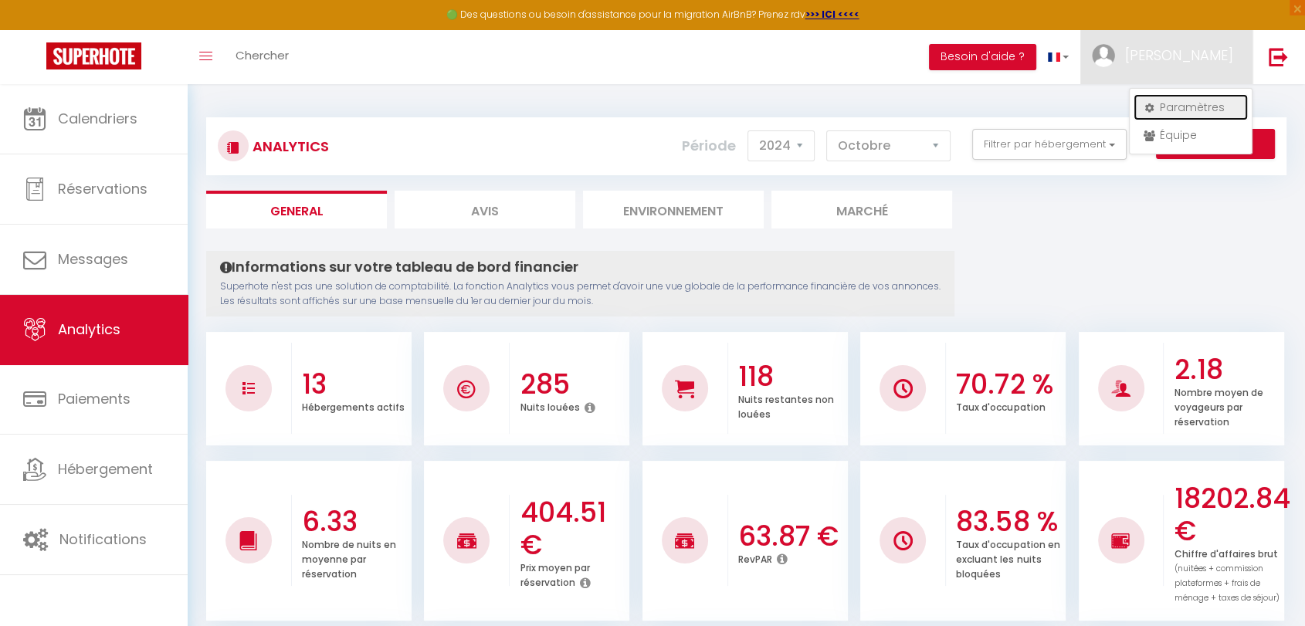
click at [1188, 107] on link "Paramètres" at bounding box center [1191, 107] width 114 height 26
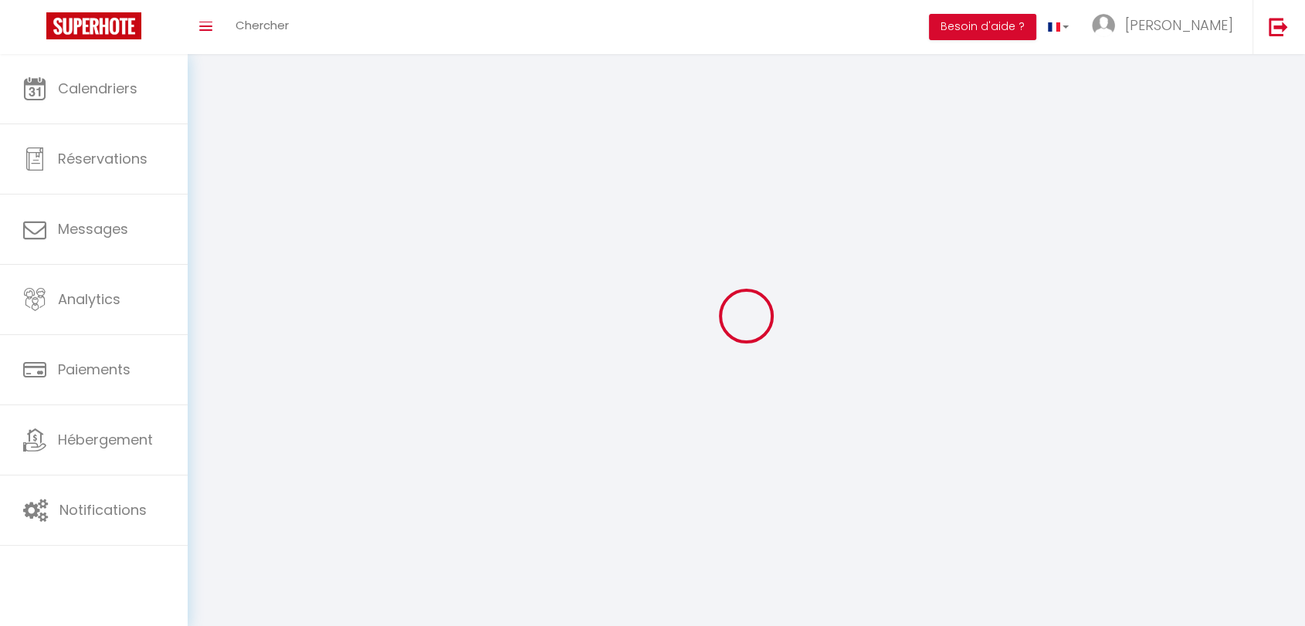
type input "[PERSON_NAME]"
type input "AQUITAIN HOME"
type input "0678204805"
type input "1 Rue Bauducheu"
type input "33800"
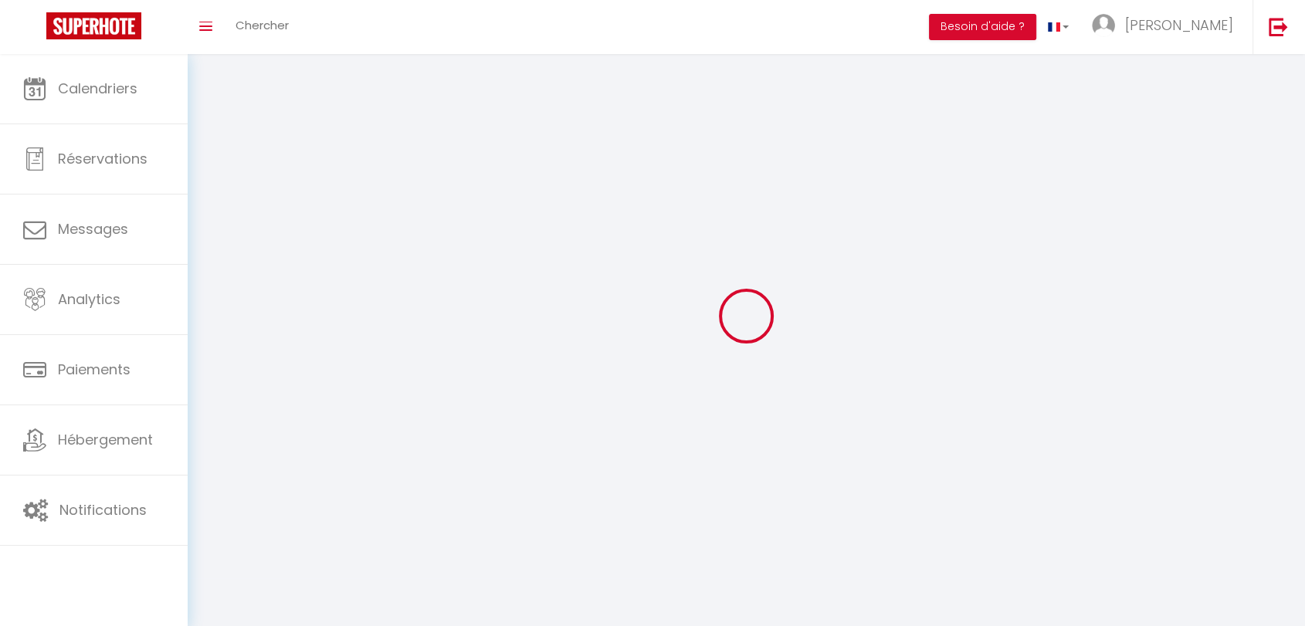
type input "Bordeaux"
type input "QnVosWkQorntTZPiIVdjvWqGa"
type input "SK2uqZvxRTiUpozM0pEbKNyIH"
select select "28"
select select "fr"
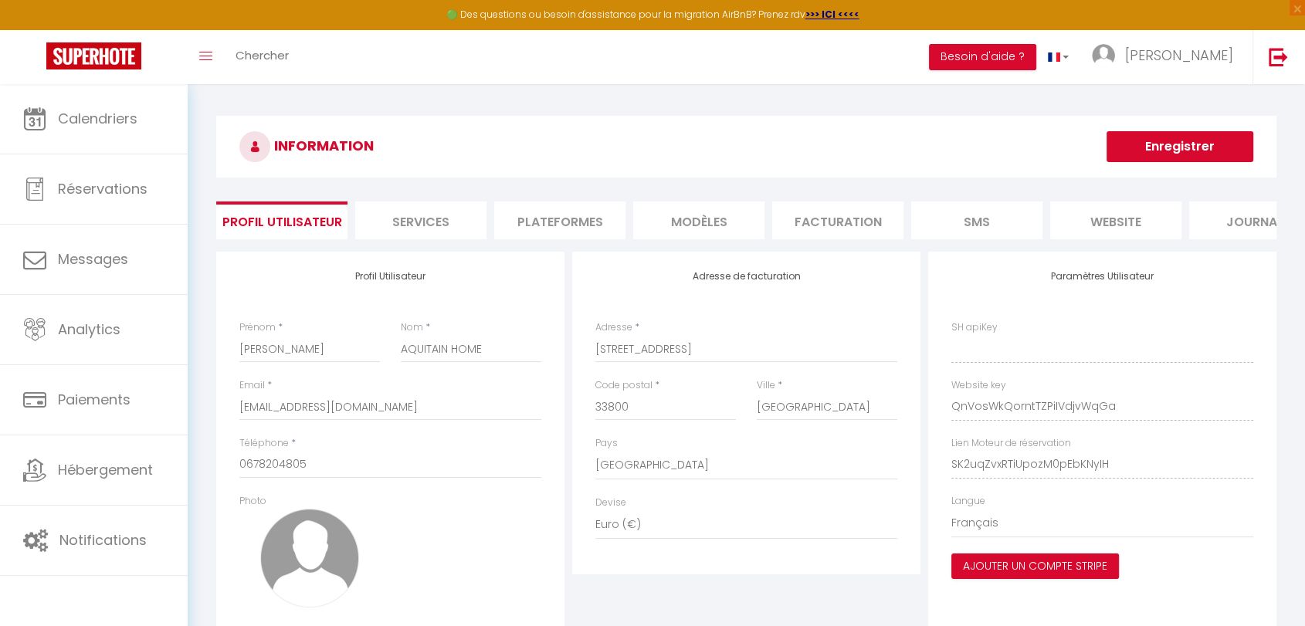
type input "QnVosWkQorntTZPiIVdjvWqGa"
type input "SK2uqZvxRTiUpozM0pEbKNyIH"
type input "https://app.superhote.com/#/get-available-rentals/SK2uqZvxRTiUpozM0pEbKNyIH"
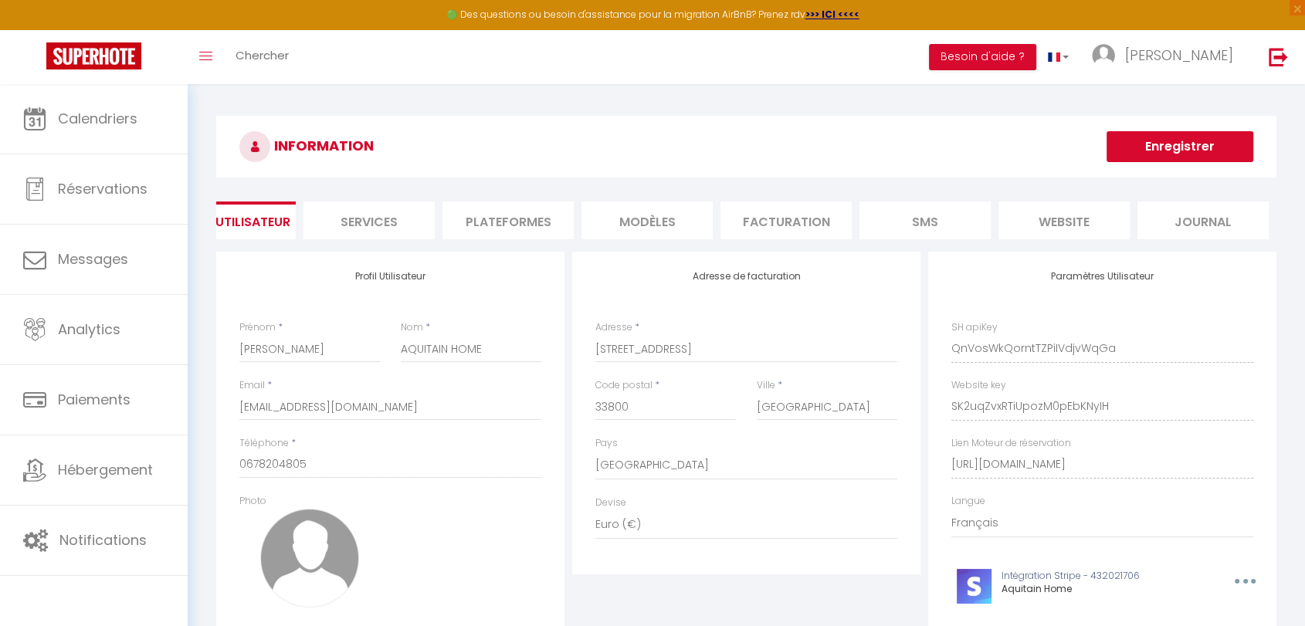
click at [352, 214] on li "Services" at bounding box center [369, 221] width 131 height 38
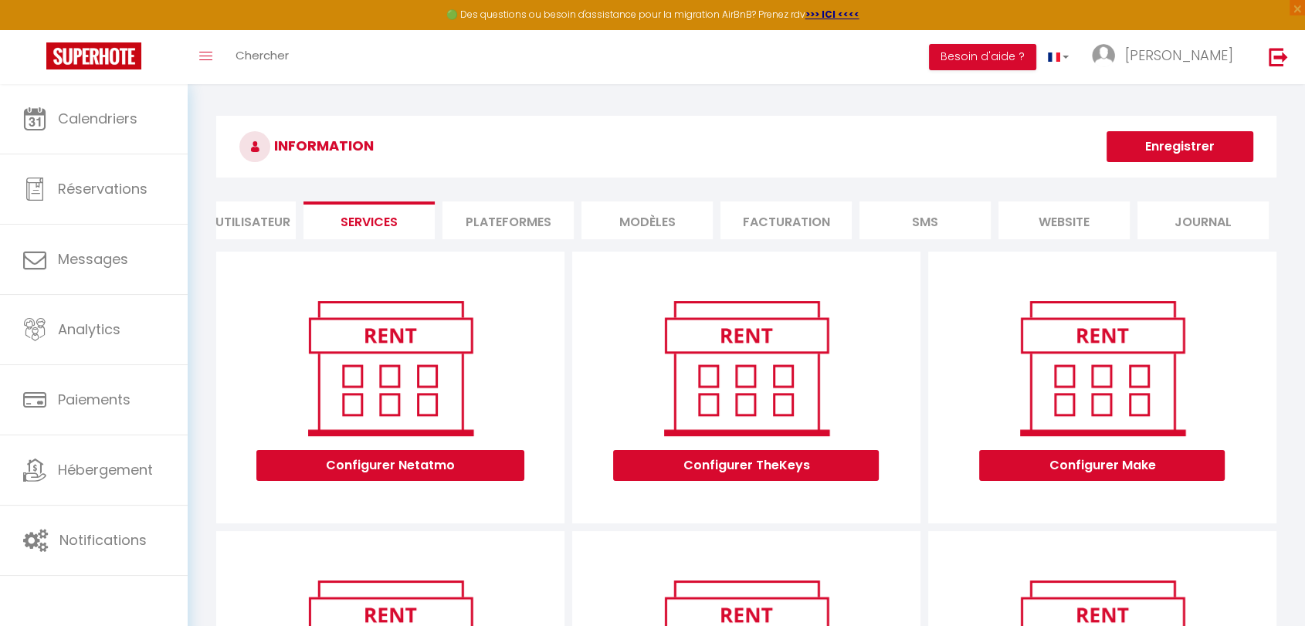
click at [512, 230] on li "Plateformes" at bounding box center [508, 221] width 131 height 38
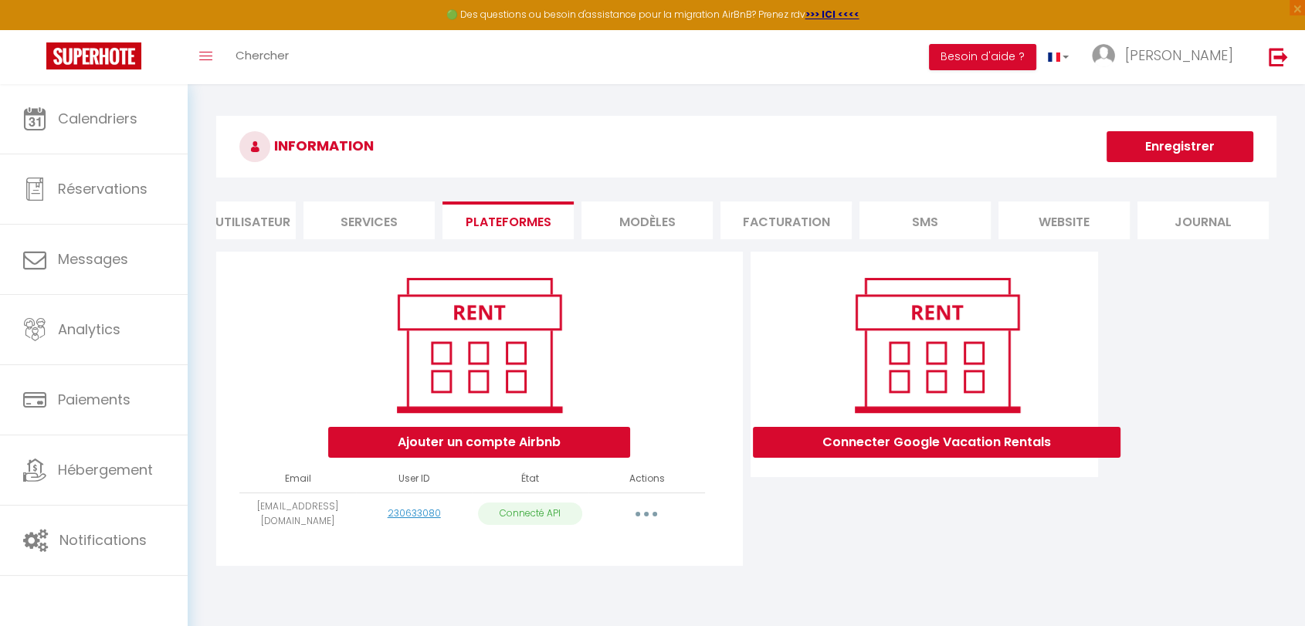
click at [630, 224] on li "MODÈLES" at bounding box center [647, 221] width 131 height 38
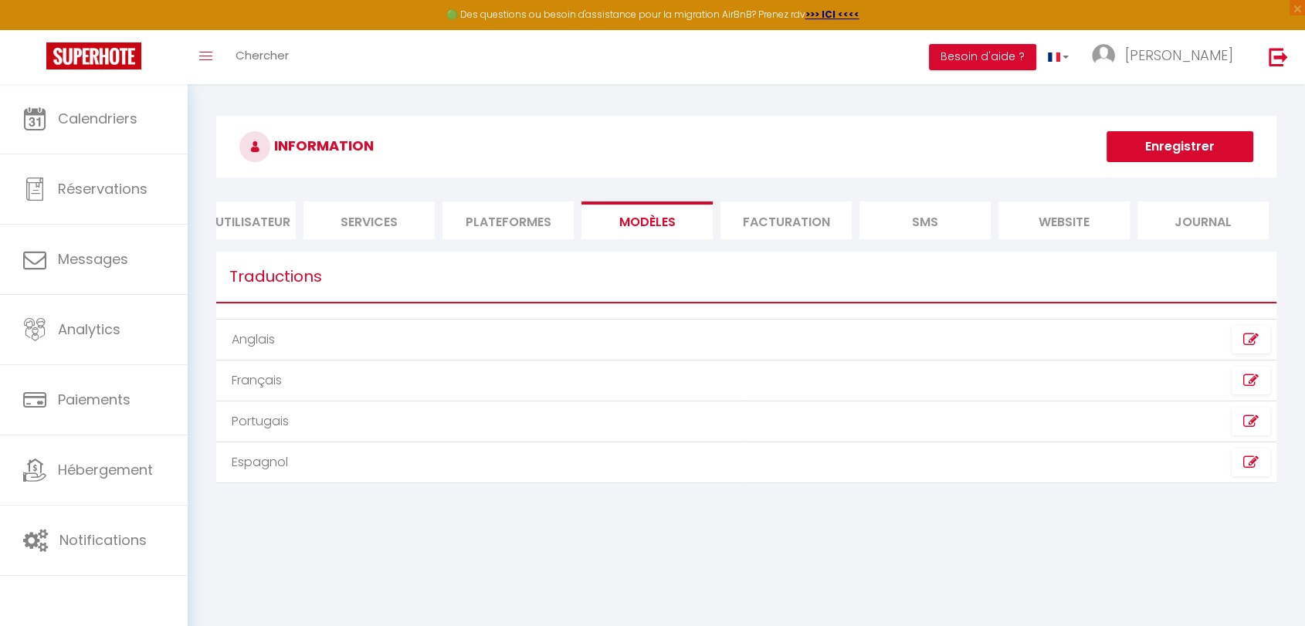
click at [760, 226] on li "Facturation" at bounding box center [786, 221] width 131 height 38
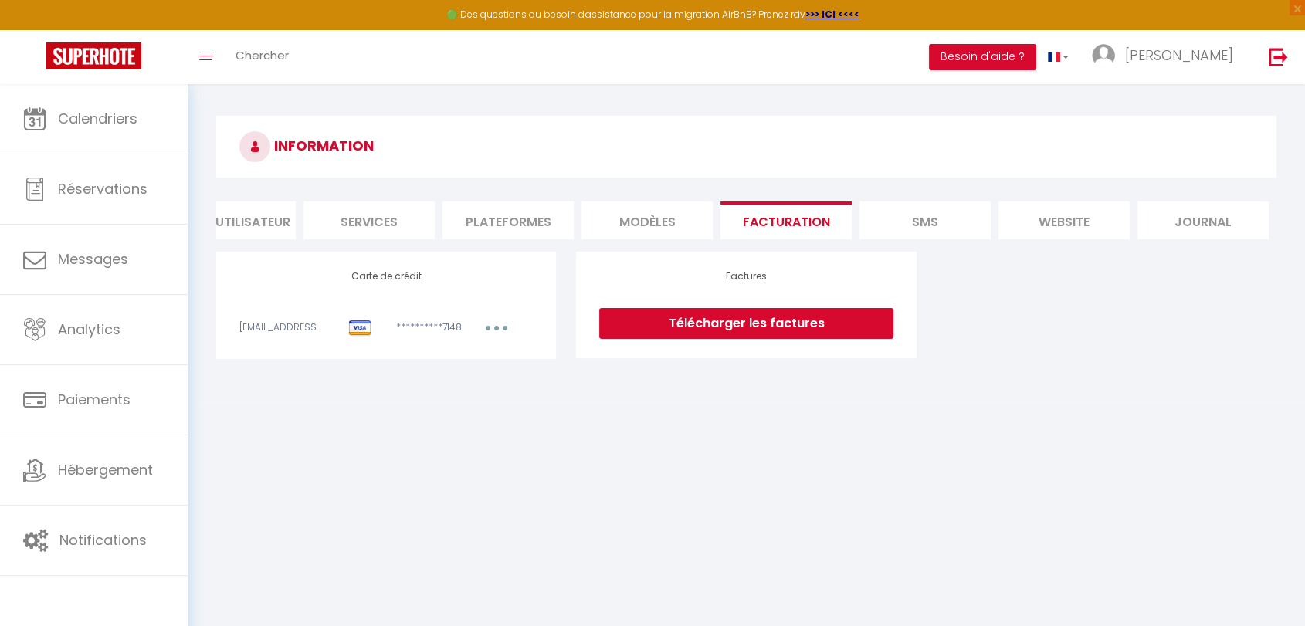
click at [904, 213] on li "SMS" at bounding box center [925, 221] width 131 height 38
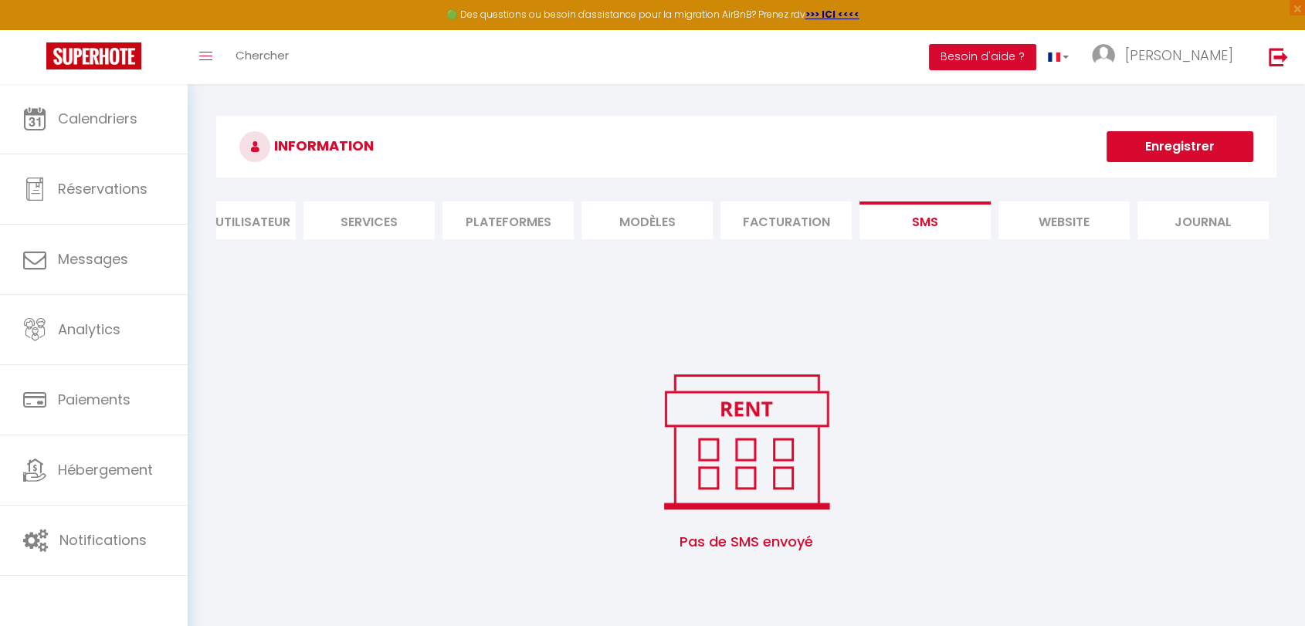
click at [1057, 225] on li "website" at bounding box center [1064, 221] width 131 height 38
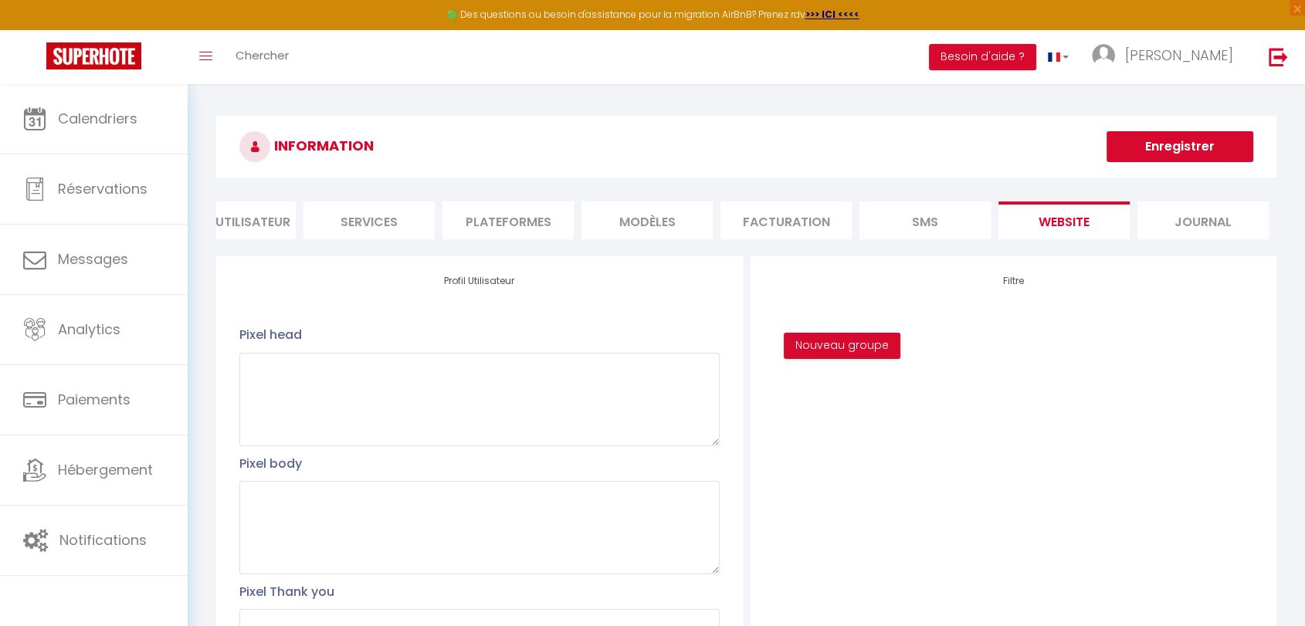
click at [1189, 220] on li "Journal" at bounding box center [1203, 221] width 131 height 38
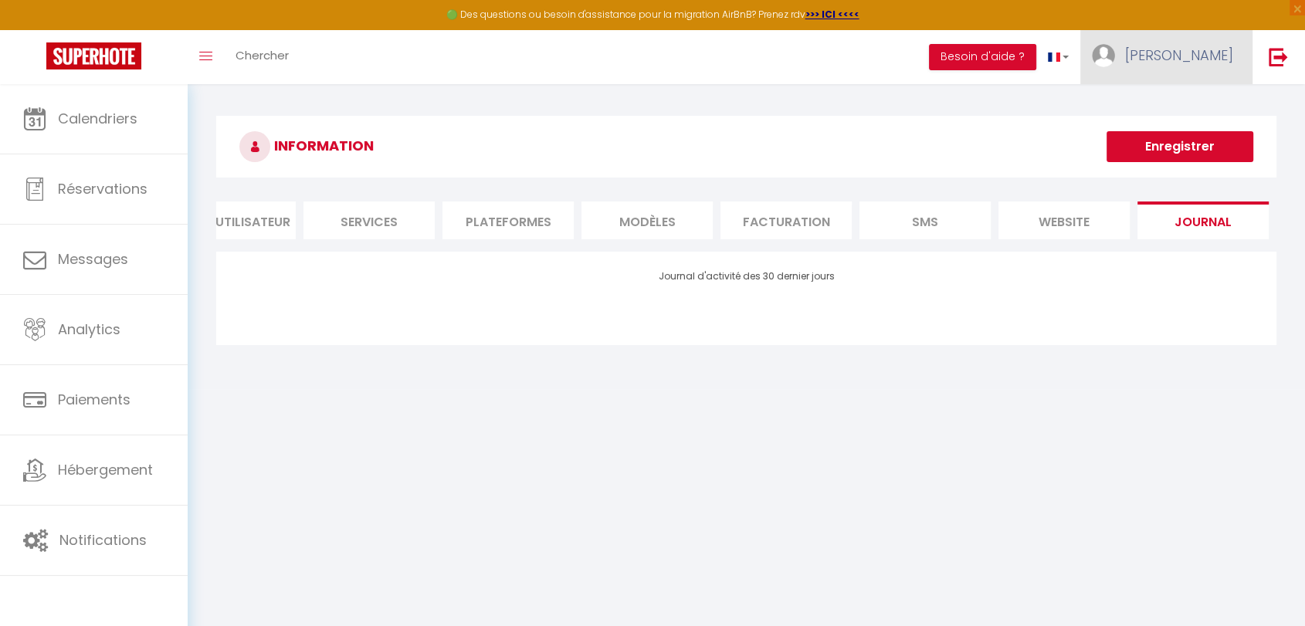
click at [1162, 46] on span "[PERSON_NAME]" at bounding box center [1179, 55] width 108 height 19
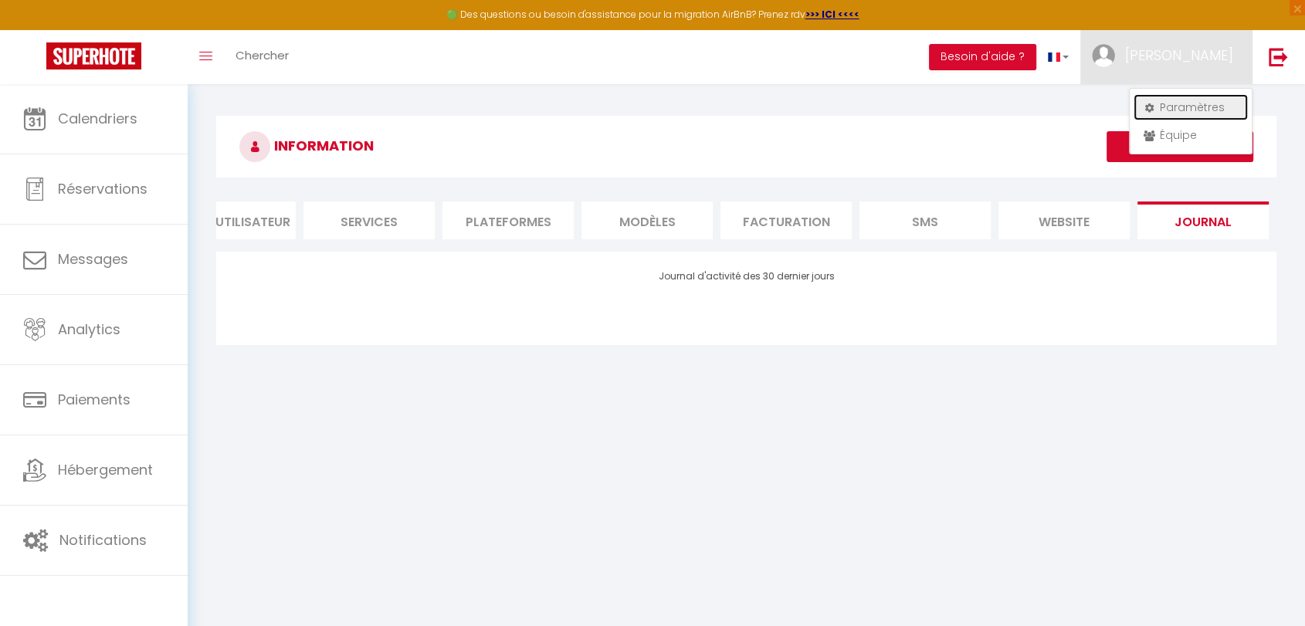
click at [1160, 114] on link "Paramètres" at bounding box center [1191, 107] width 114 height 26
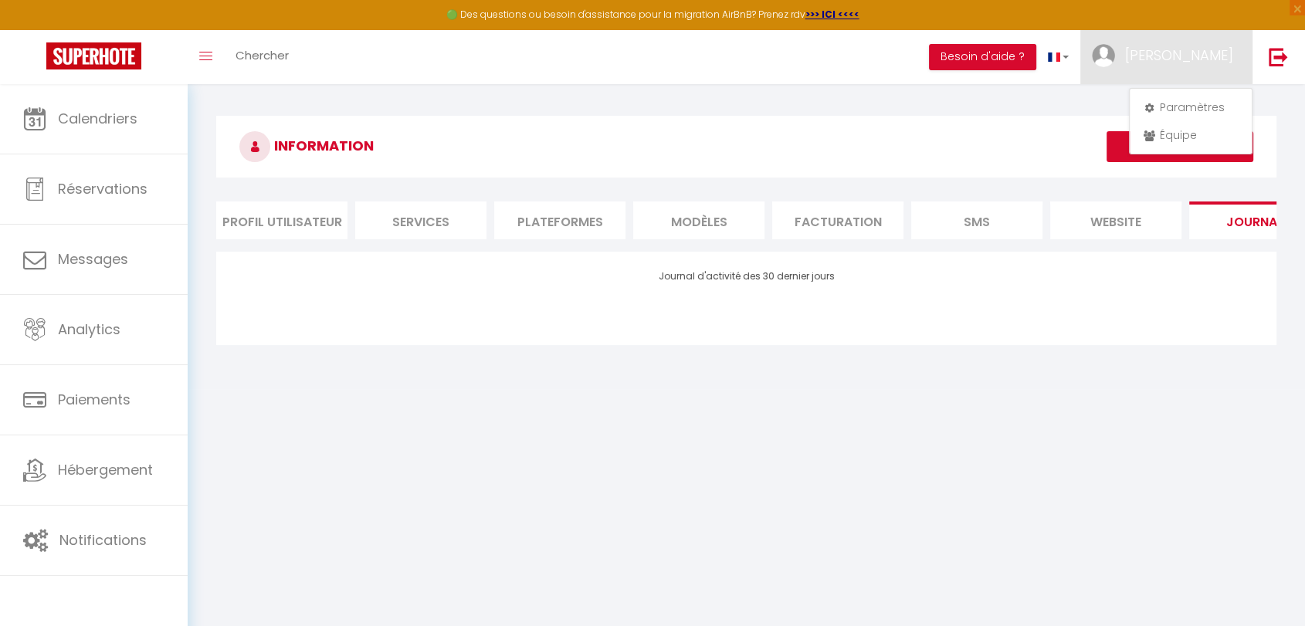
click at [292, 220] on li "Profil Utilisateur" at bounding box center [281, 221] width 131 height 38
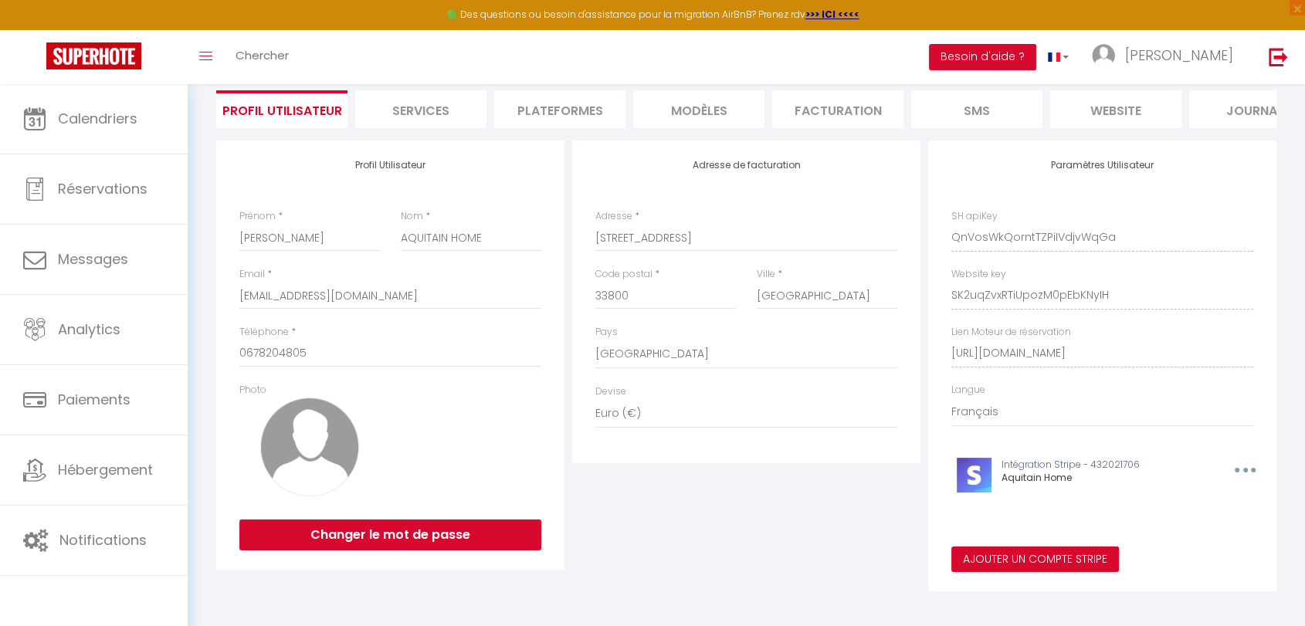
scroll to position [133, 0]
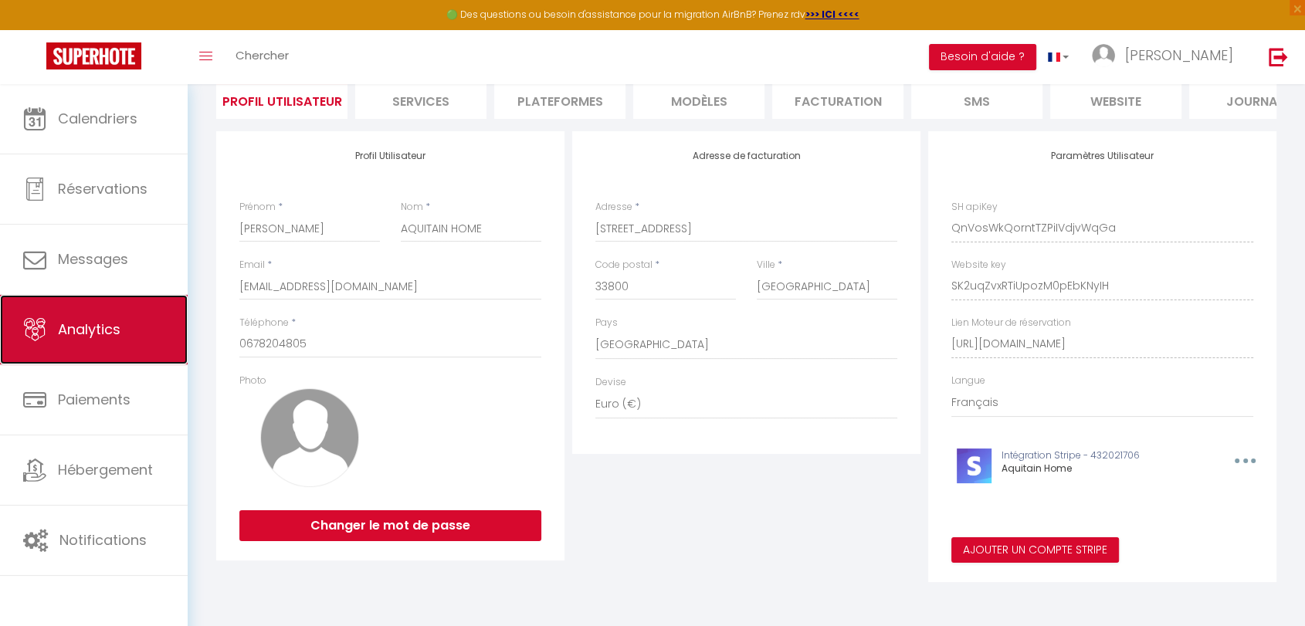
click at [90, 330] on span "Analytics" at bounding box center [89, 329] width 63 height 19
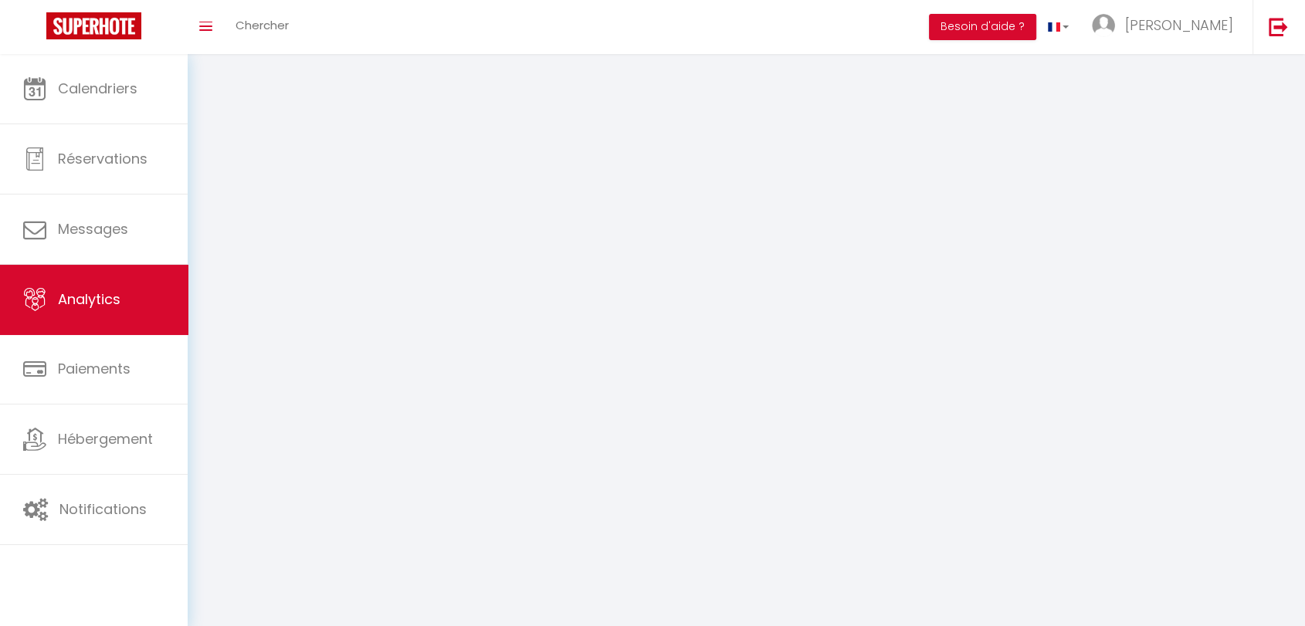
select select "2025"
select select "10"
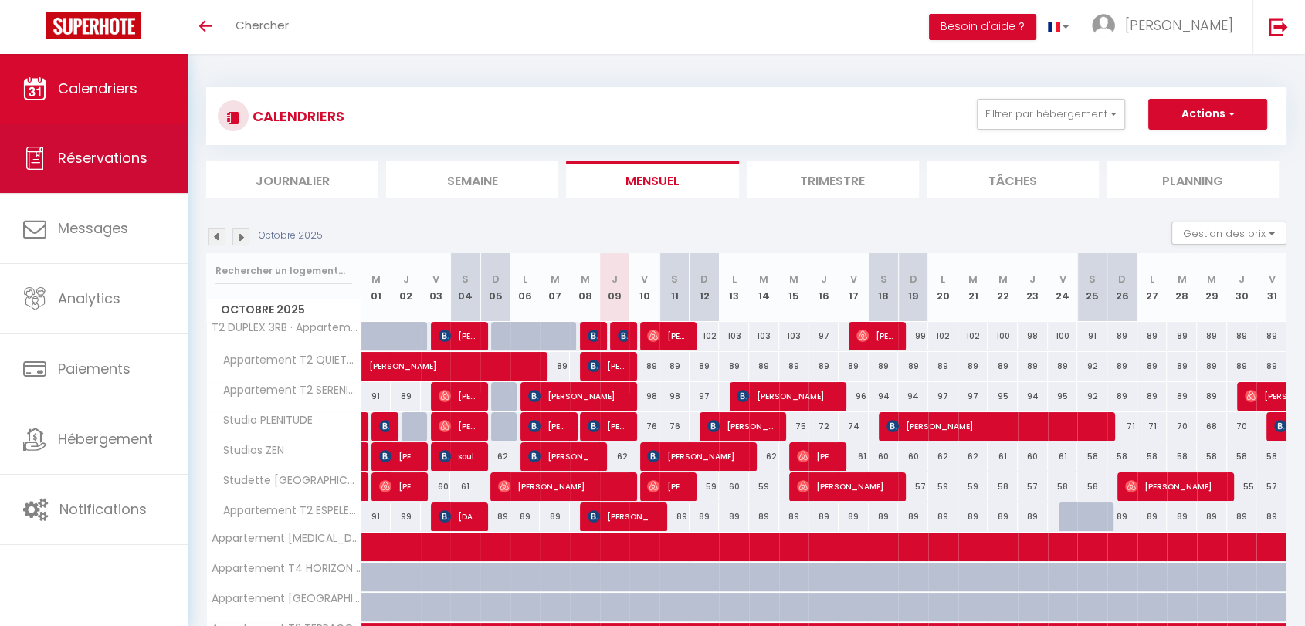
click at [112, 164] on span "Réservations" at bounding box center [103, 157] width 90 height 19
select select "not_cancelled"
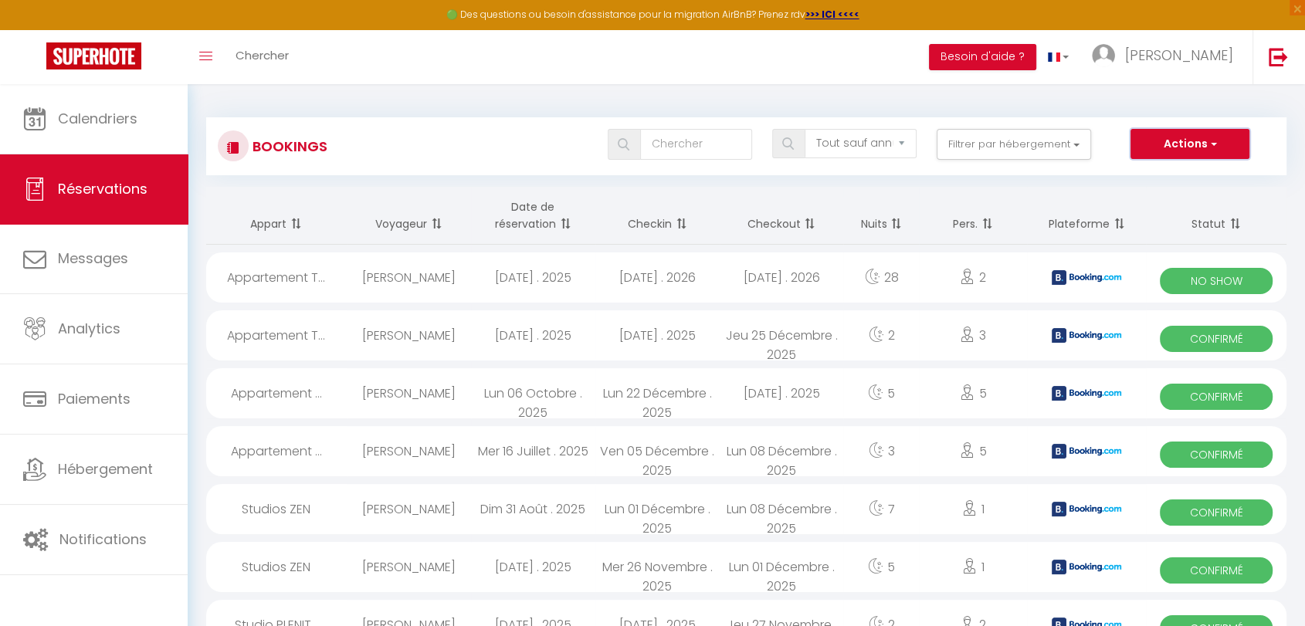
click at [1156, 144] on button "Actions" at bounding box center [1190, 144] width 119 height 31
click at [900, 138] on select "Tous les statuts Annulé Confirmé Non Confirmé Tout sauf annulé No Show Request" at bounding box center [861, 143] width 112 height 29
click at [1069, 144] on button "Filtrer par hébergement" at bounding box center [1014, 144] width 154 height 31
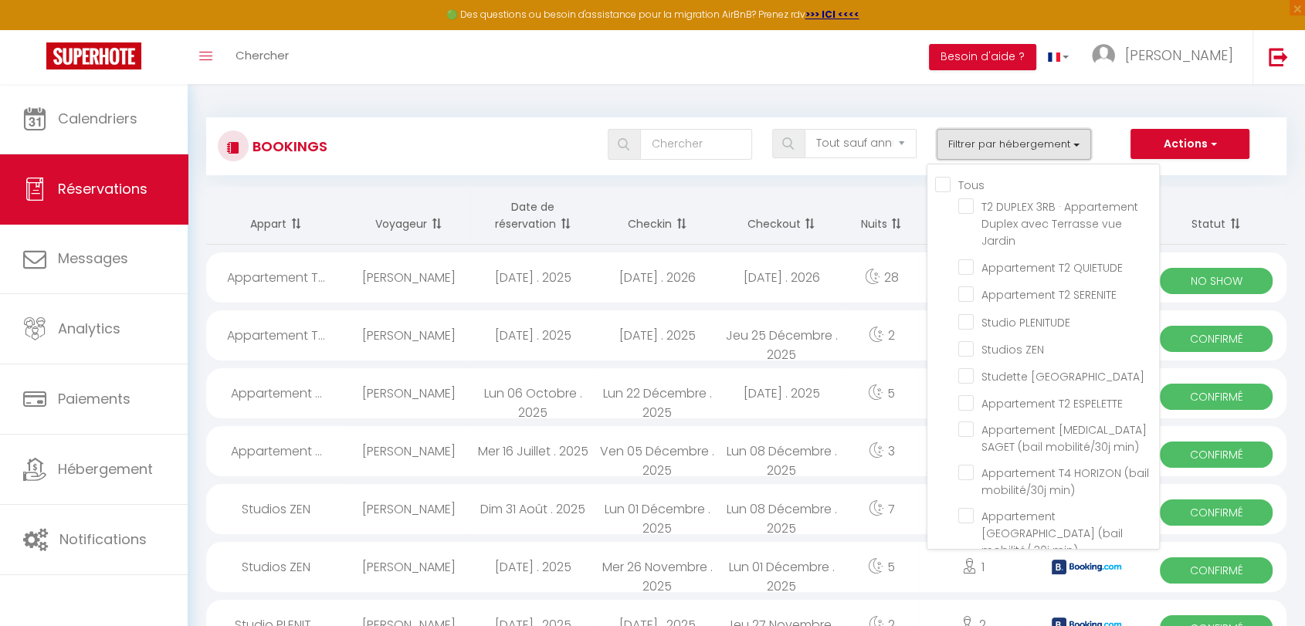
click at [1070, 144] on button "Filtrer par hébergement" at bounding box center [1014, 144] width 154 height 31
